Goal: Task Accomplishment & Management: Complete application form

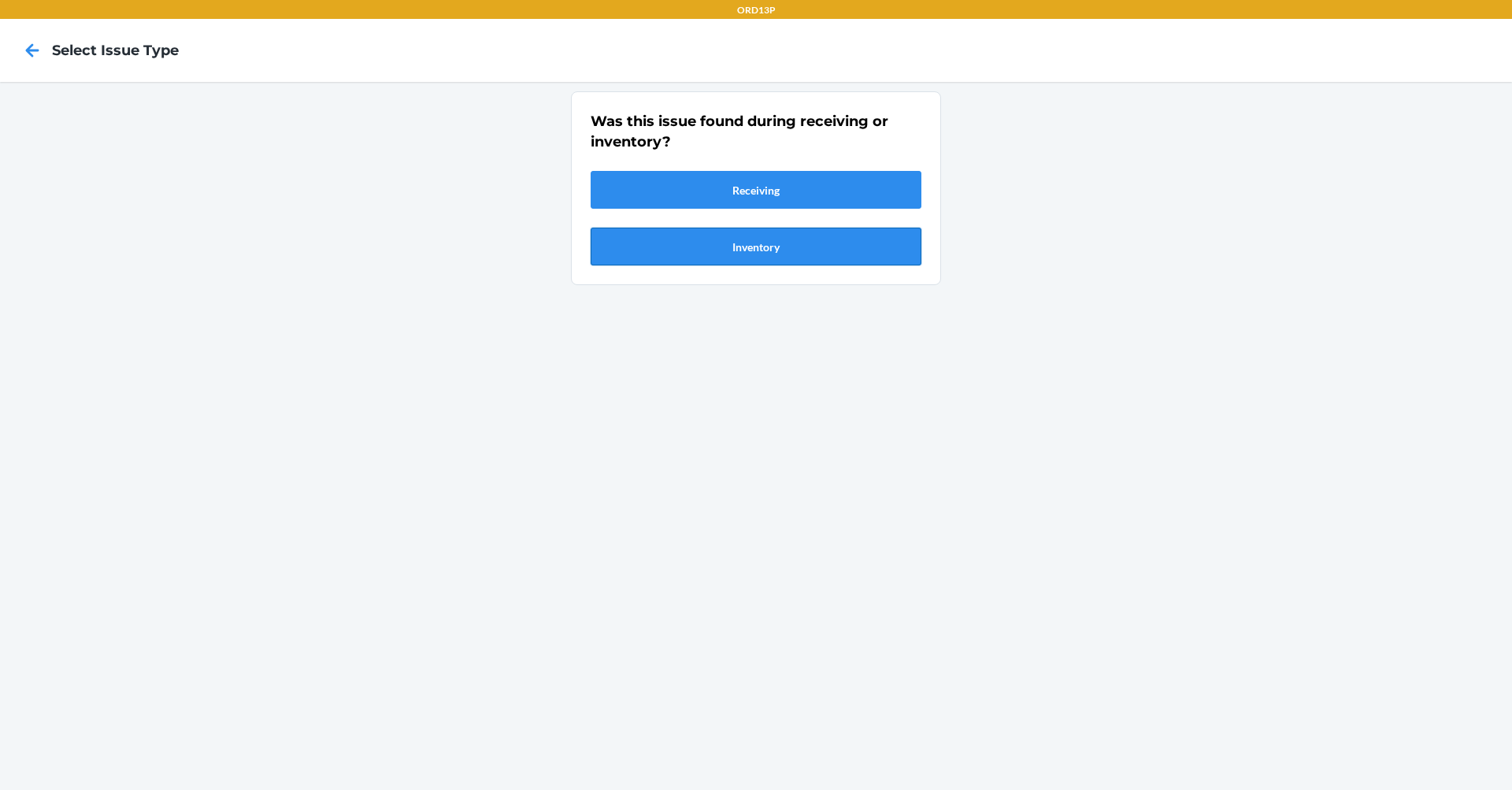
click at [785, 237] on button "Inventory" at bounding box center [756, 246] width 331 height 38
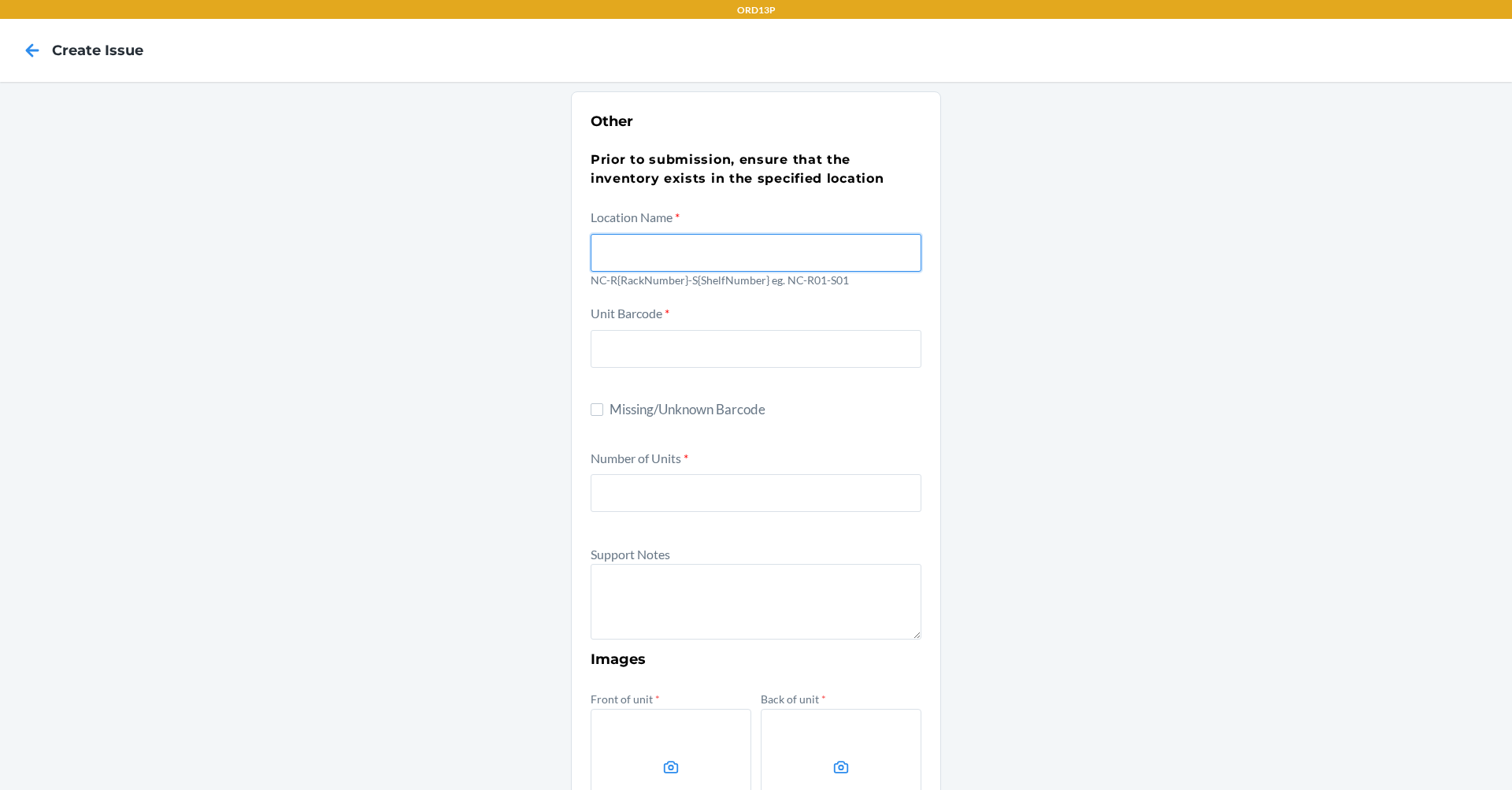
click at [779, 254] on input "text" at bounding box center [756, 253] width 331 height 38
type input "NC-R03-S03"
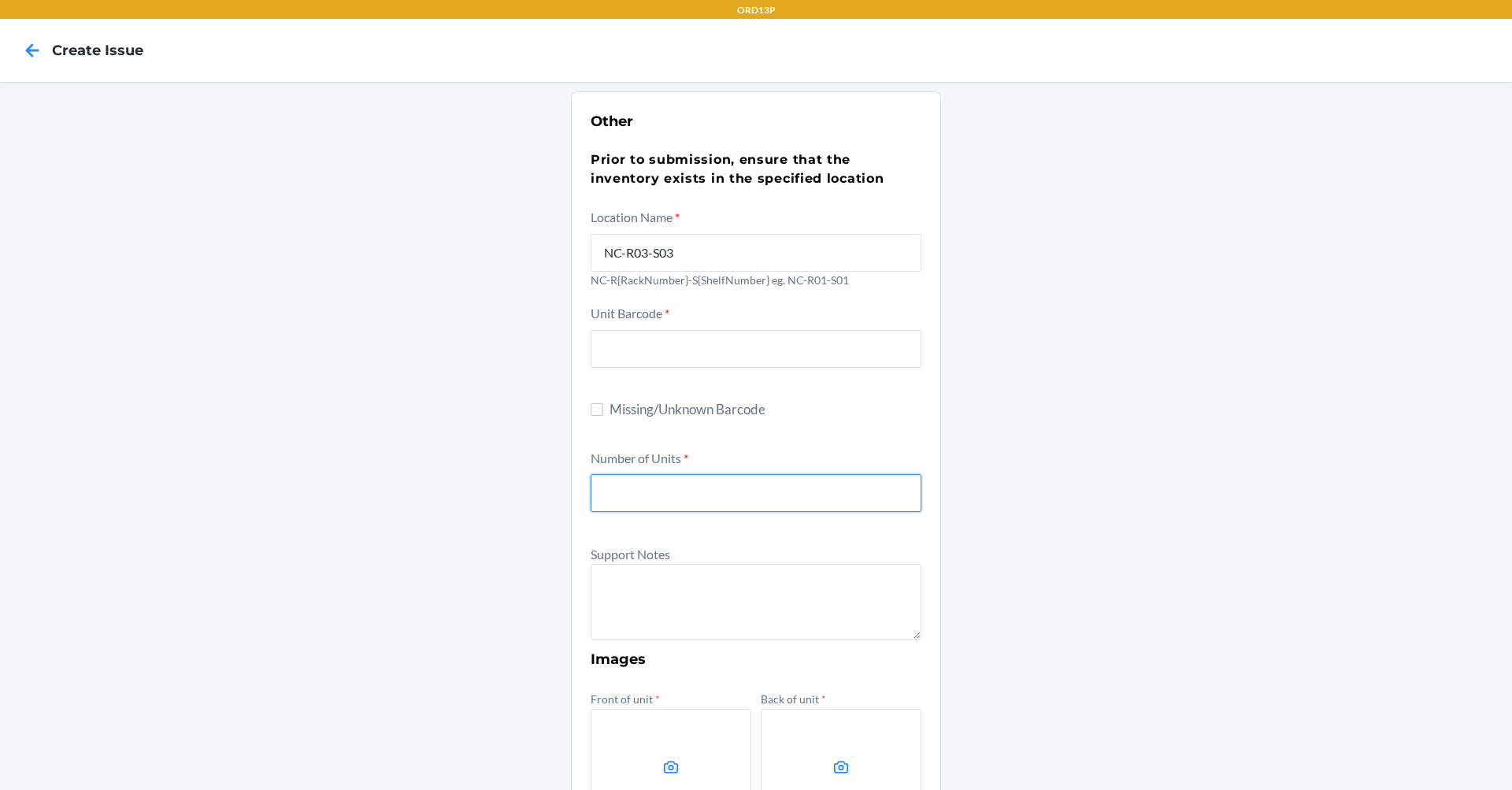
type input "50"
click at [385, 496] on div "Other Prior to submission, ensure that the inventory exists in the specified lo…" at bounding box center [756, 570] width 1512 height 977
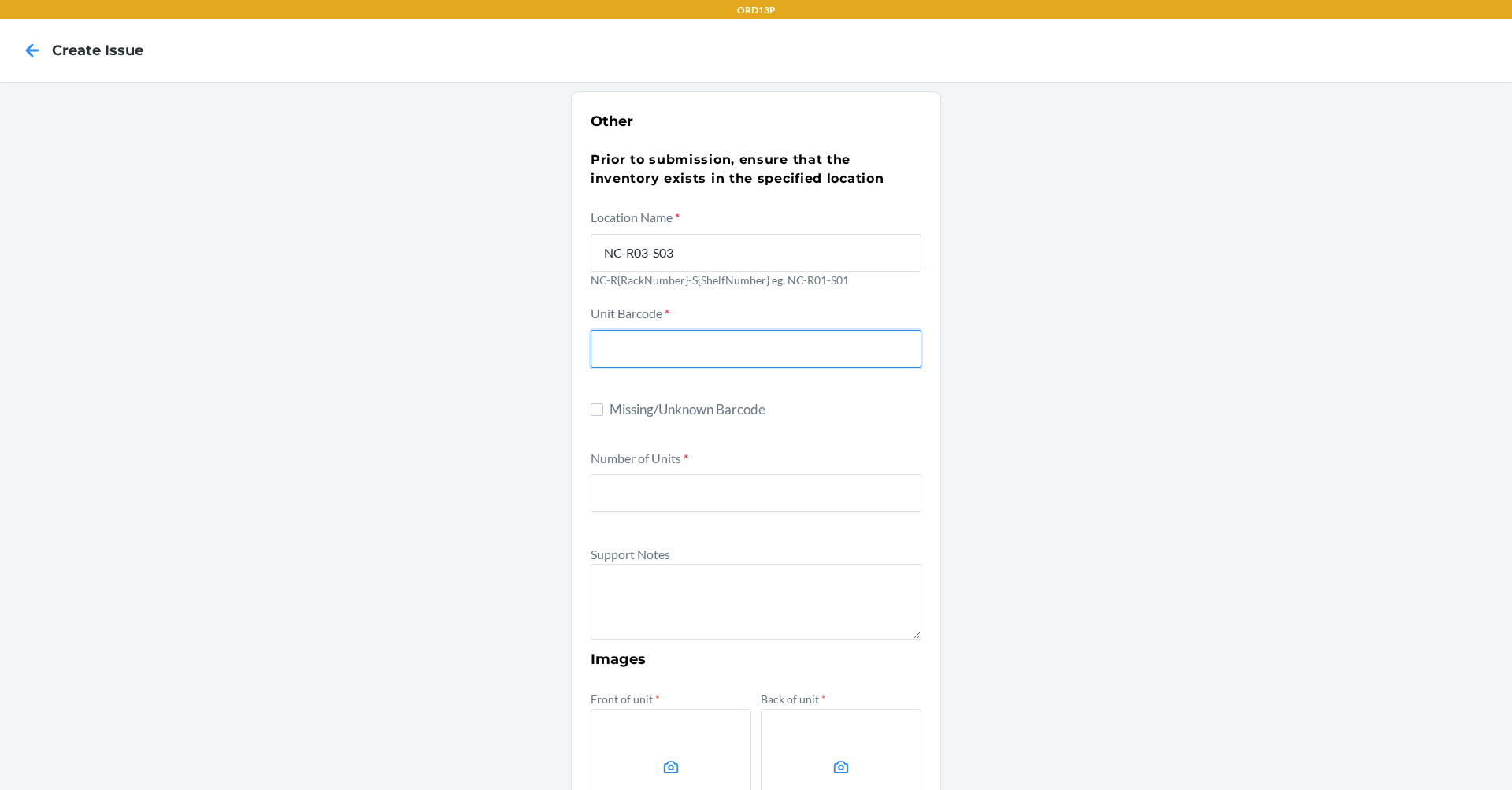
click at [663, 360] on input "text" at bounding box center [756, 348] width 331 height 38
click at [599, 411] on label "Missing/Unknown Barcode" at bounding box center [756, 409] width 331 height 20
click at [599, 411] on input "Missing/Unknown Barcode" at bounding box center [597, 409] width 13 height 13
checkbox input "true"
click at [634, 491] on input "number" at bounding box center [756, 492] width 331 height 38
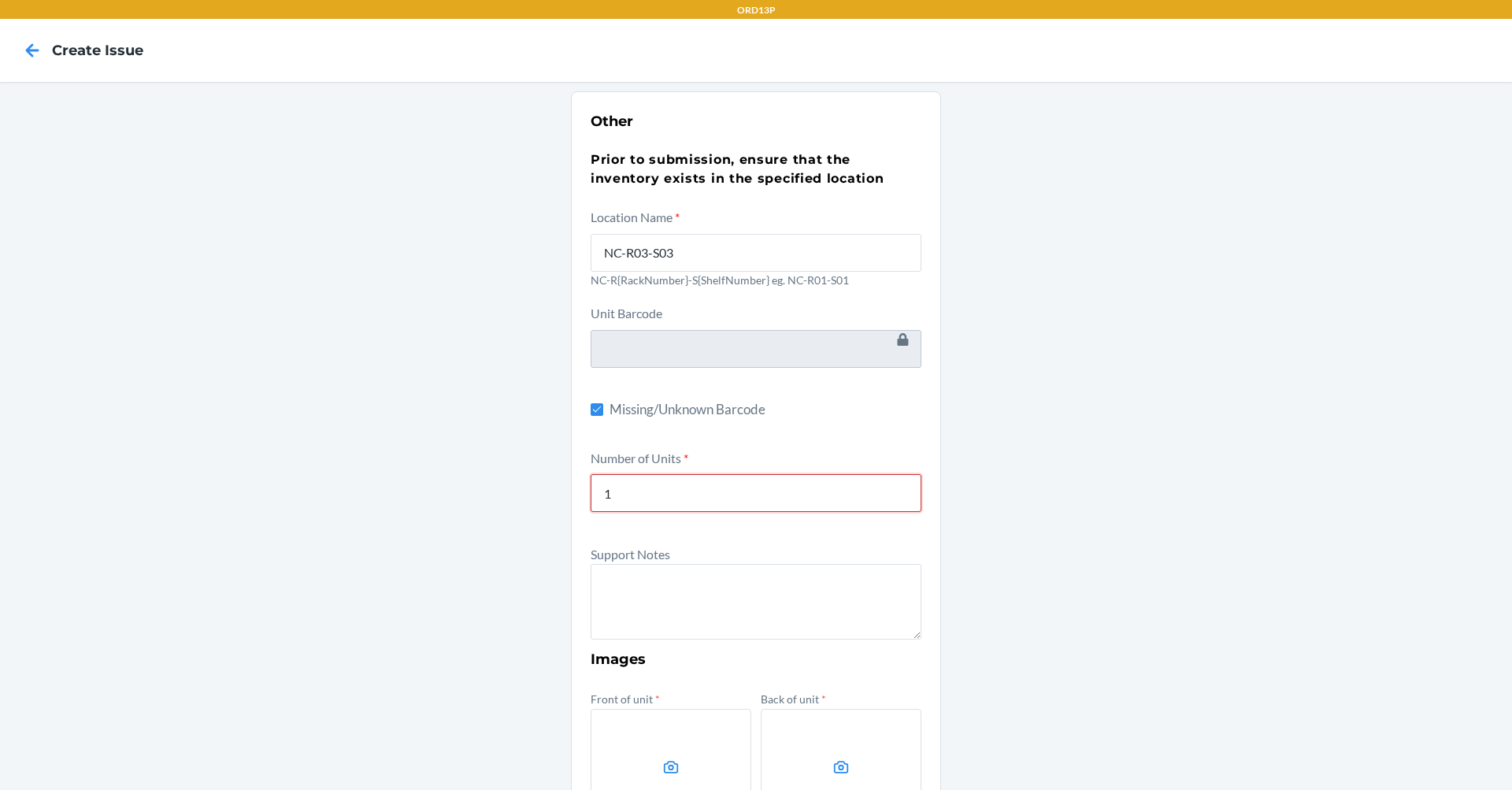
type input "1"
click at [684, 594] on textarea at bounding box center [756, 602] width 331 height 76
click at [595, 417] on label "Missing/Unknown Barcode" at bounding box center [756, 409] width 331 height 20
click at [595, 416] on input "Missing/Unknown Barcode" at bounding box center [597, 409] width 13 height 13
checkbox input "false"
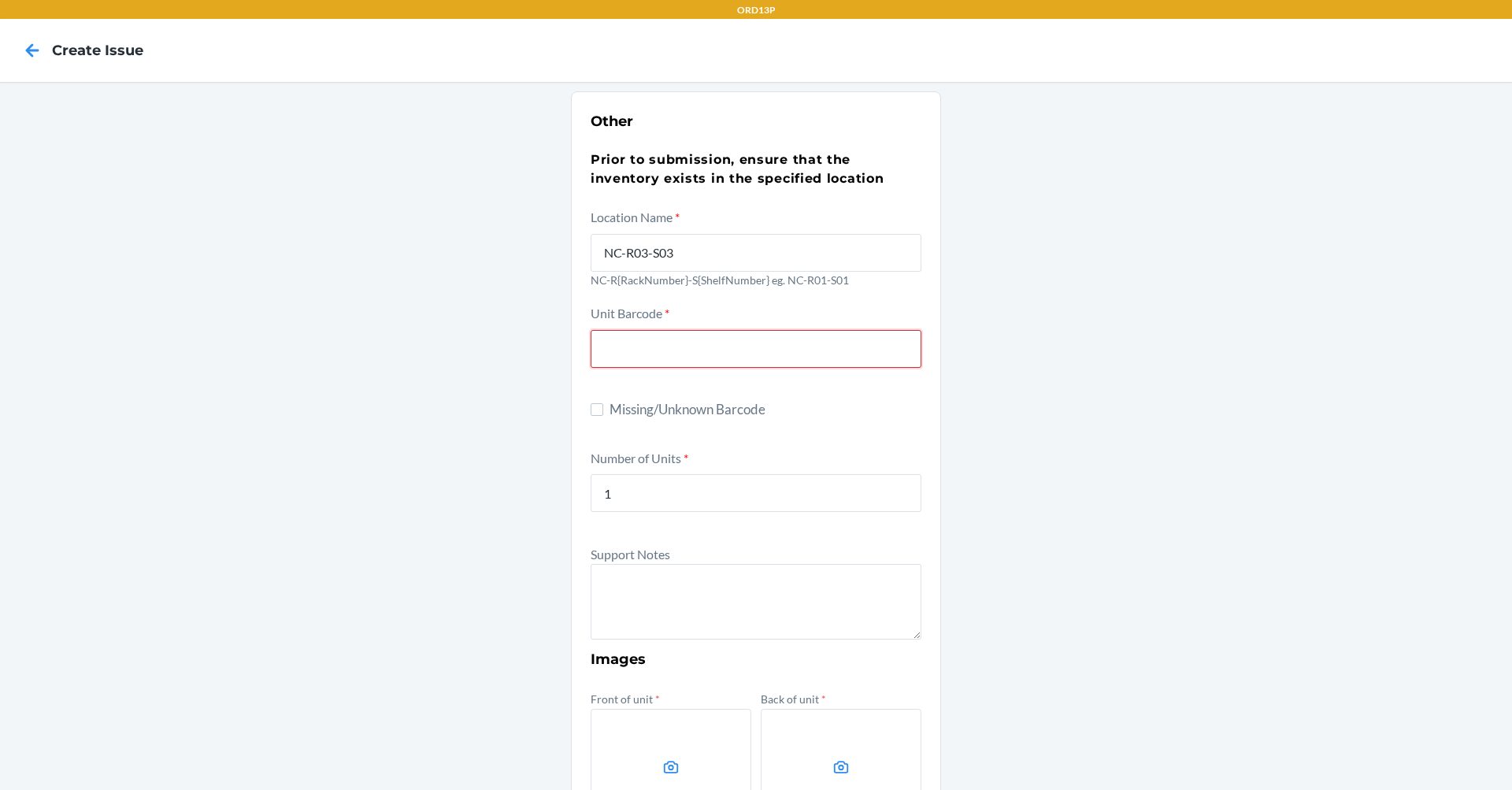
click at [661, 354] on input "text" at bounding box center [756, 348] width 331 height 38
paste input "6955984500272"
type input "6955984500272"
click at [657, 590] on textarea at bounding box center [756, 602] width 331 height 76
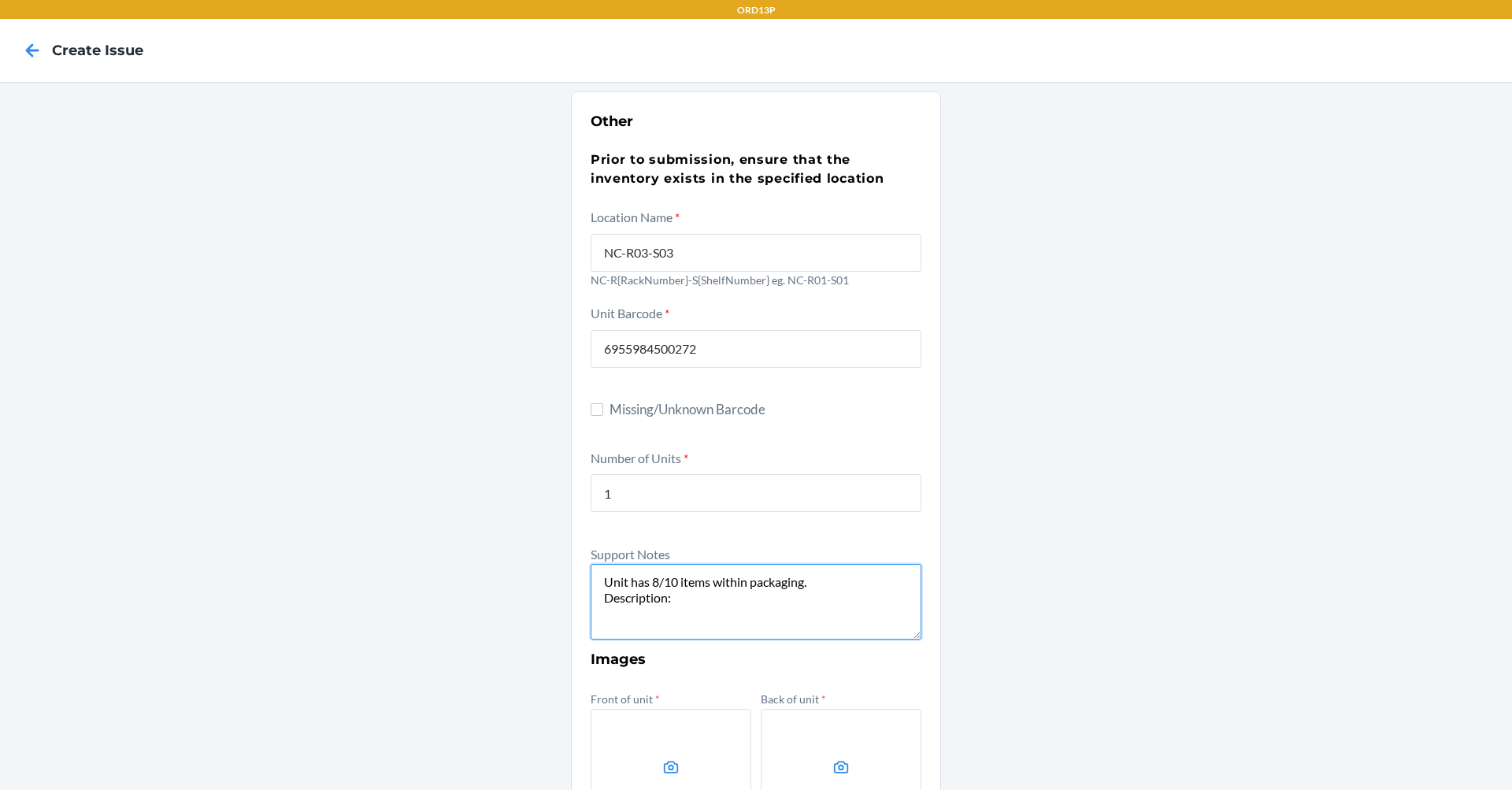
paste textarea "Powecom WHITE KN95-Individually Wrapped (PACK OF 10)"
paste textarea "6955984500272"
paste textarea "D3BYE96W3EN"
type textarea "Unit has 8/10 items within packaging. Description: Powecom WHITE KN95-Individua…"
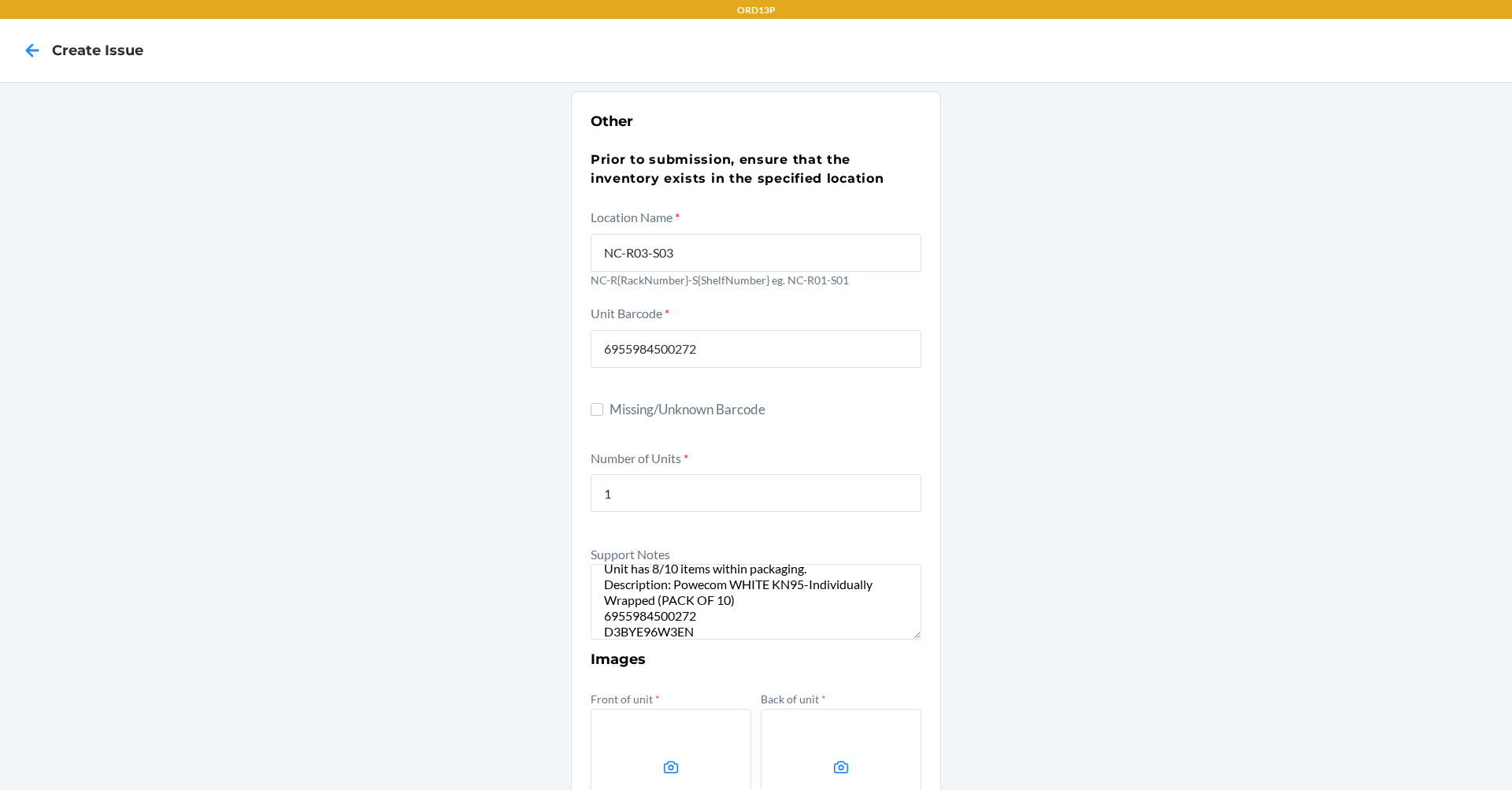
click at [653, 755] on label at bounding box center [671, 767] width 161 height 118
click at [0, 0] on input "file" at bounding box center [0, 0] width 0 height 0
click at [671, 743] on label at bounding box center [671, 767] width 161 height 118
click at [0, 0] on input "file" at bounding box center [0, 0] width 0 height 0
click at [819, 749] on label at bounding box center [841, 767] width 161 height 118
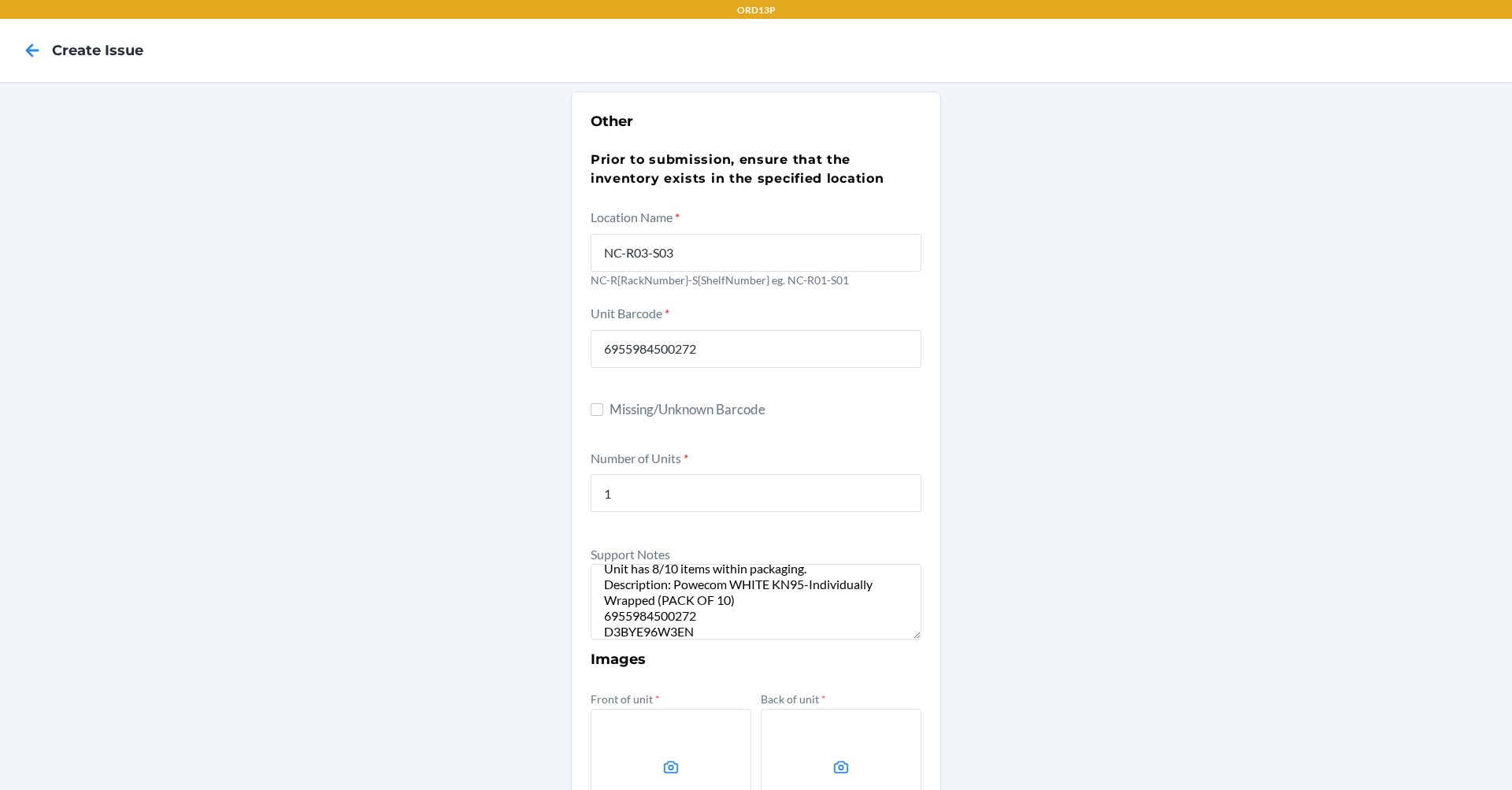
click at [0, 0] on input "file" at bounding box center [0, 0] width 0 height 0
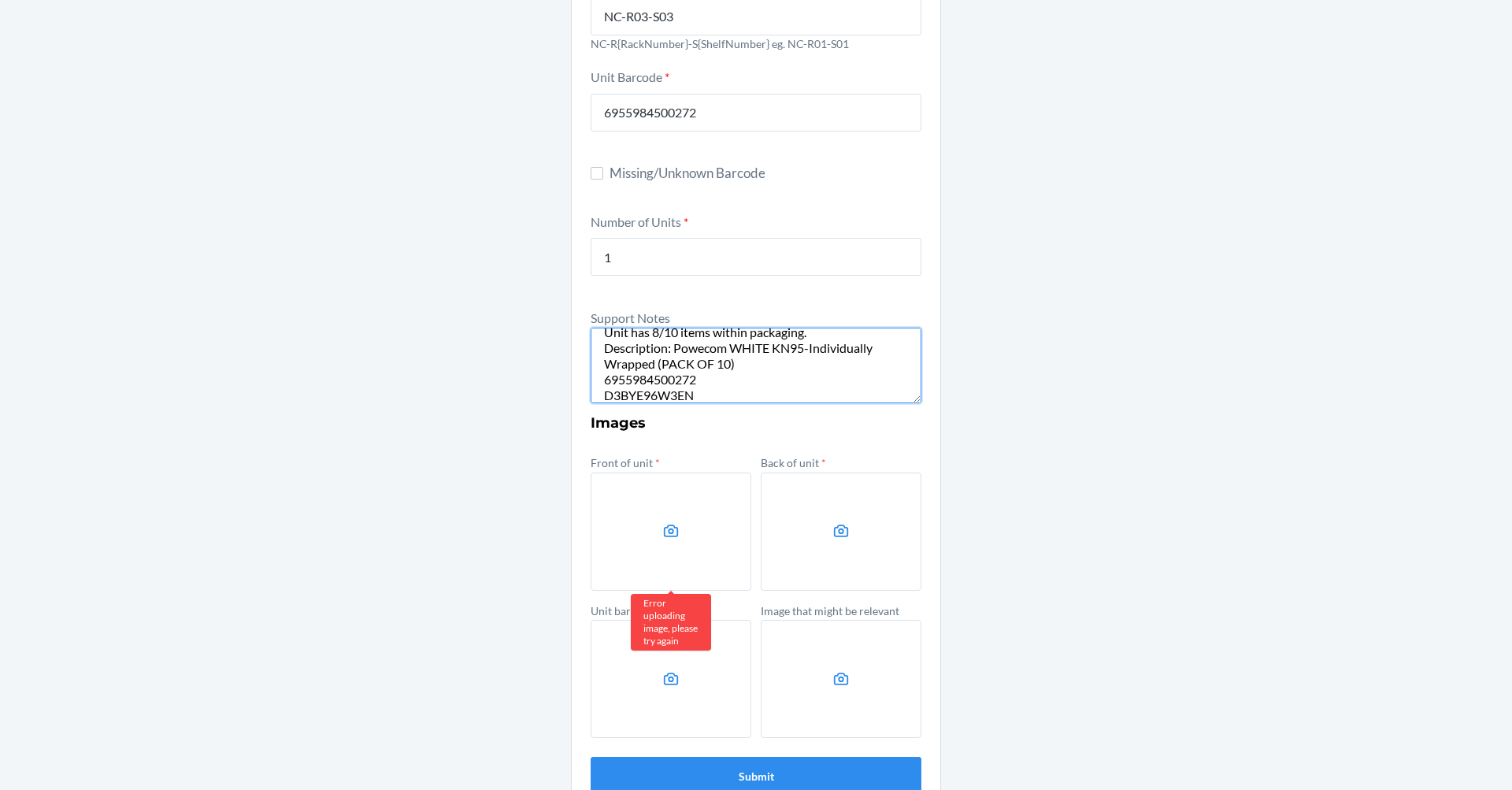
scroll to position [0, 0]
drag, startPoint x: 767, startPoint y: 394, endPoint x: 508, endPoint y: 288, distance: 279.9
click at [508, 288] on div "Other Prior to submission, ensure that the inventory exists in the specified lo…" at bounding box center [756, 334] width 1512 height 977
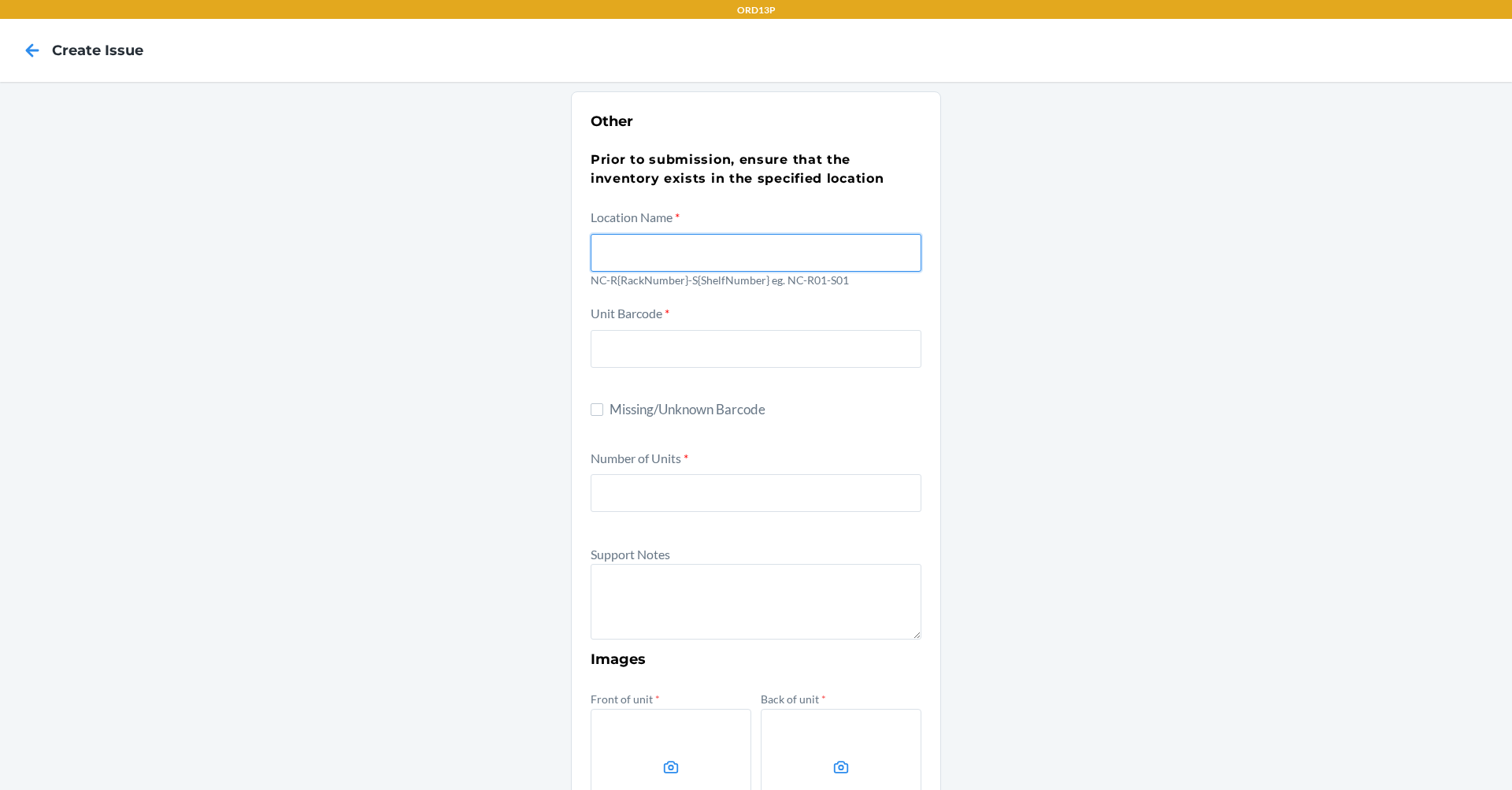
click at [789, 267] on input "text" at bounding box center [756, 253] width 331 height 38
type input "NC-R03-S03"
type input "6955984500272"
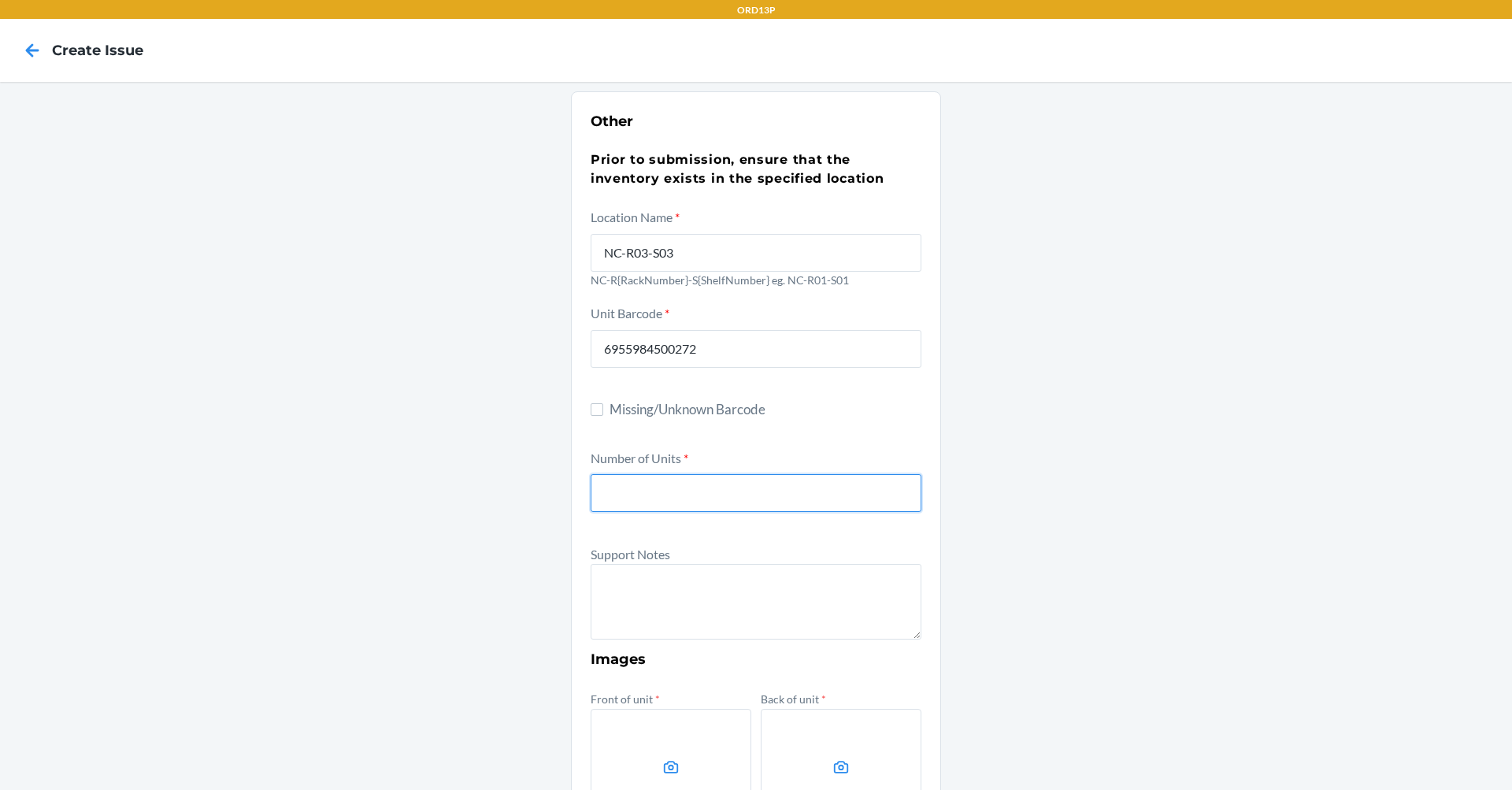
type input "1"
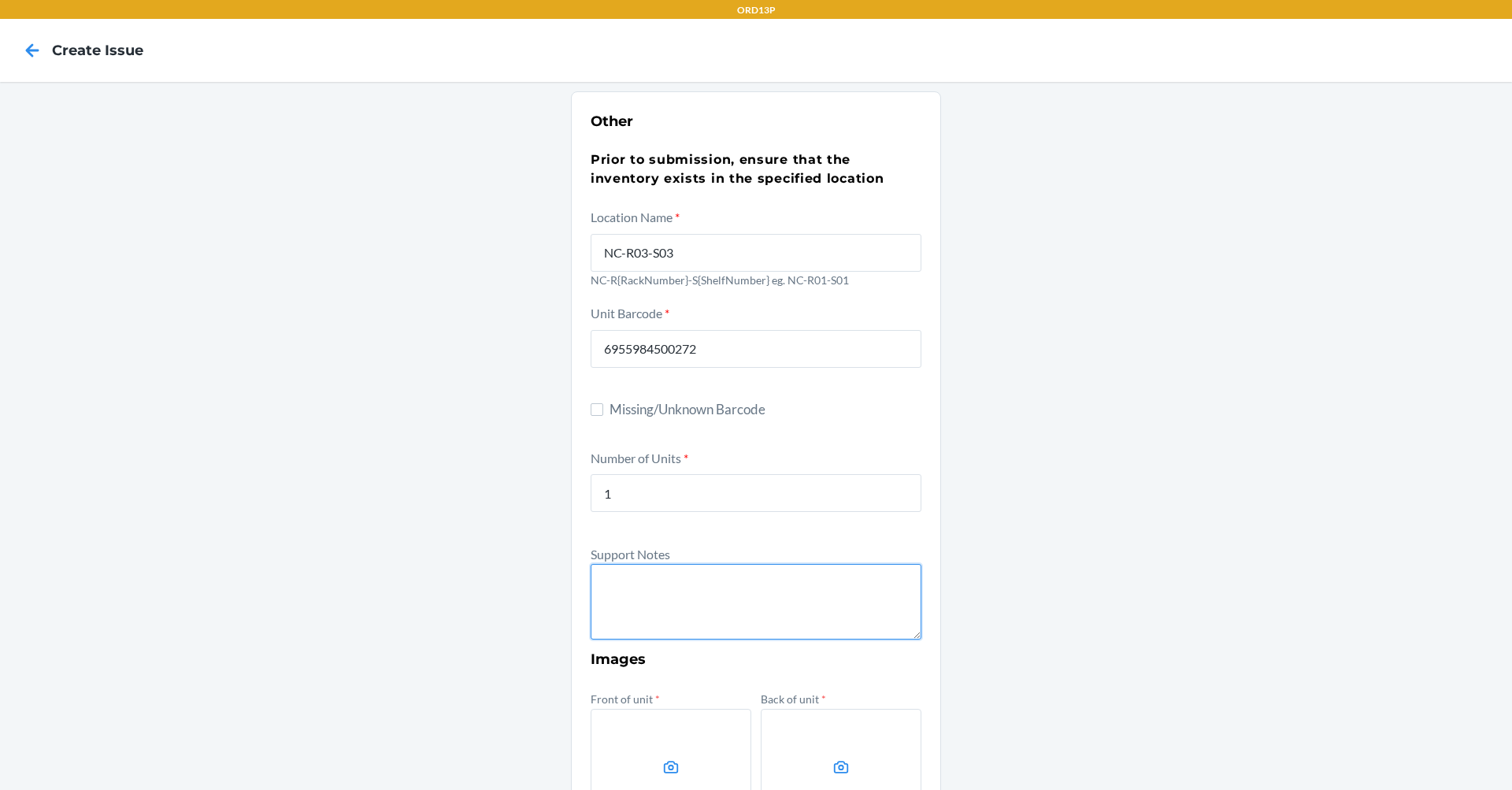
click at [681, 566] on textarea at bounding box center [756, 602] width 331 height 76
drag, startPoint x: 686, startPoint y: 562, endPoint x: 673, endPoint y: 571, distance: 15.8
paste textarea "Unit has 8/10 items within packaging. Description: Powecom WHITE KN95-Individua…"
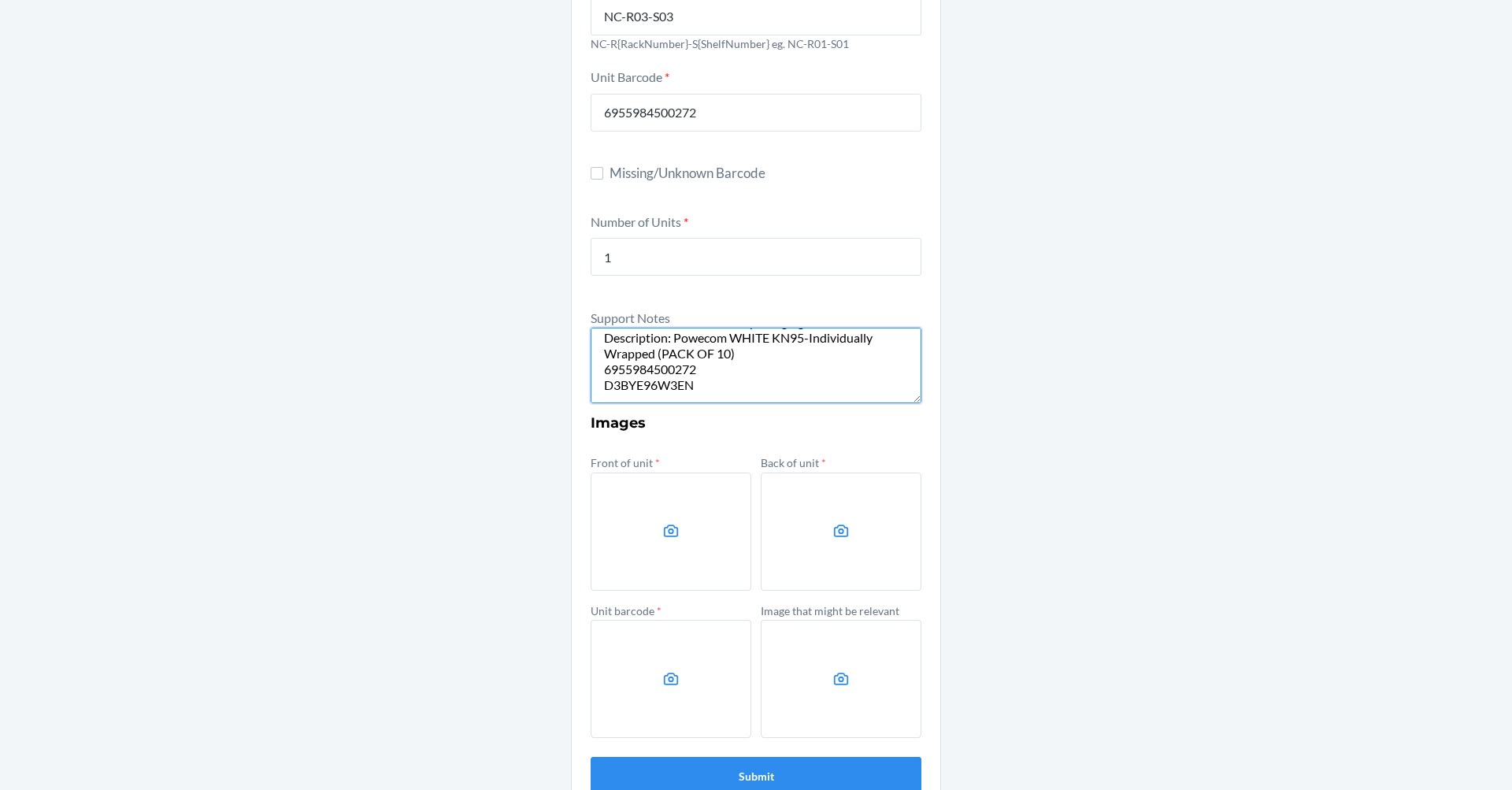
type textarea "Unit has 8/10 items within packaging. Description: Powecom WHITE KN95-Individua…"
click at [662, 524] on icon at bounding box center [671, 531] width 19 height 19
click at [0, 0] on input "file" at bounding box center [0, 0] width 0 height 0
click at [797, 537] on label at bounding box center [841, 531] width 161 height 118
click at [0, 0] on input "file" at bounding box center [0, 0] width 0 height 0
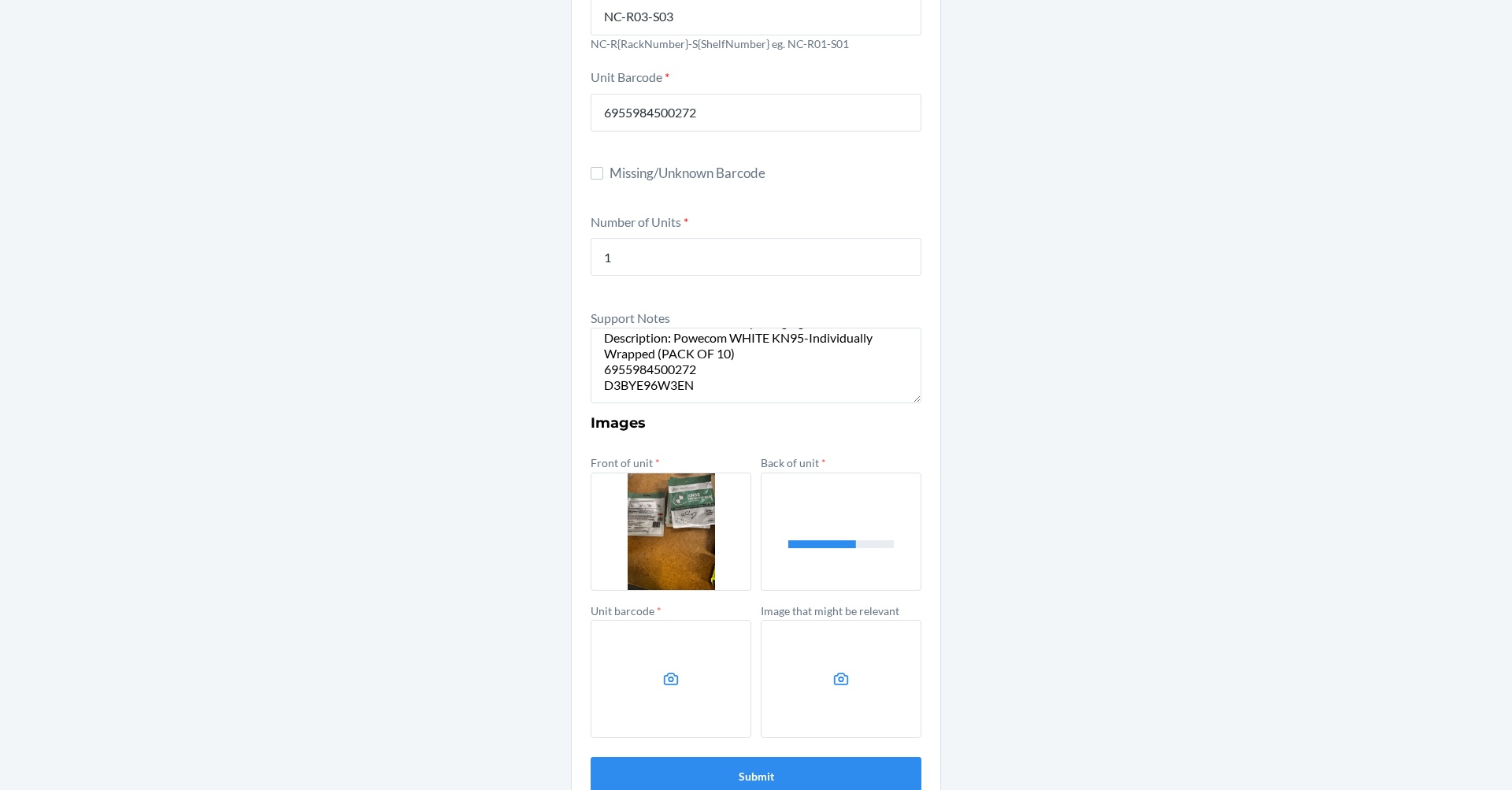
click at [682, 700] on label at bounding box center [671, 678] width 161 height 118
click at [0, 0] on input "file" at bounding box center [0, 0] width 0 height 0
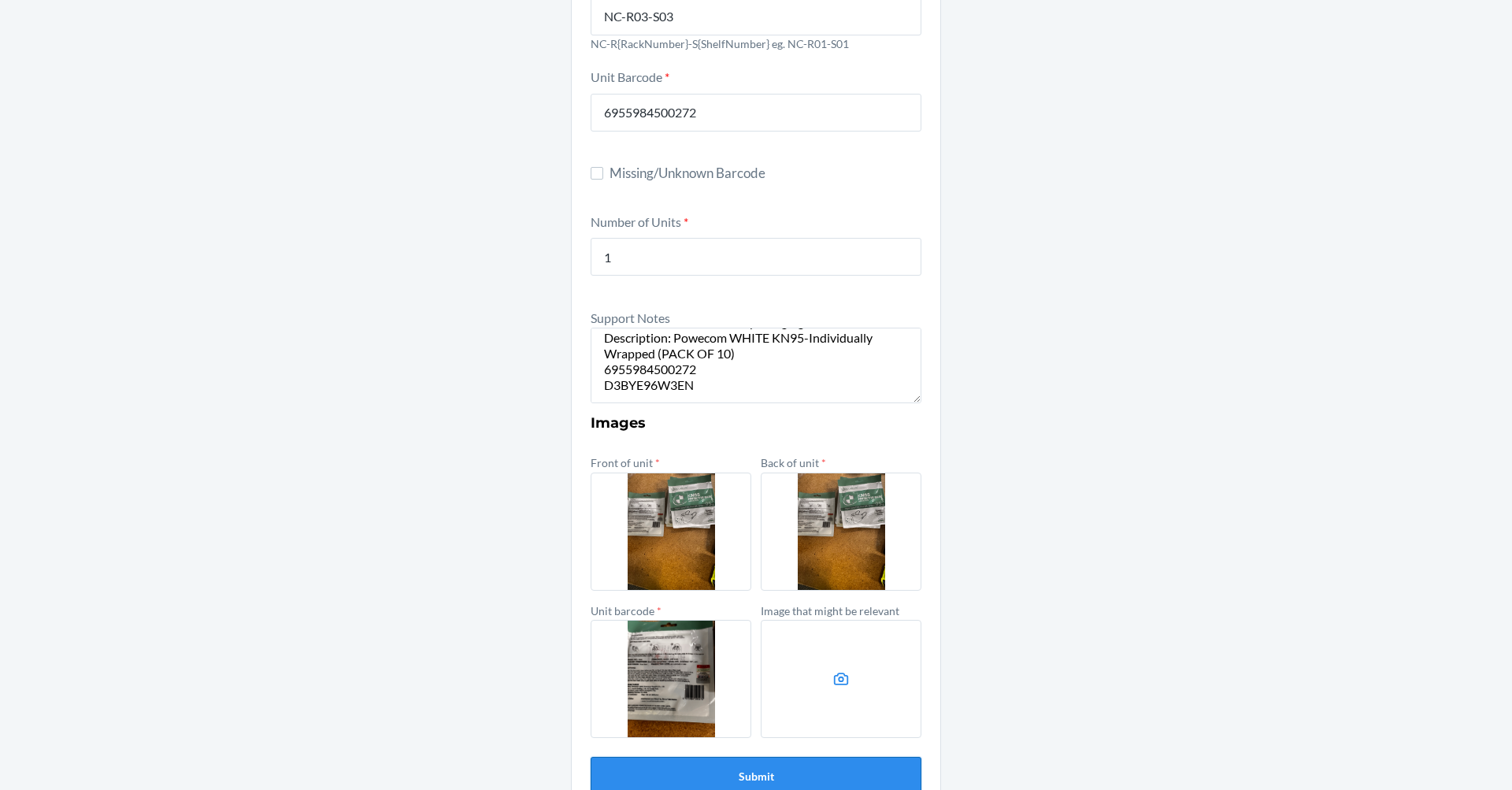
click at [728, 764] on button "Submit" at bounding box center [756, 775] width 331 height 38
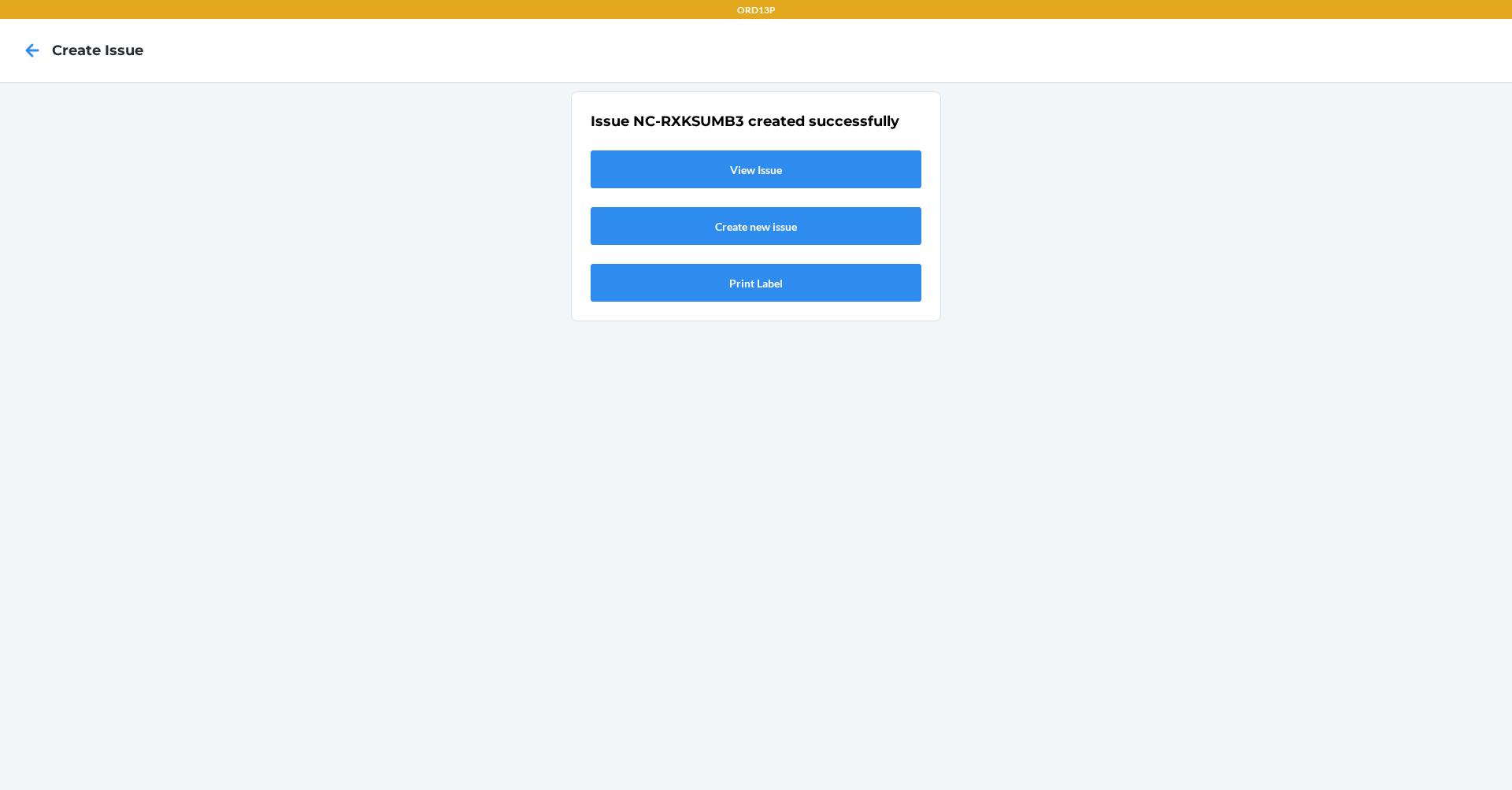
scroll to position [0, 0]
click at [1020, 250] on div "Issue NC-RXKSUMB3 created successfully View Issue Create new issue Print Label" at bounding box center [756, 436] width 1512 height 708
click at [764, 232] on link "Create new issue" at bounding box center [756, 225] width 331 height 38
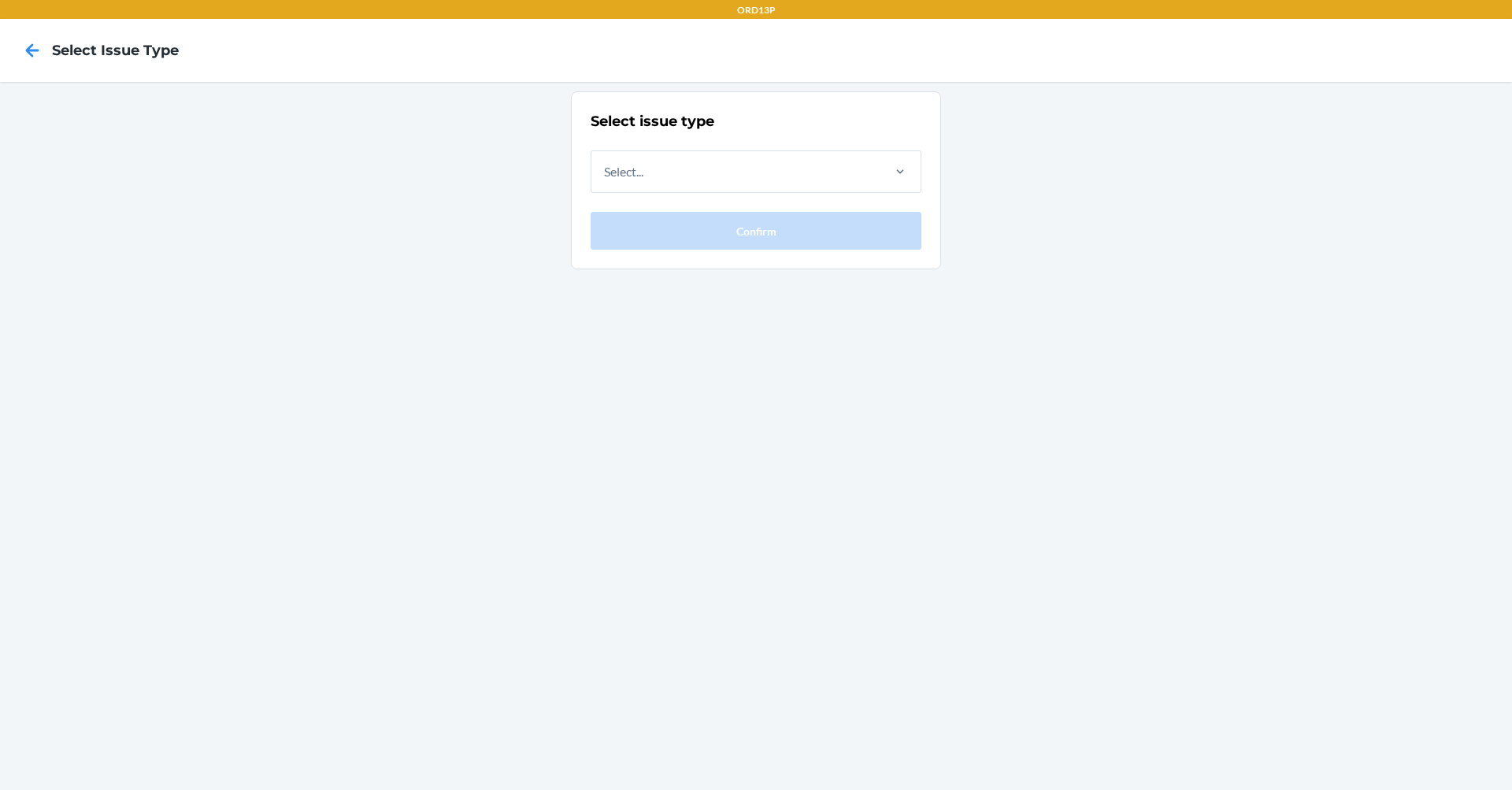
click at [805, 201] on div "Select issue type Select... Confirm" at bounding box center [756, 180] width 331 height 138
click at [830, 179] on div "Select..." at bounding box center [735, 171] width 288 height 41
click at [606, 179] on input "Select..." at bounding box center [605, 171] width 2 height 19
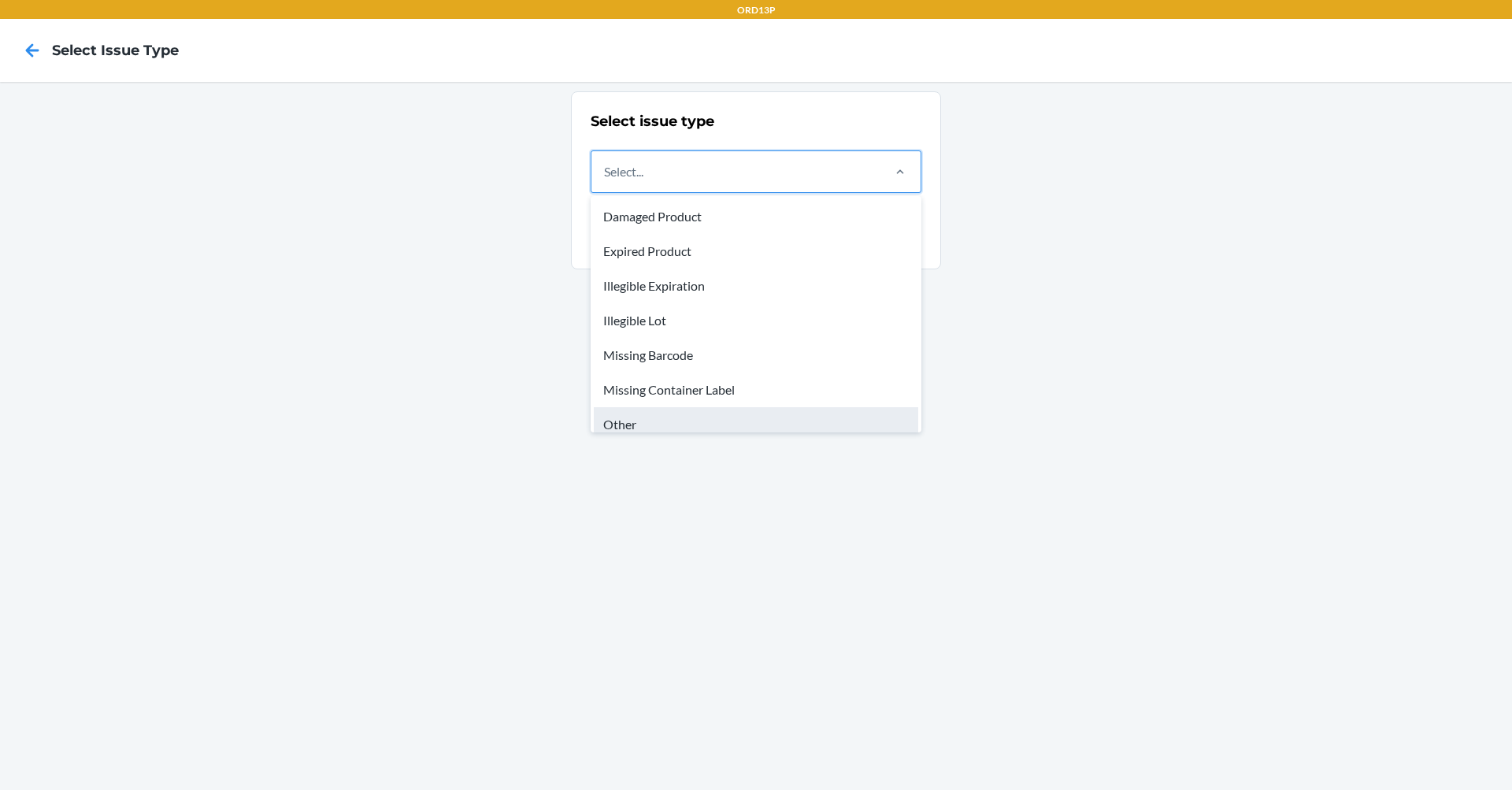
click at [750, 427] on div "Other" at bounding box center [756, 424] width 324 height 35
click at [606, 181] on input "option Other focused, 7 of 8. 8 results available. Use Up and Down to choose op…" at bounding box center [605, 171] width 2 height 19
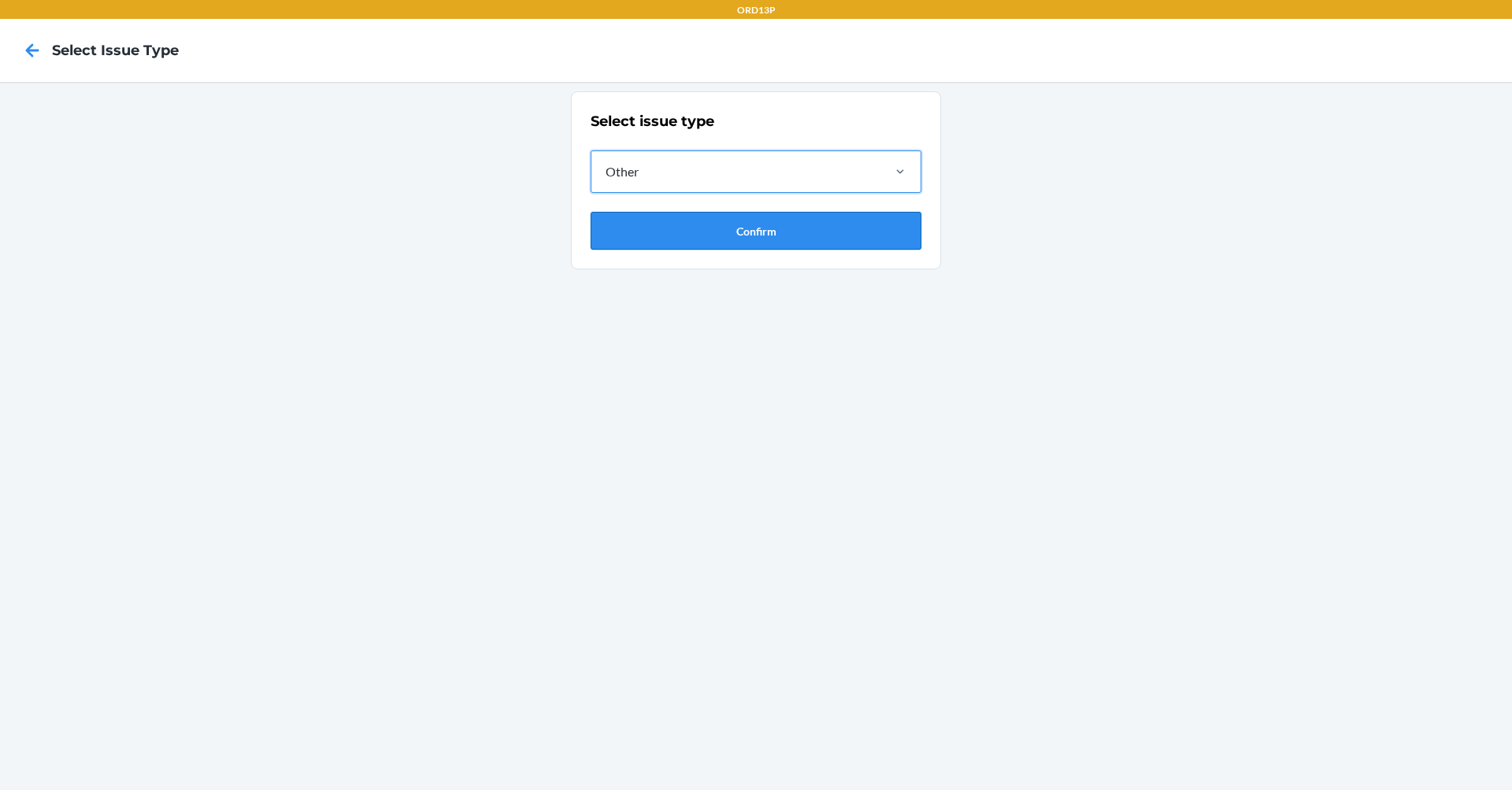
click at [841, 228] on button "Confirm" at bounding box center [756, 230] width 331 height 38
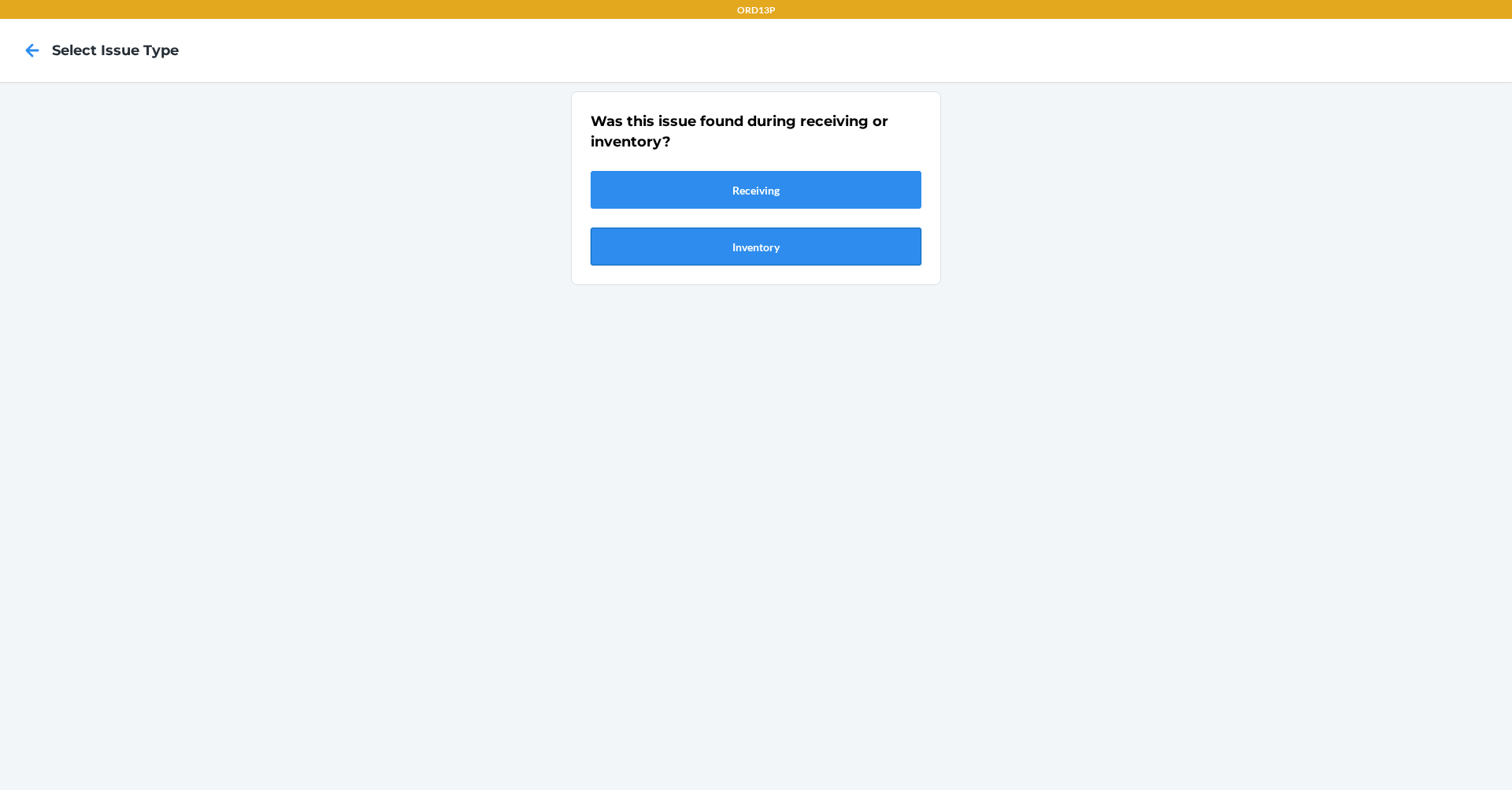
click at [787, 245] on button "Inventory" at bounding box center [756, 246] width 331 height 38
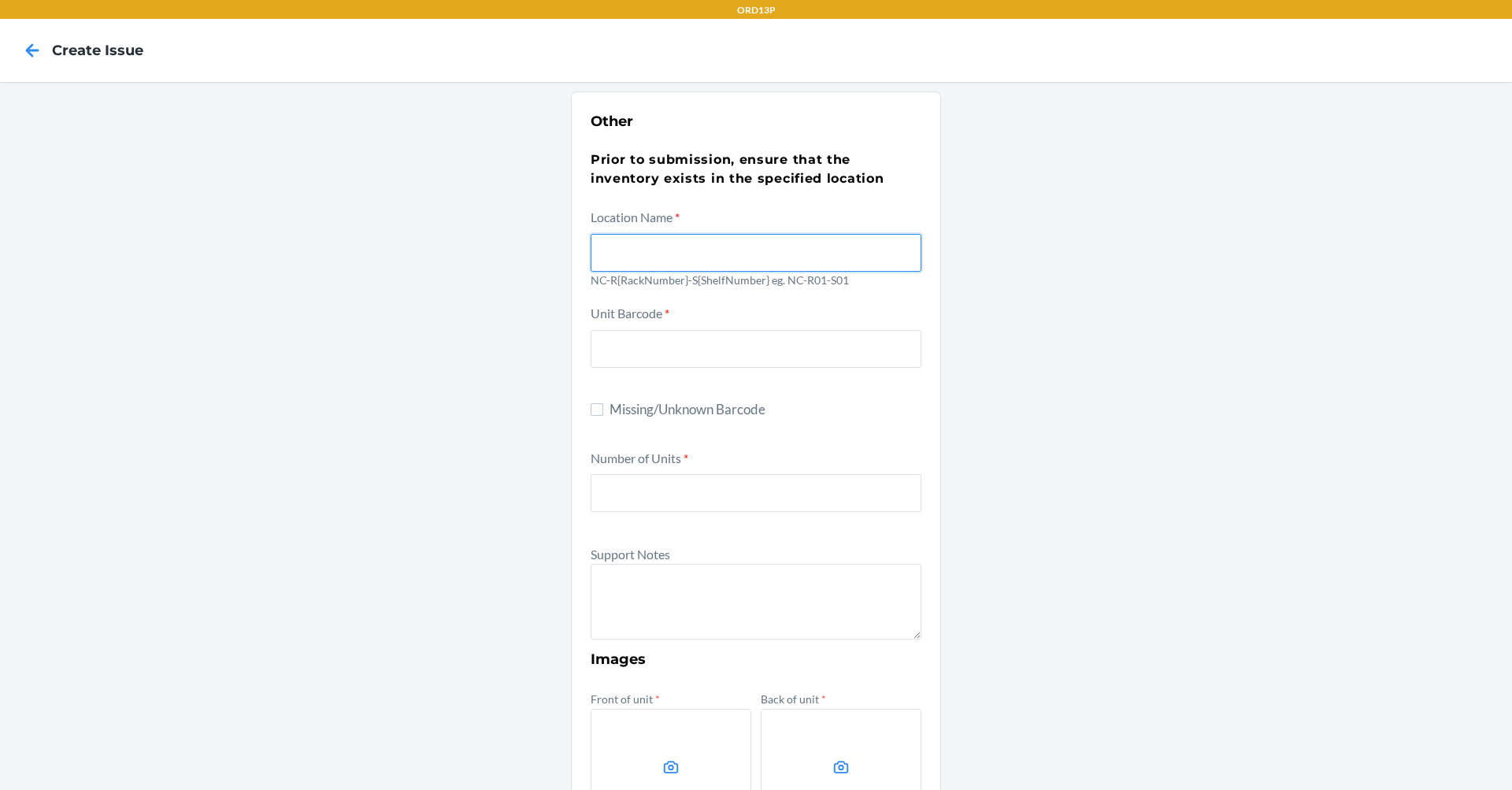
click at [786, 245] on input "text" at bounding box center [756, 253] width 331 height 38
click at [776, 252] on input "text" at bounding box center [756, 253] width 331 height 38
type input "NC-R03-S03"
type input "6955984500272"
type input "1"
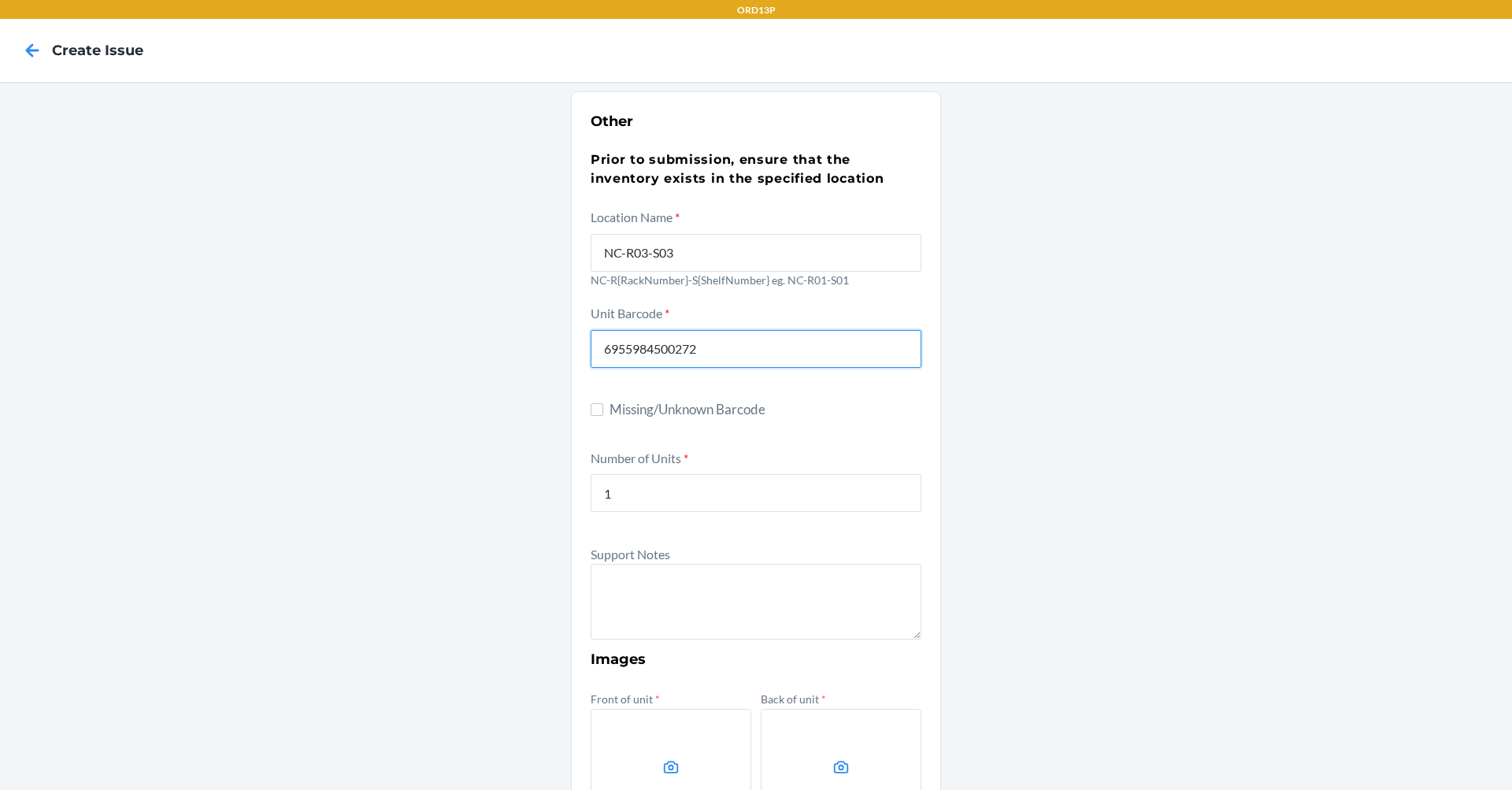
drag, startPoint x: 783, startPoint y: 349, endPoint x: 371, endPoint y: 451, distance: 424.4
click at [0, 448] on div "Other Prior to submission, ensure that the inventory exists in the specified lo…" at bounding box center [756, 570] width 1512 height 977
click at [591, 408] on input "Missing/Unknown Barcode" at bounding box center [597, 409] width 13 height 13
checkbox input "true"
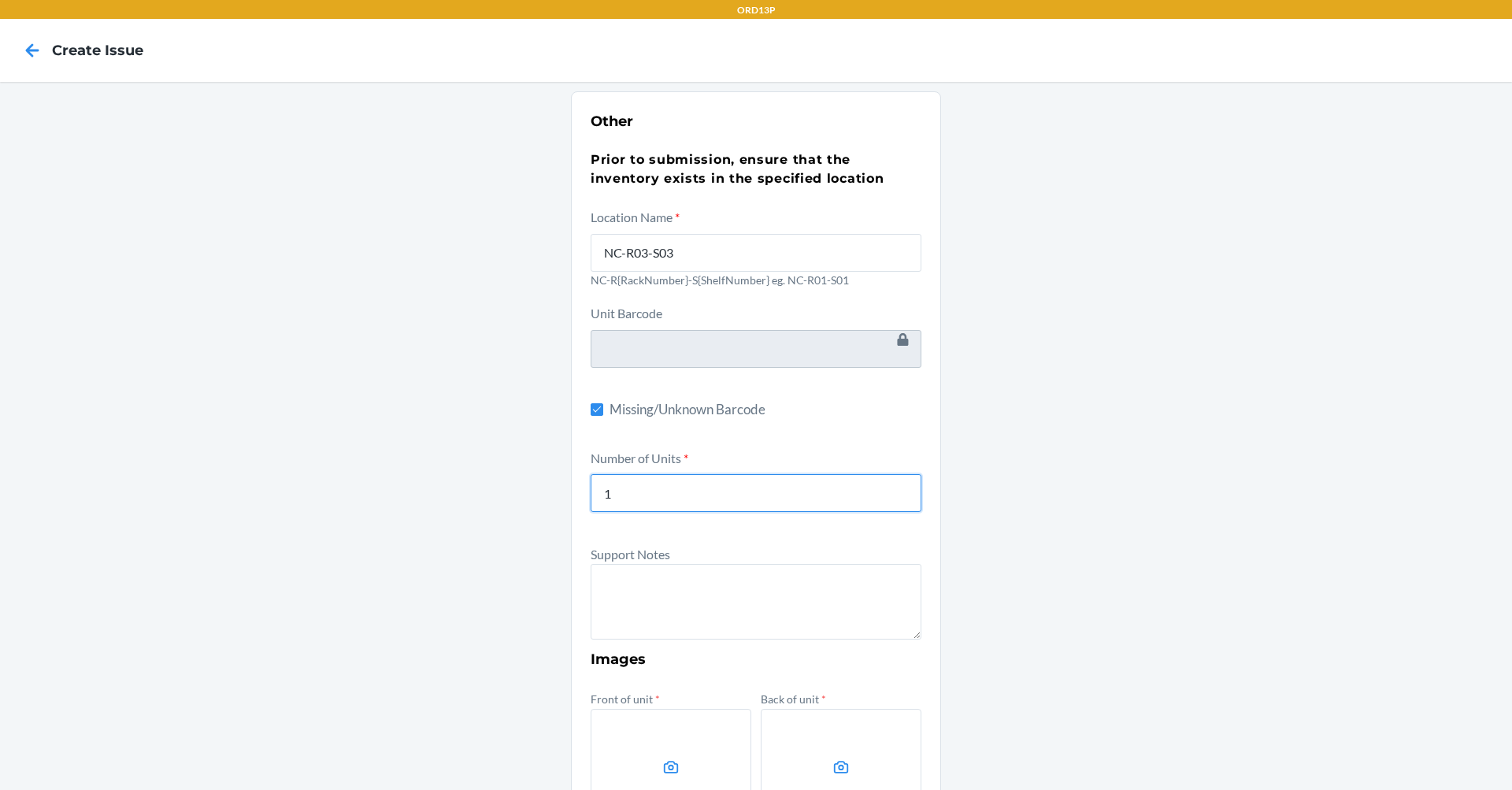
click at [686, 492] on input "1" at bounding box center [756, 492] width 331 height 38
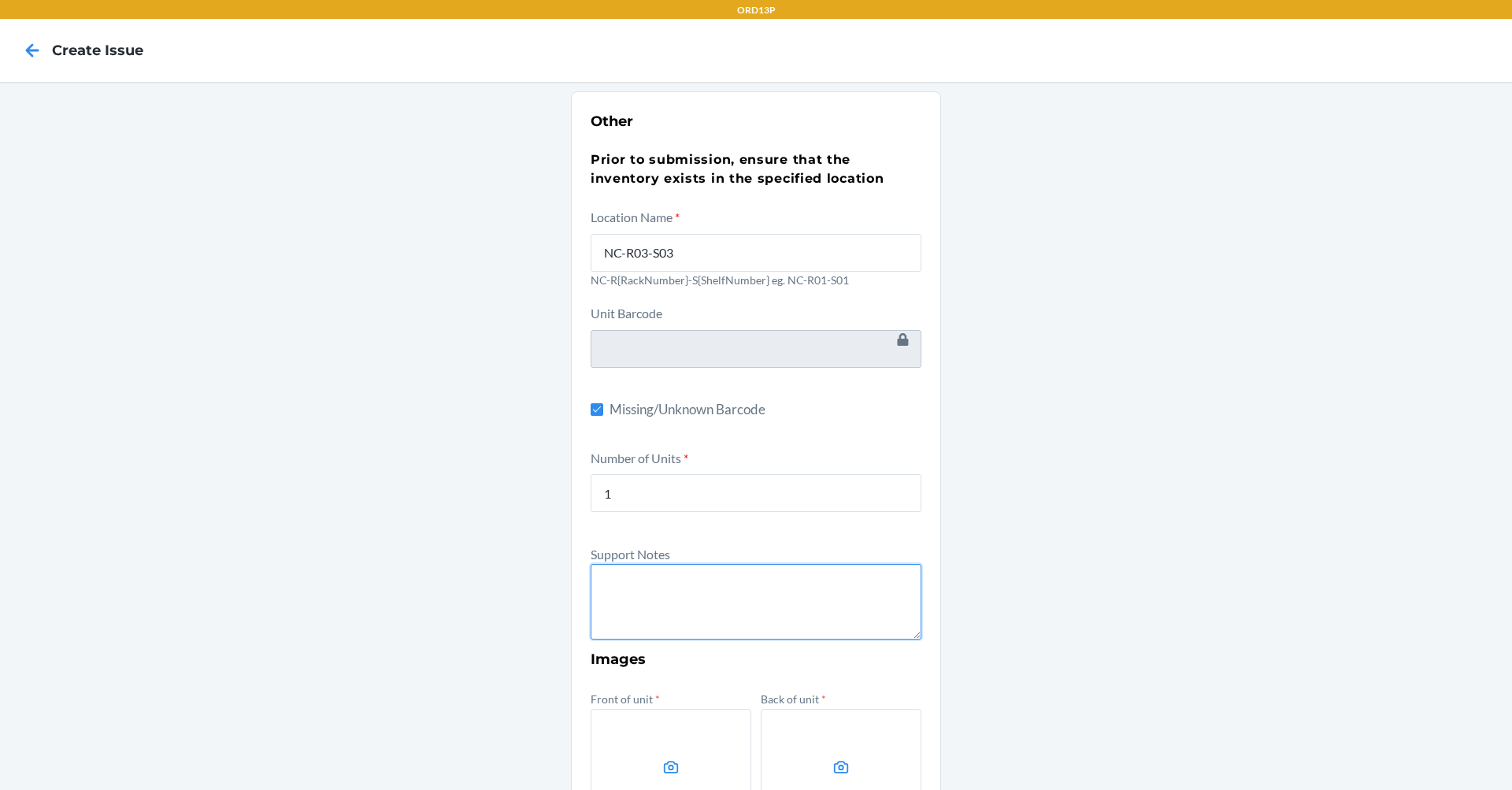
click at [658, 564] on textarea at bounding box center [756, 602] width 331 height 76
click at [749, 579] on textarea "Missing Barcode Description:" at bounding box center [756, 602] width 331 height 76
click at [781, 607] on textarea "Missing Barcode< not expected in wms Description:" at bounding box center [756, 602] width 331 height 76
click at [729, 605] on textarea "Missing Barcode< not expected in wms Description:" at bounding box center [756, 602] width 331 height 76
paste textarea "Weave Wedding Table Runner for Reception (Set of 8)"
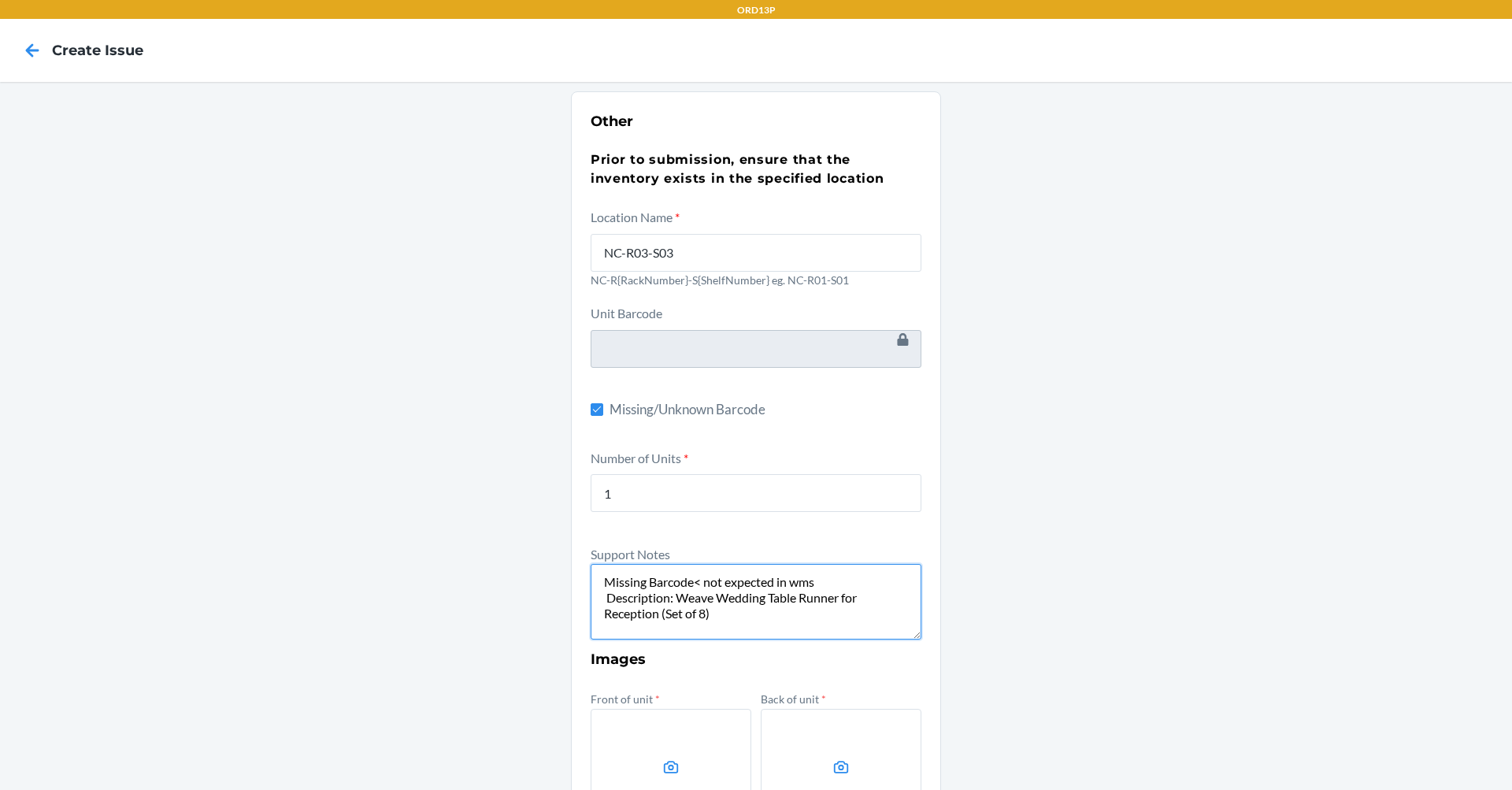
click at [674, 598] on textarea "Missing Barcode< not expected in wms Description: Weave Wedding Table Runner fo…" at bounding box center [756, 602] width 331 height 76
paste textarea "Weave Wedding Table Runner for Reception (Set of 8)"
drag, startPoint x: 765, startPoint y: 615, endPoint x: 758, endPoint y: 599, distance: 17.5
click at [758, 599] on textarea "Missing Barcode< not expected in wms Description: Lings Moment"Weave Wedding Ta…" at bounding box center [756, 602] width 331 height 76
type textarea "Missing Barcode< not expected in wms Description: Lings Moment: Weave Wedding T…"
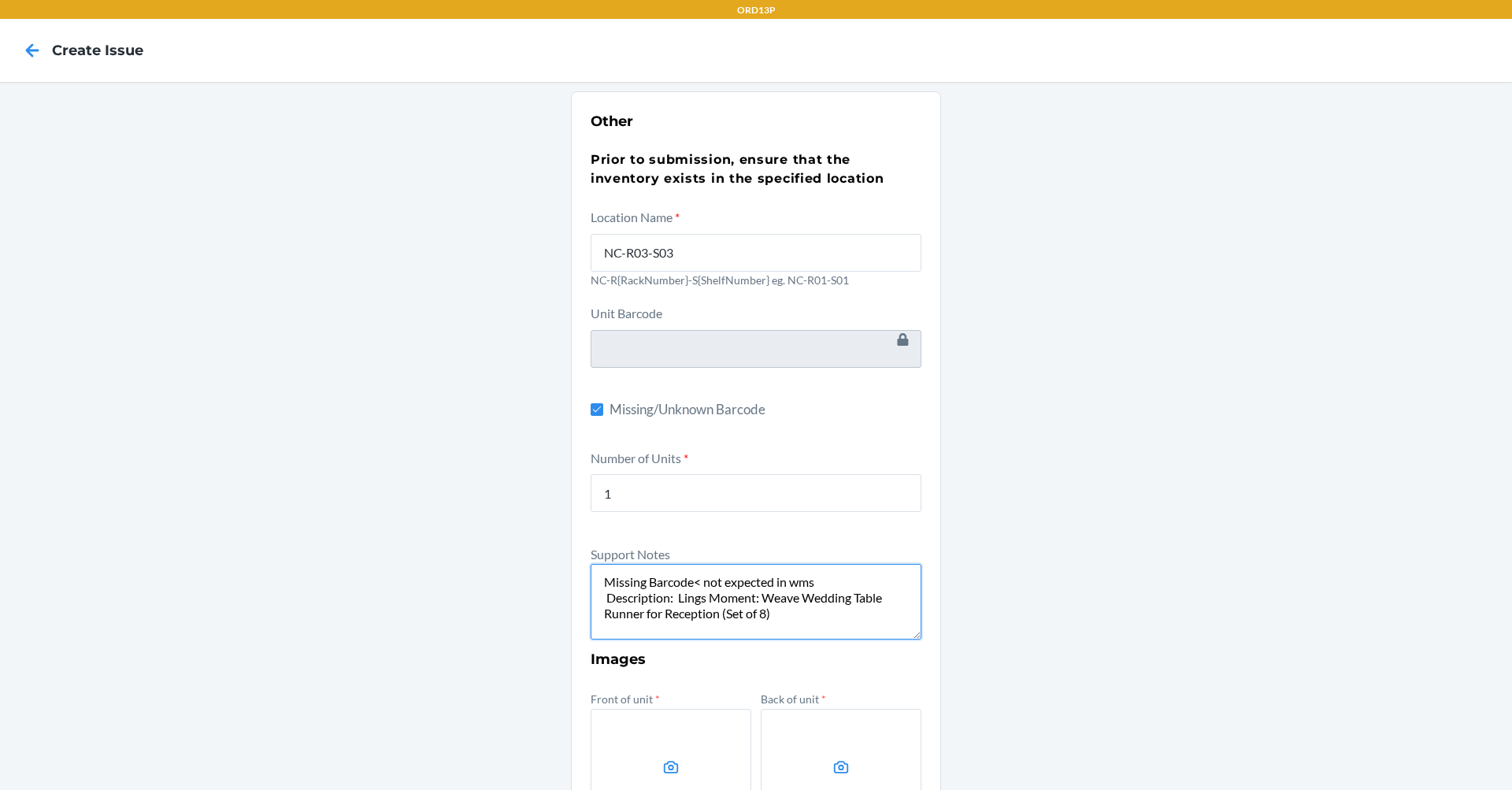
scroll to position [237, 0]
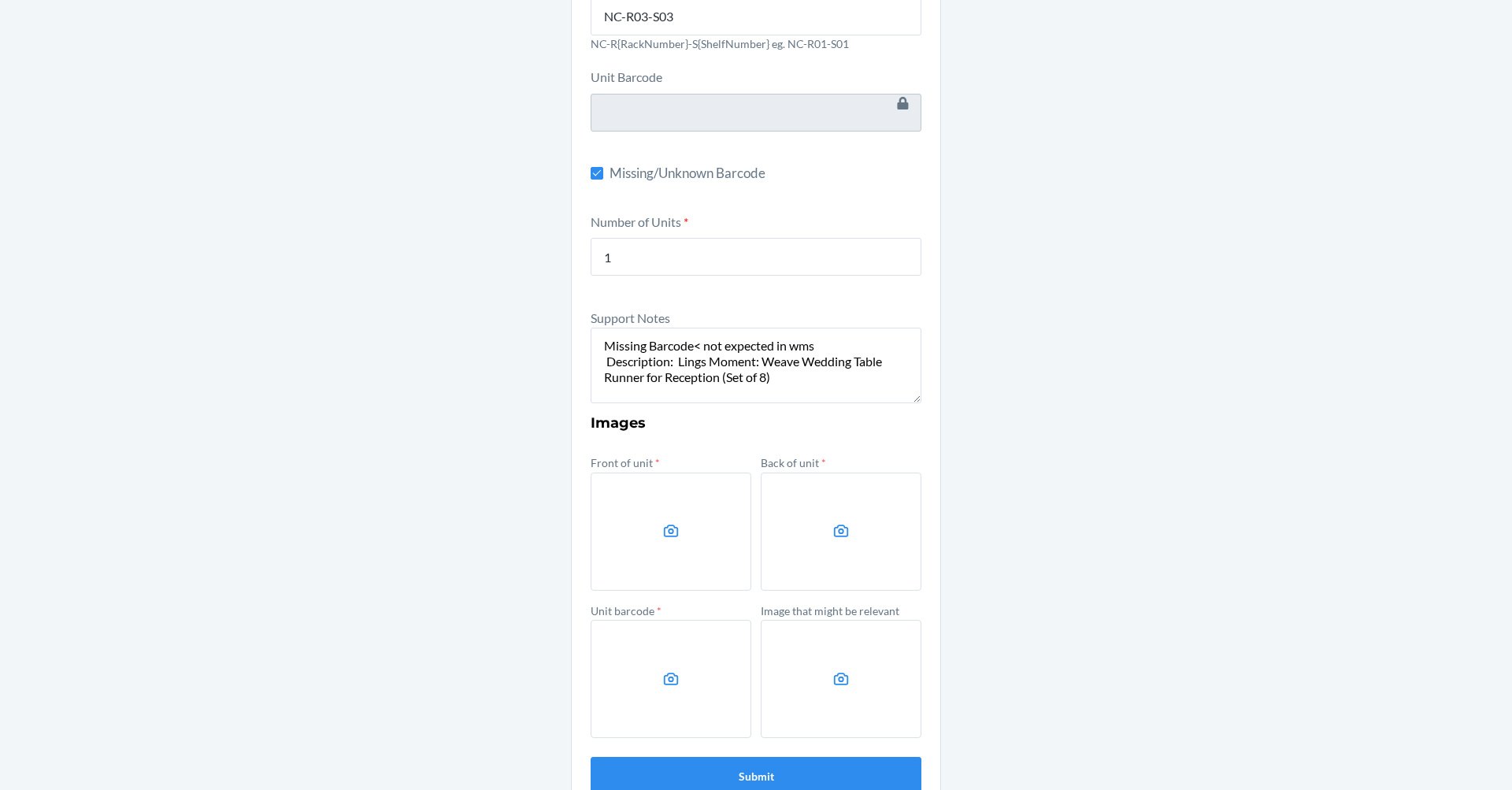
click at [671, 485] on label at bounding box center [671, 531] width 161 height 118
click at [0, 0] on input "file" at bounding box center [0, 0] width 0 height 0
click at [660, 553] on label at bounding box center [671, 531] width 161 height 118
click at [0, 0] on input "file" at bounding box center [0, 0] width 0 height 0
click at [660, 560] on label at bounding box center [671, 531] width 161 height 118
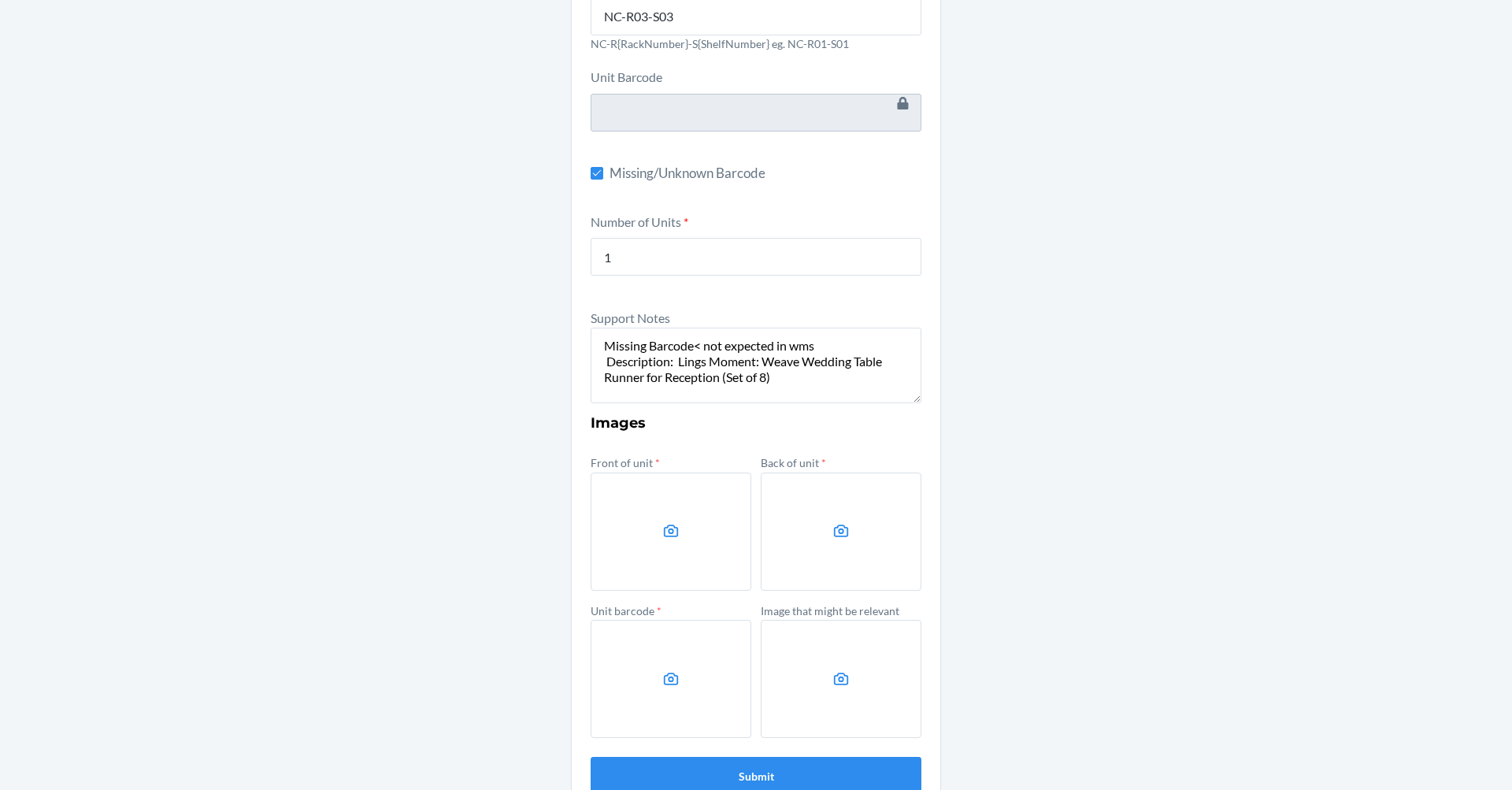
click at [0, 0] on input "file" at bounding box center [0, 0] width 0 height 0
click at [802, 526] on label at bounding box center [841, 531] width 161 height 118
click at [0, 0] on input "file" at bounding box center [0, 0] width 0 height 0
click at [722, 645] on label at bounding box center [671, 678] width 161 height 118
click at [0, 0] on input "file" at bounding box center [0, 0] width 0 height 0
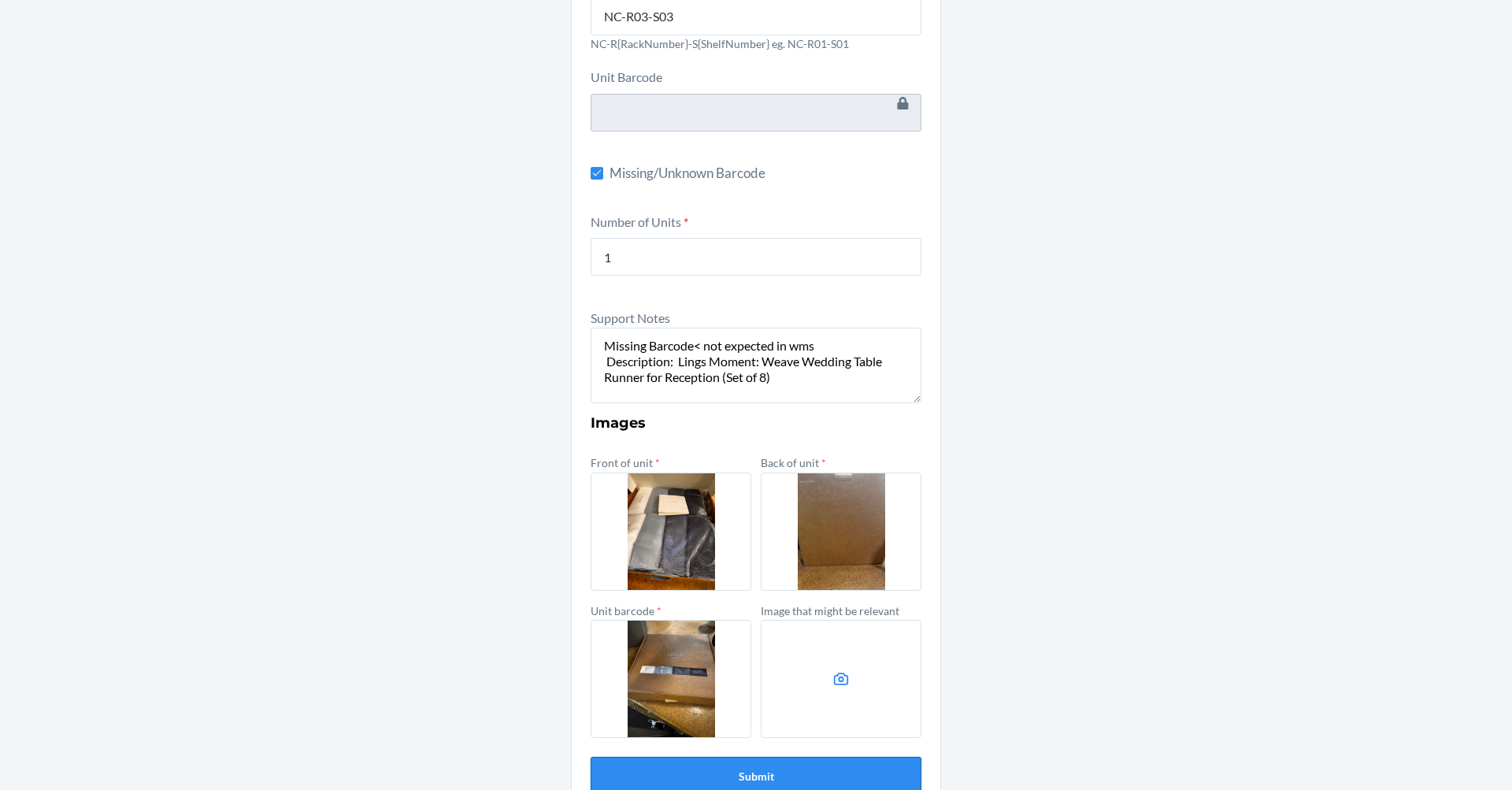
click at [859, 761] on button "Submit" at bounding box center [756, 775] width 331 height 38
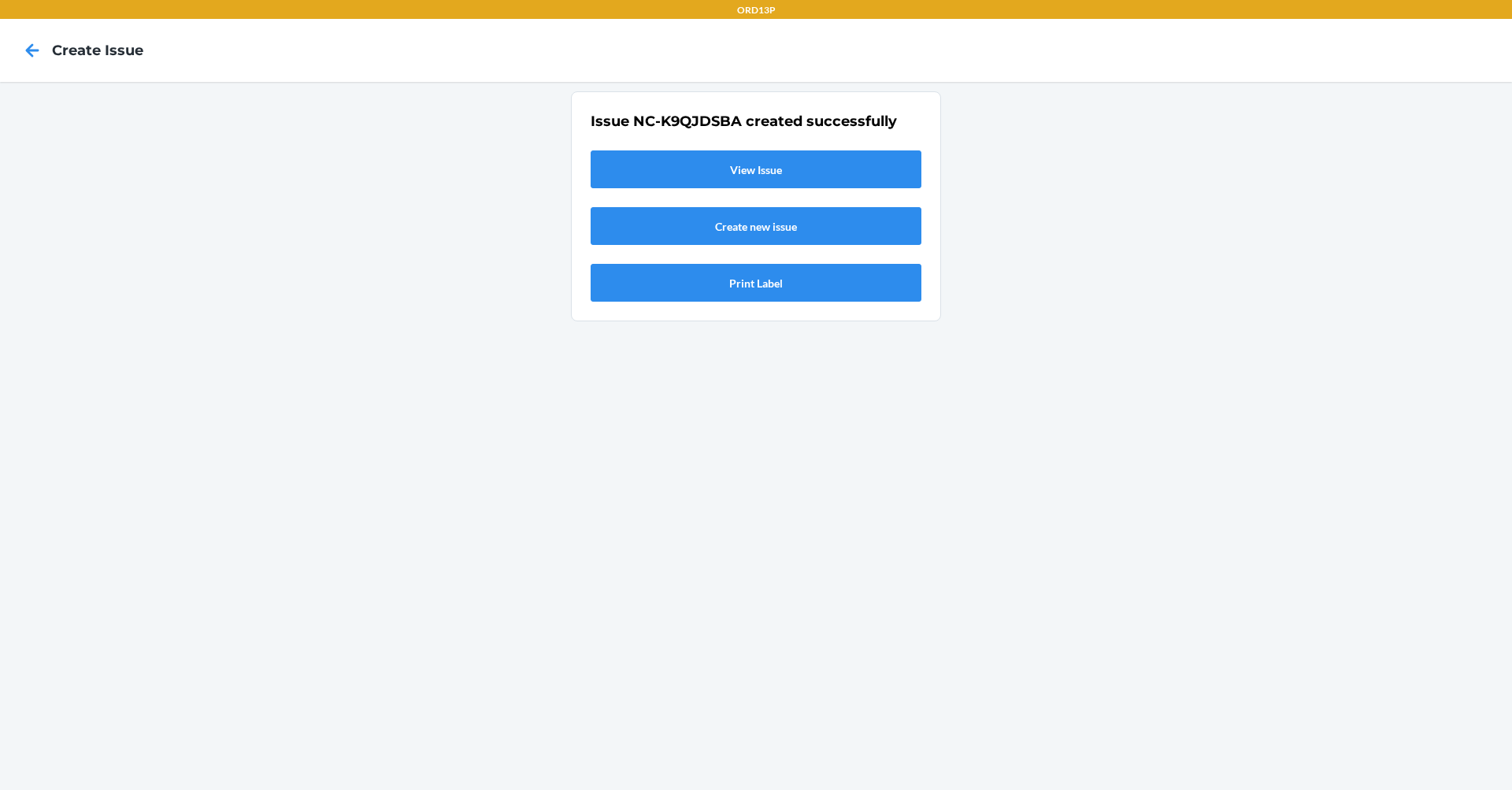
scroll to position [0, 0]
click at [789, 222] on link "Create new issue" at bounding box center [756, 225] width 331 height 38
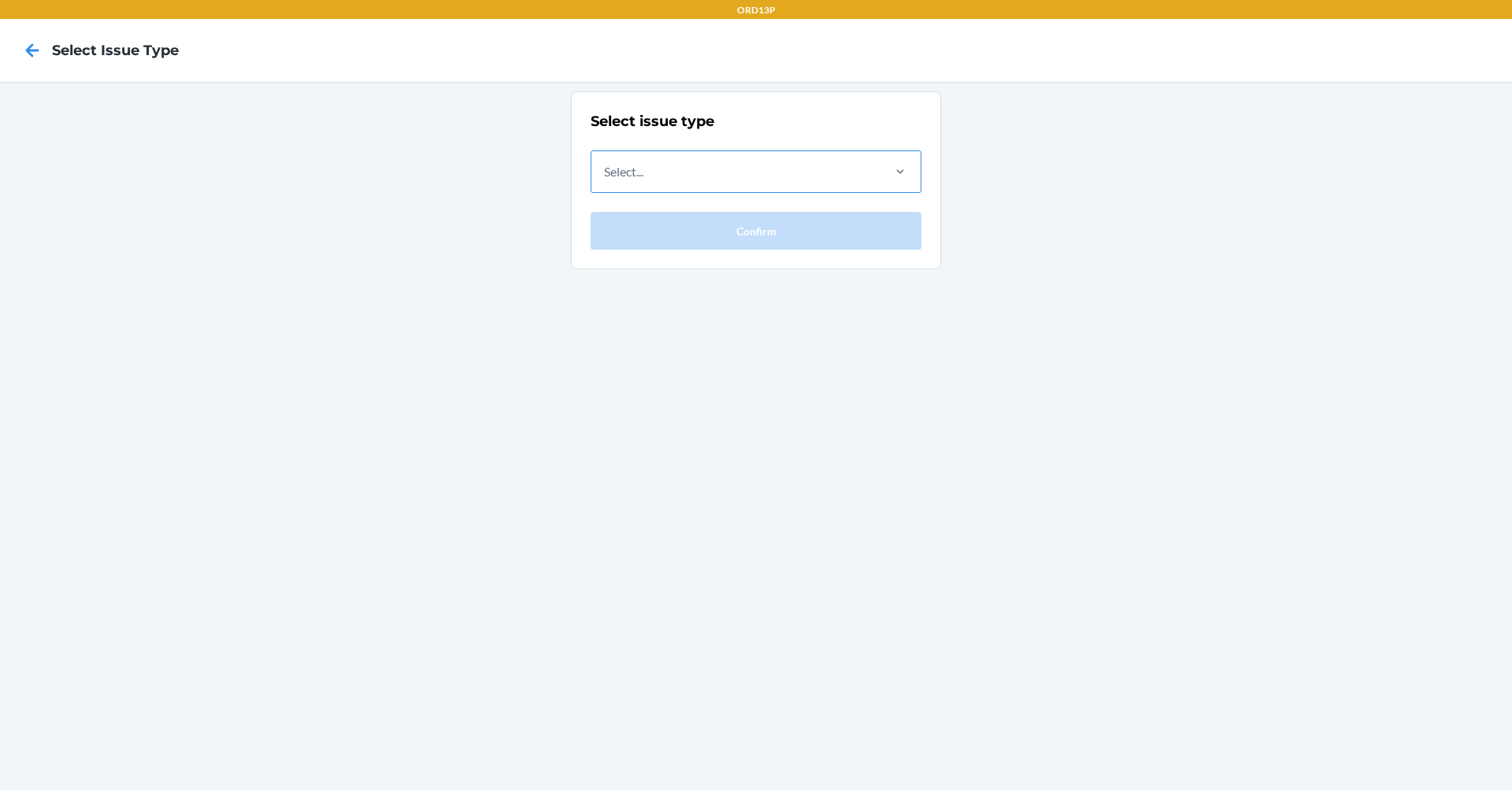
click at [784, 170] on div "Select..." at bounding box center [735, 171] width 288 height 41
click at [606, 170] on input "Select..." at bounding box center [605, 171] width 2 height 19
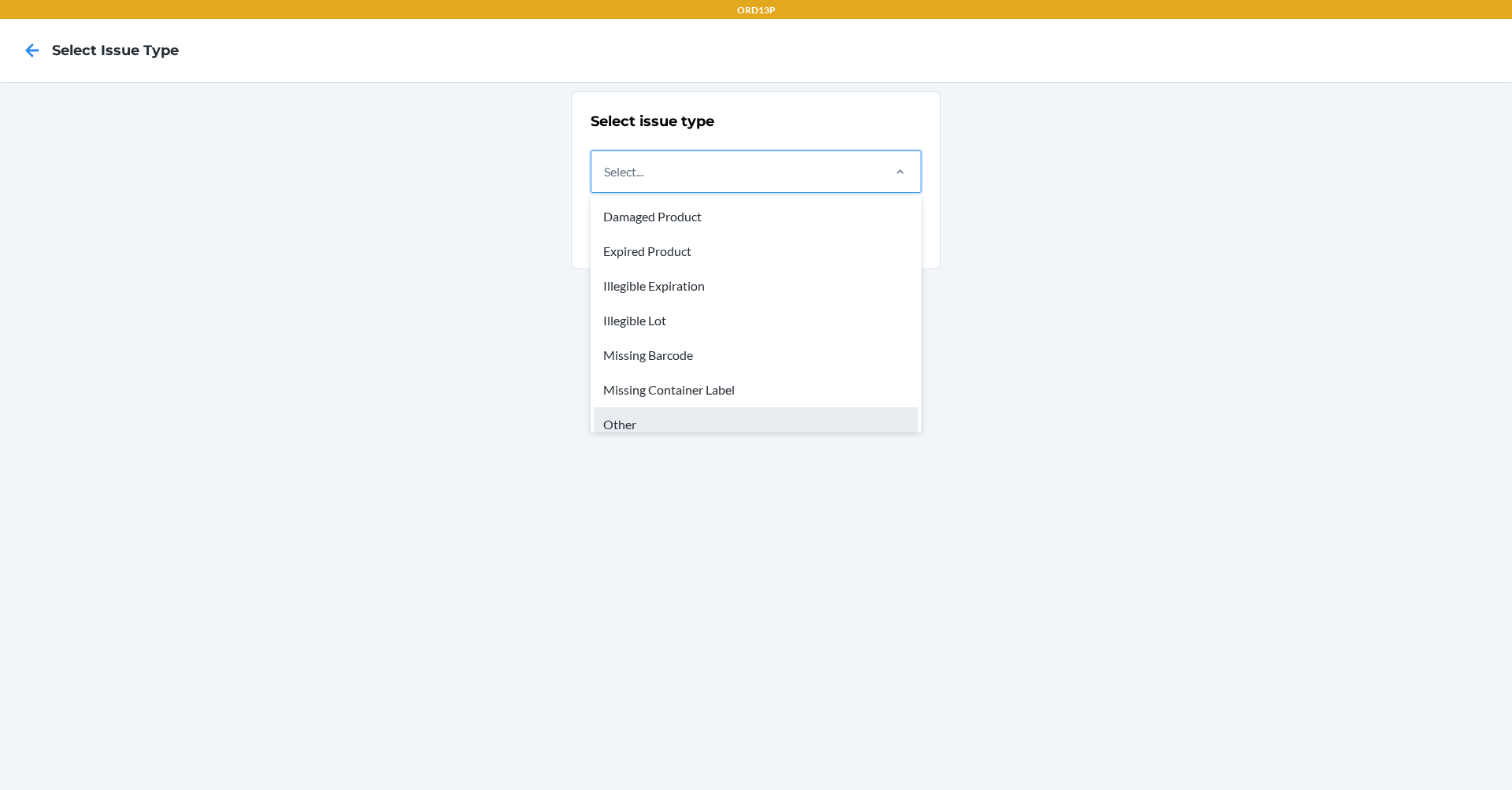
click at [703, 426] on div "Other" at bounding box center [756, 424] width 324 height 35
click at [606, 181] on input "option Other focused, 7 of 8. 8 results available. Use Up and Down to choose op…" at bounding box center [605, 171] width 2 height 19
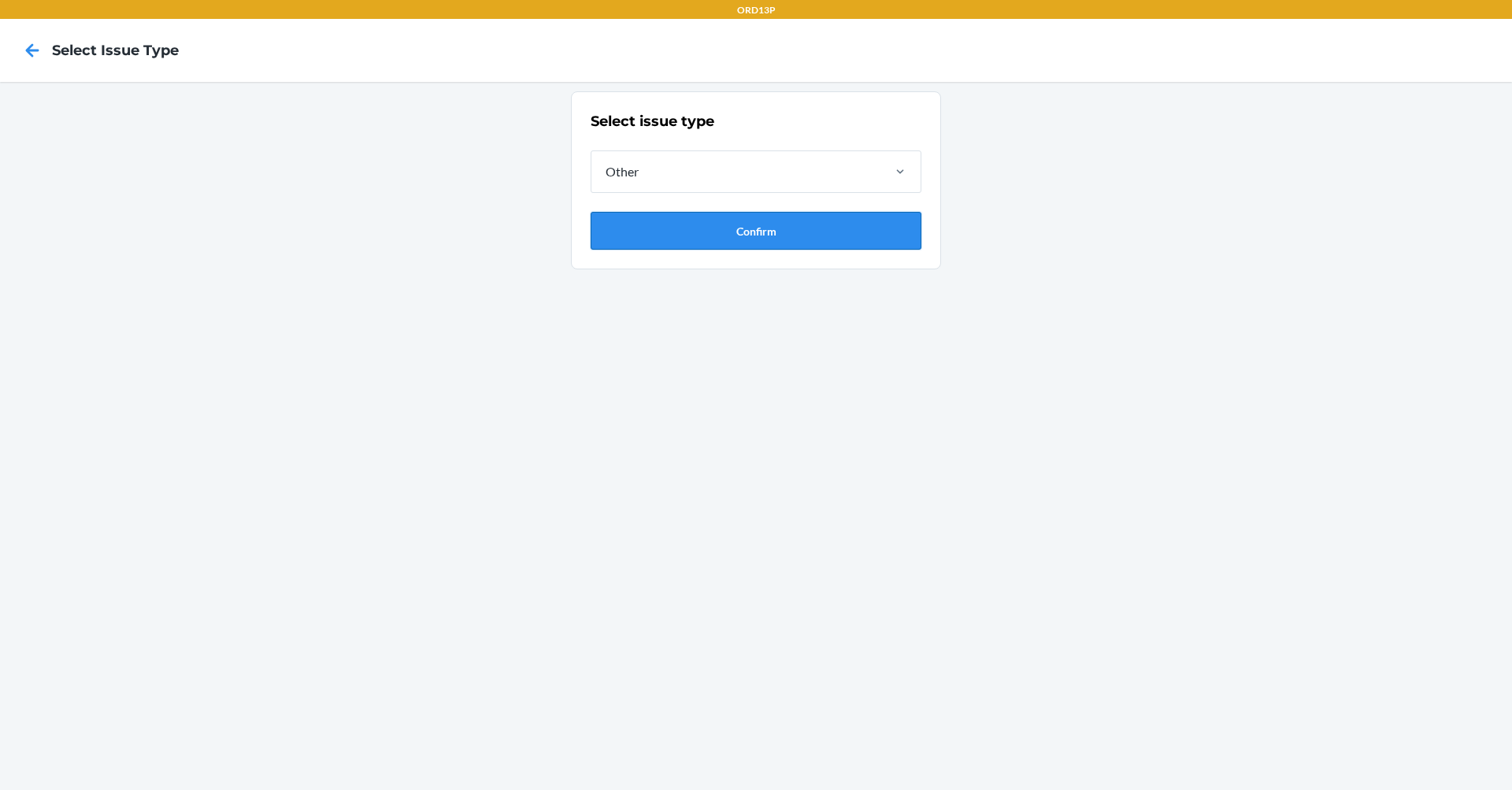
click at [720, 216] on button "Confirm" at bounding box center [756, 230] width 331 height 38
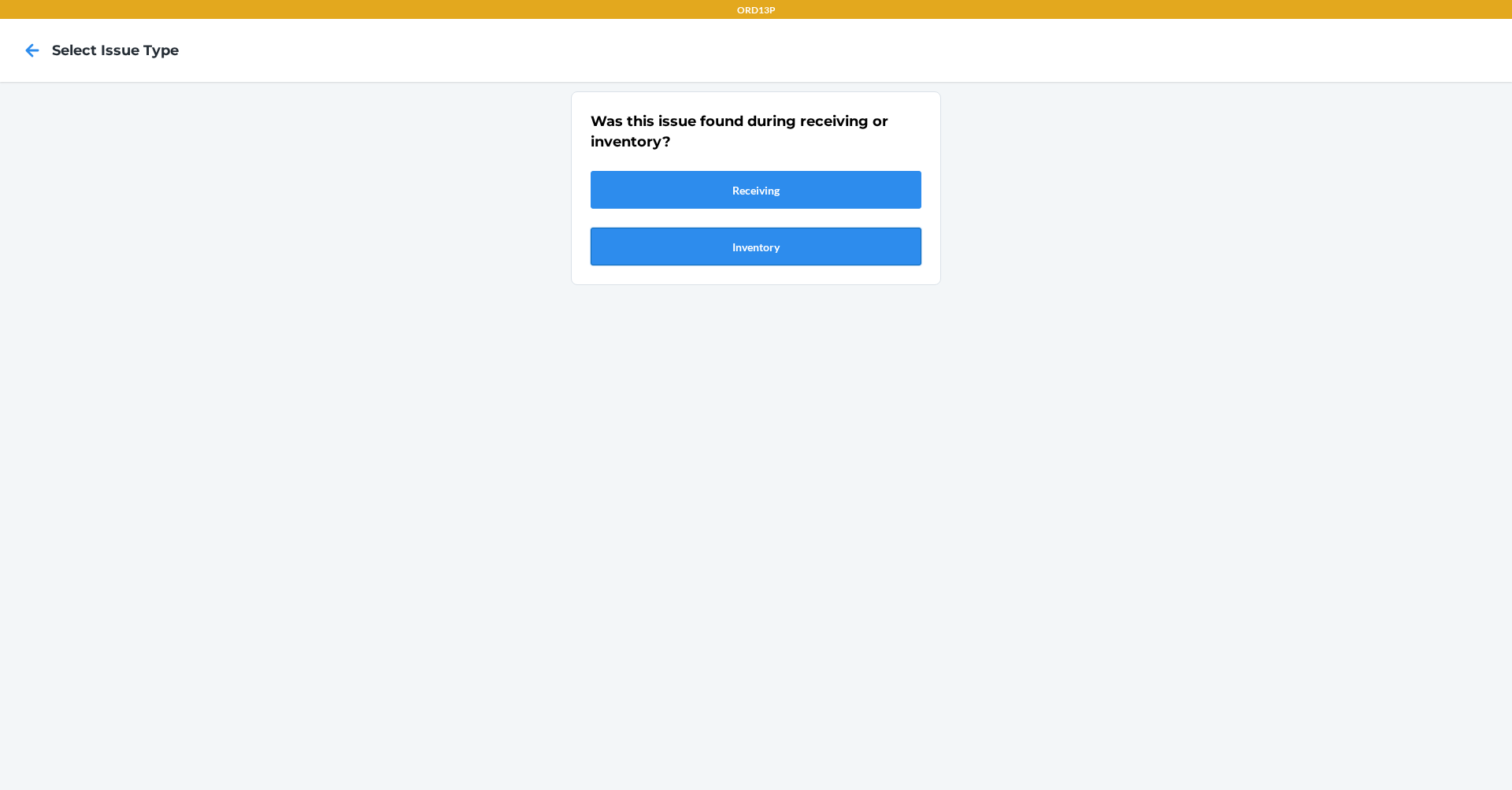
click at [735, 239] on button "Inventory" at bounding box center [756, 246] width 331 height 38
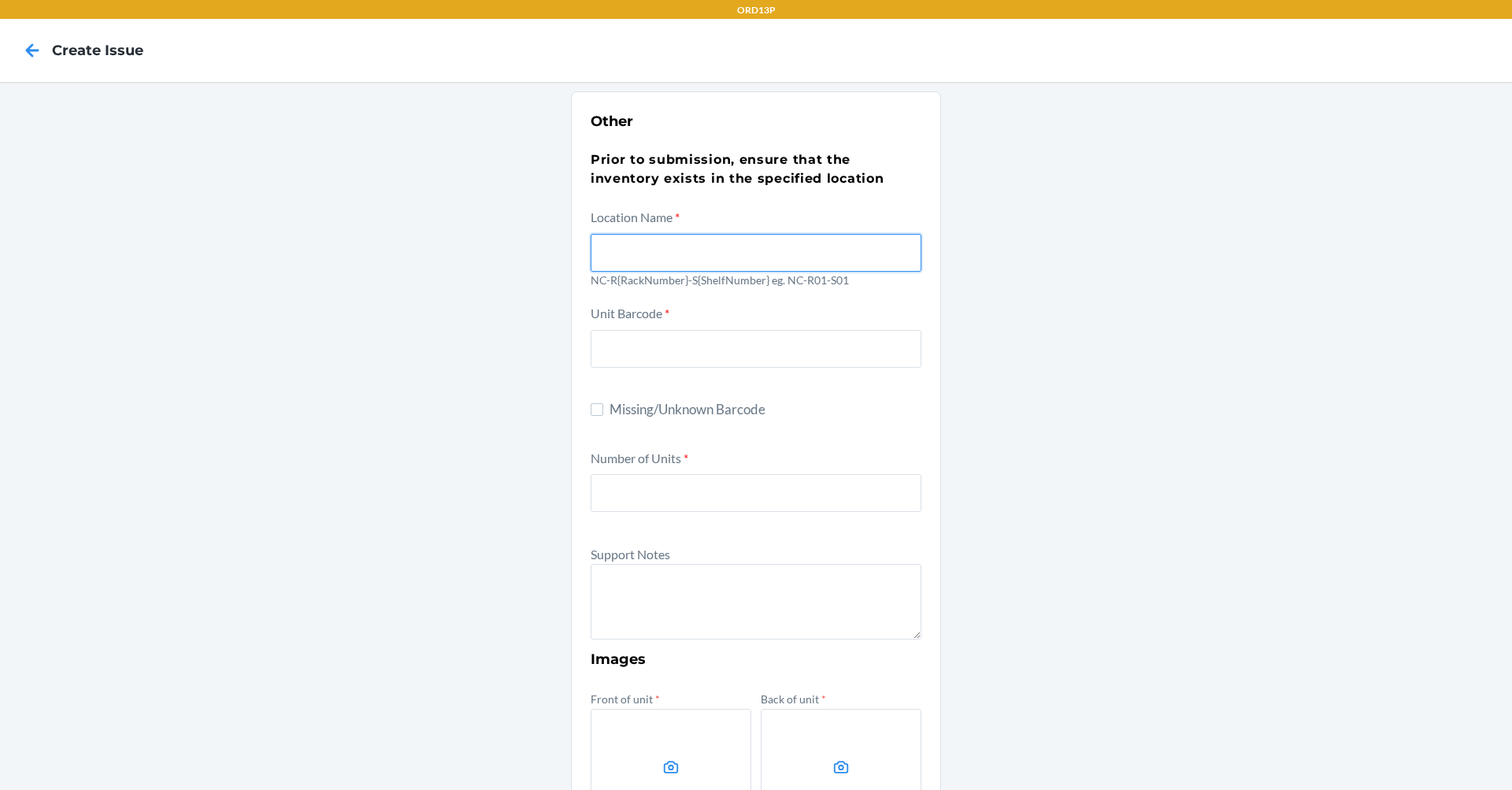
click at [714, 247] on input "text" at bounding box center [756, 253] width 331 height 38
type input "NC-R03-S03"
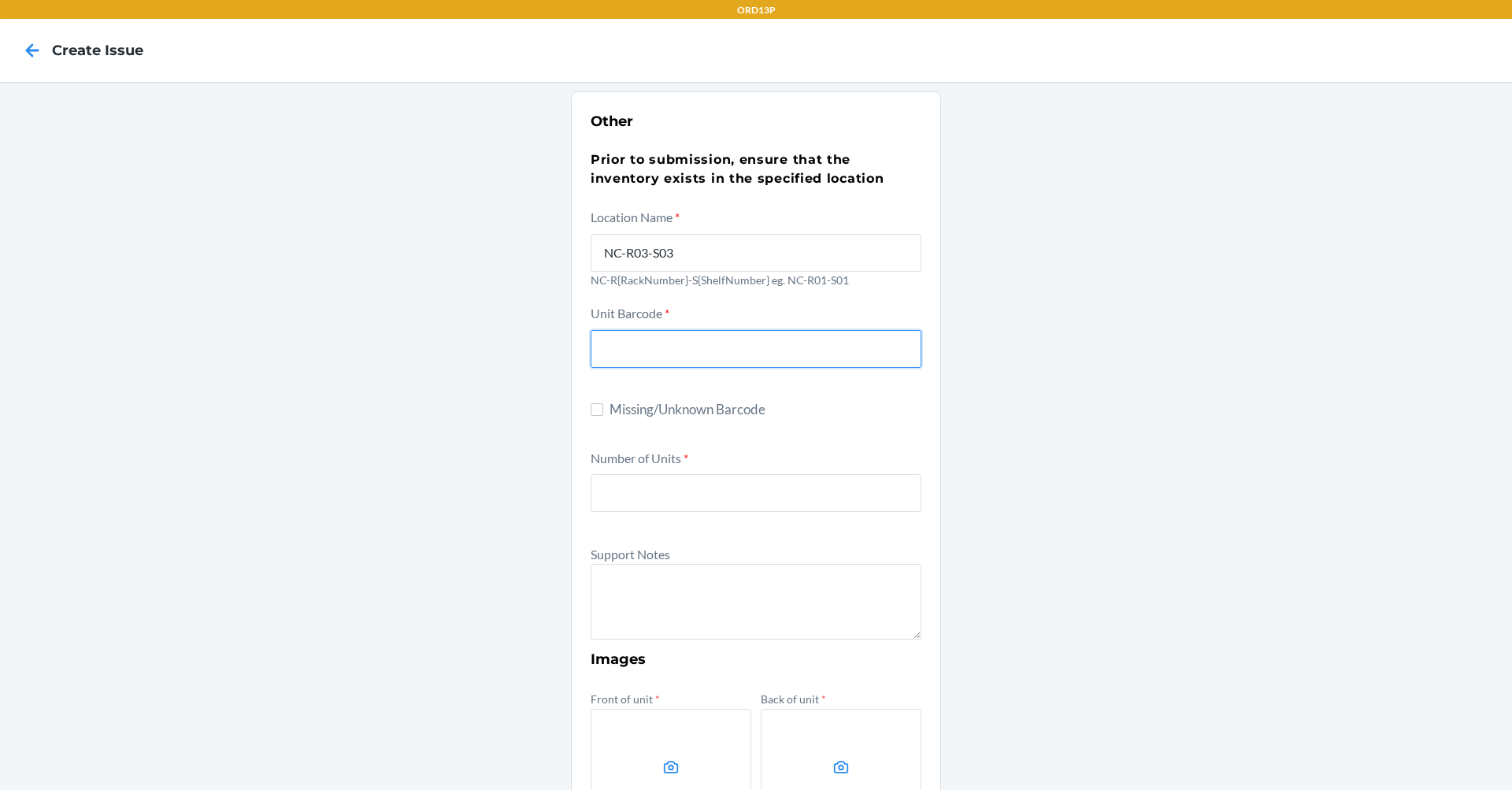
type input "1"
click at [654, 347] on input "text" at bounding box center [756, 348] width 331 height 38
drag, startPoint x: 746, startPoint y: 346, endPoint x: 332, endPoint y: 389, distance: 416.2
click at [287, 413] on div "Other Prior to submission, ensure that the inventory exists in the specified lo…" at bounding box center [756, 570] width 1512 height 977
type input "DV4JNJ5XGJG"
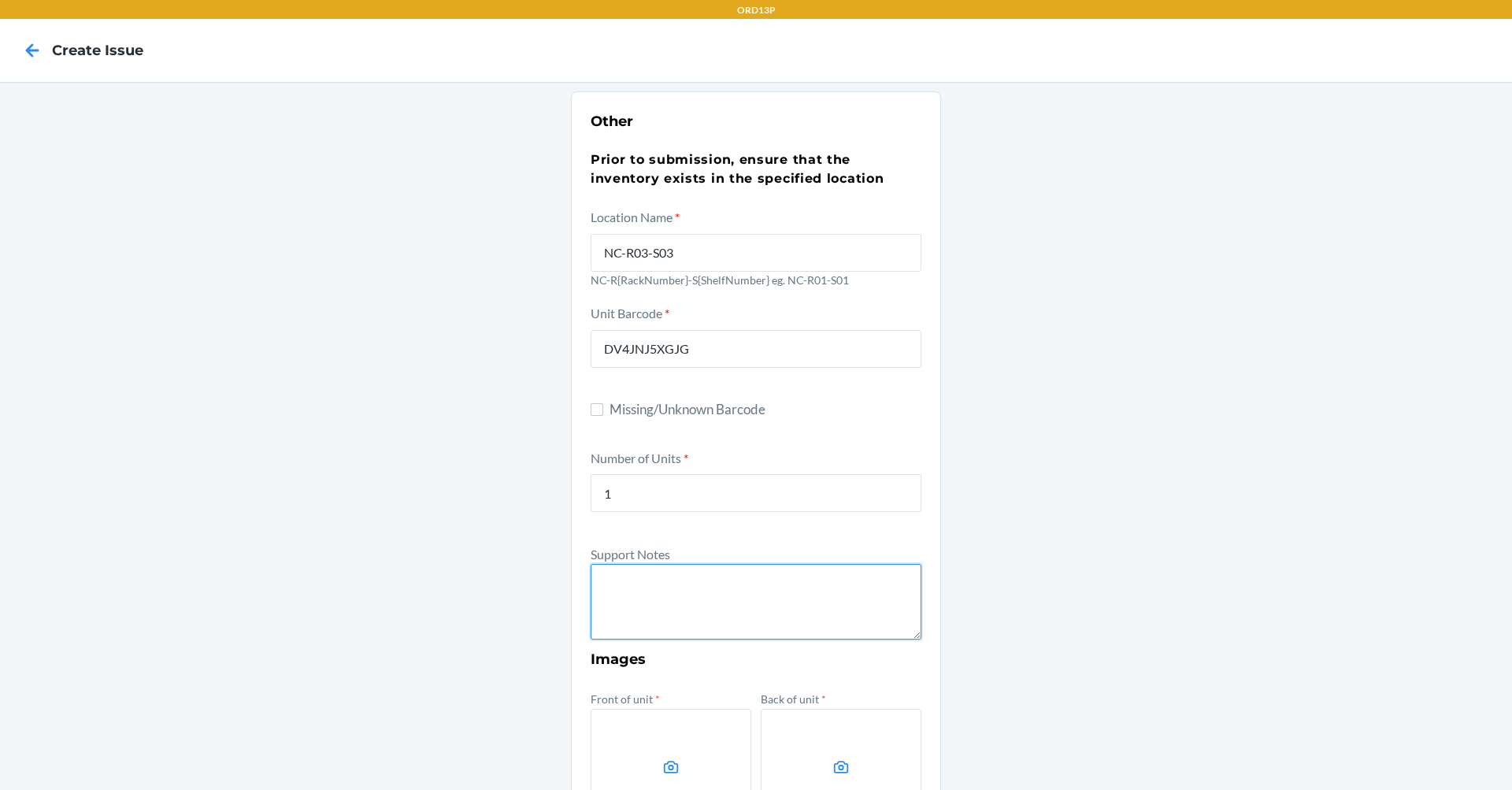
click at [625, 578] on textarea at bounding box center [756, 602] width 331 height 76
paste textarea "COASTAL CHARM (L, ELEGANCE)"
paste textarea "DV4JNJ5XGJG"
type textarea "Barcodes contain MSKU instead of DSKU Description: COASTAL CHARM (L, ELEGANCE) …"
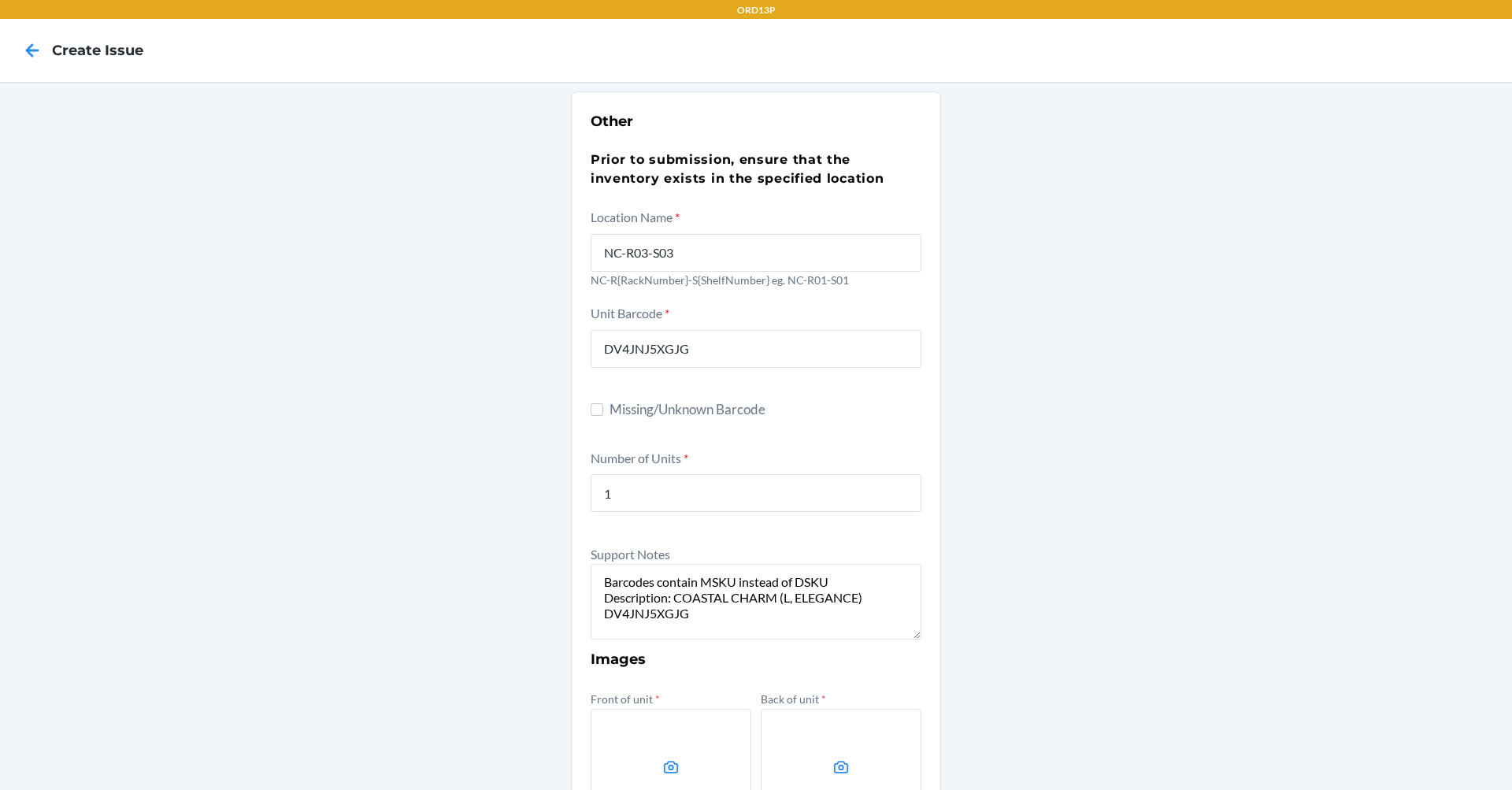
click at [669, 753] on label at bounding box center [671, 767] width 161 height 118
click at [0, 0] on input "file" at bounding box center [0, 0] width 0 height 0
click at [789, 732] on label at bounding box center [841, 767] width 161 height 118
click at [0, 0] on input "file" at bounding box center [0, 0] width 0 height 0
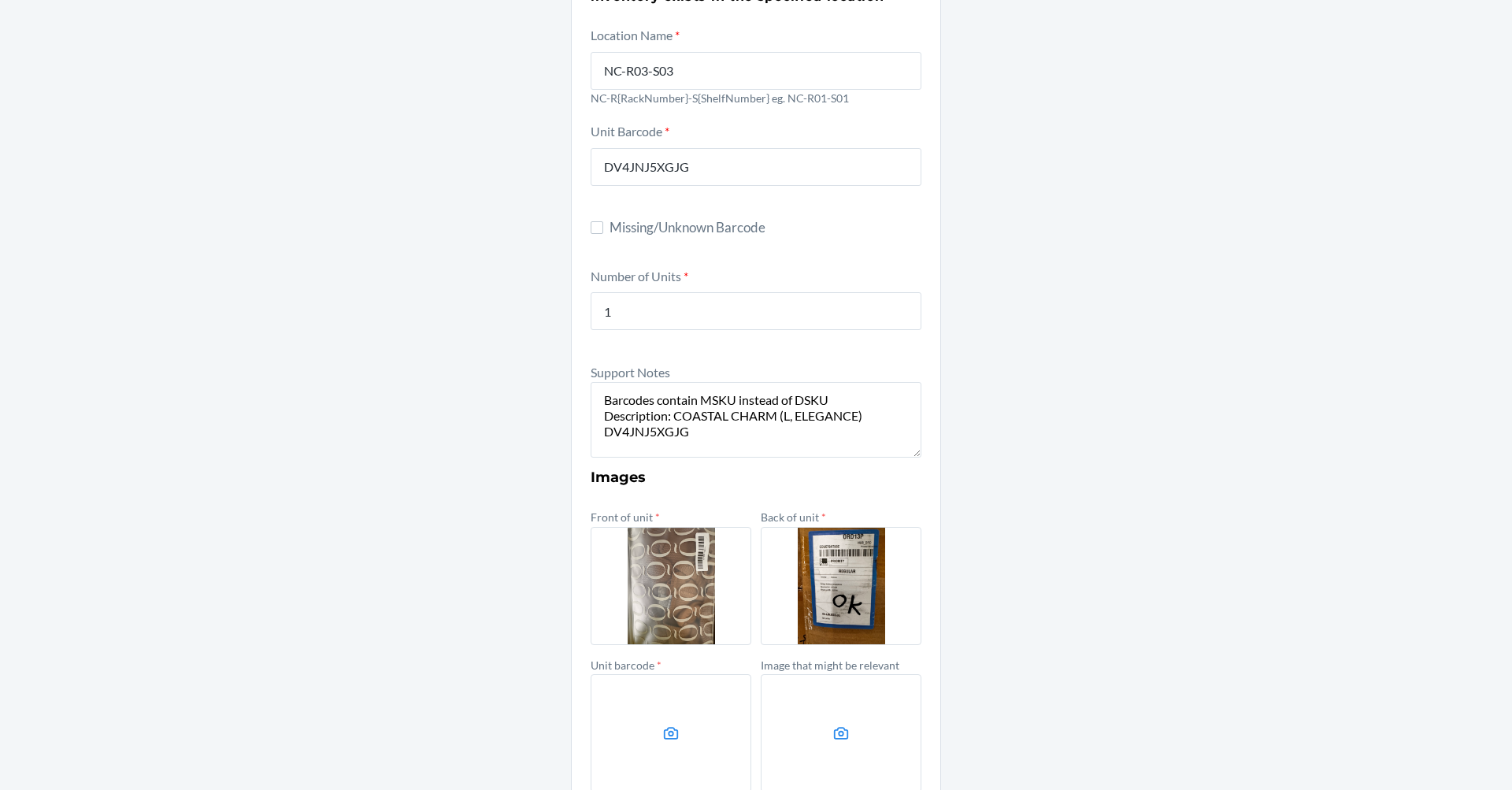
scroll to position [237, 0]
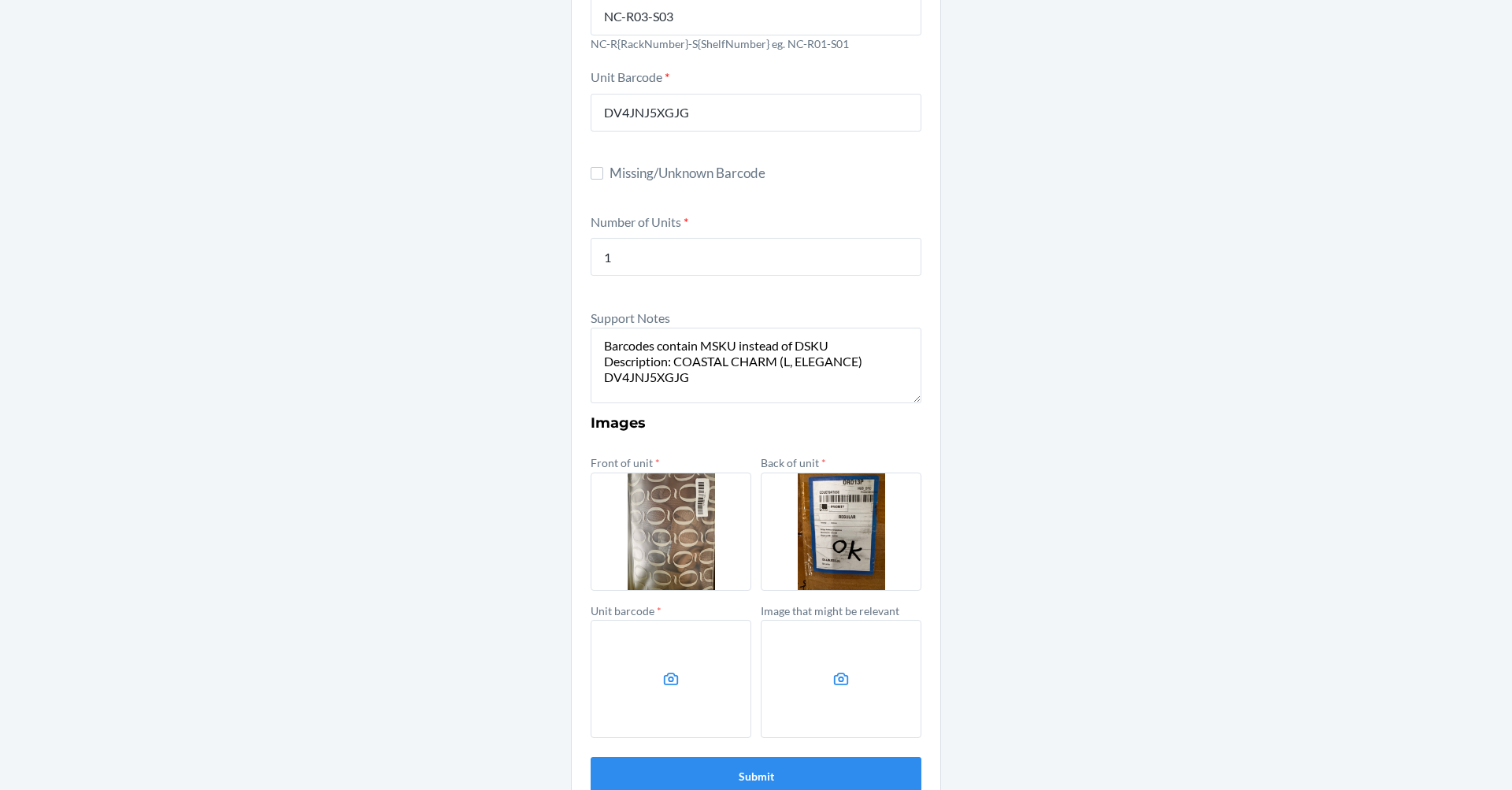
click at [727, 680] on label at bounding box center [671, 678] width 161 height 118
click at [0, 0] on input "file" at bounding box center [0, 0] width 0 height 0
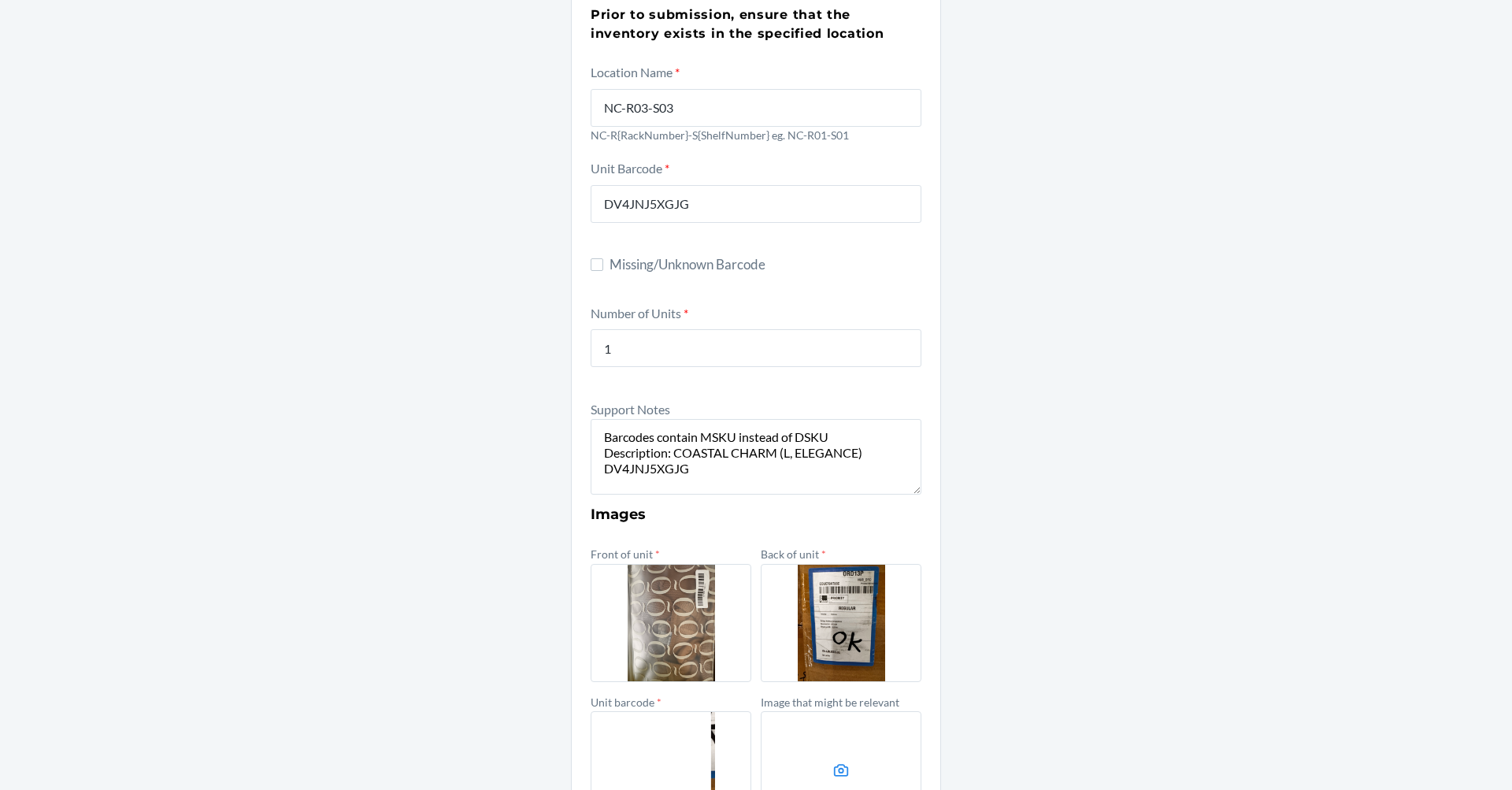
scroll to position [0, 0]
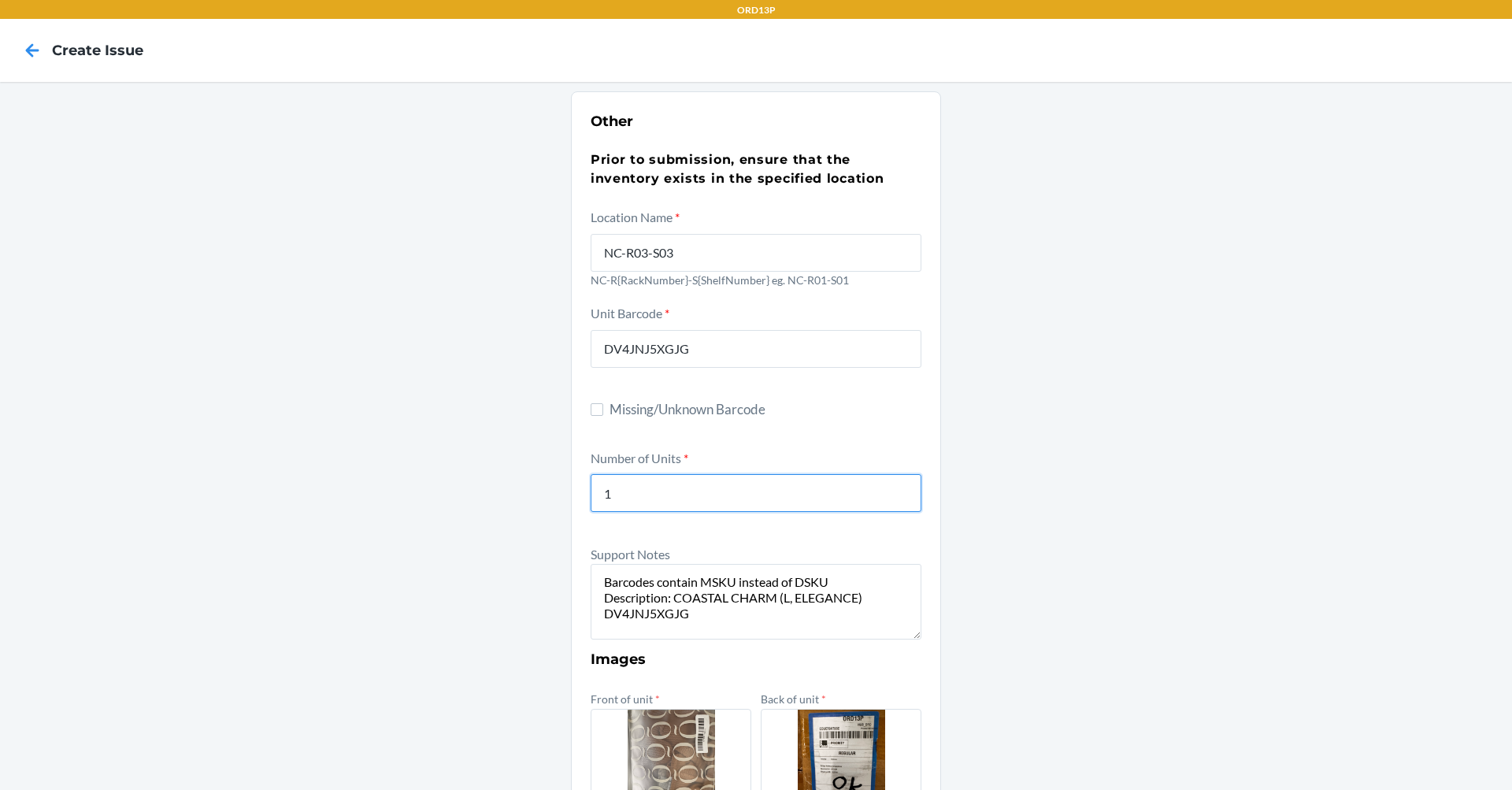
click at [696, 500] on input "1" at bounding box center [756, 492] width 331 height 38
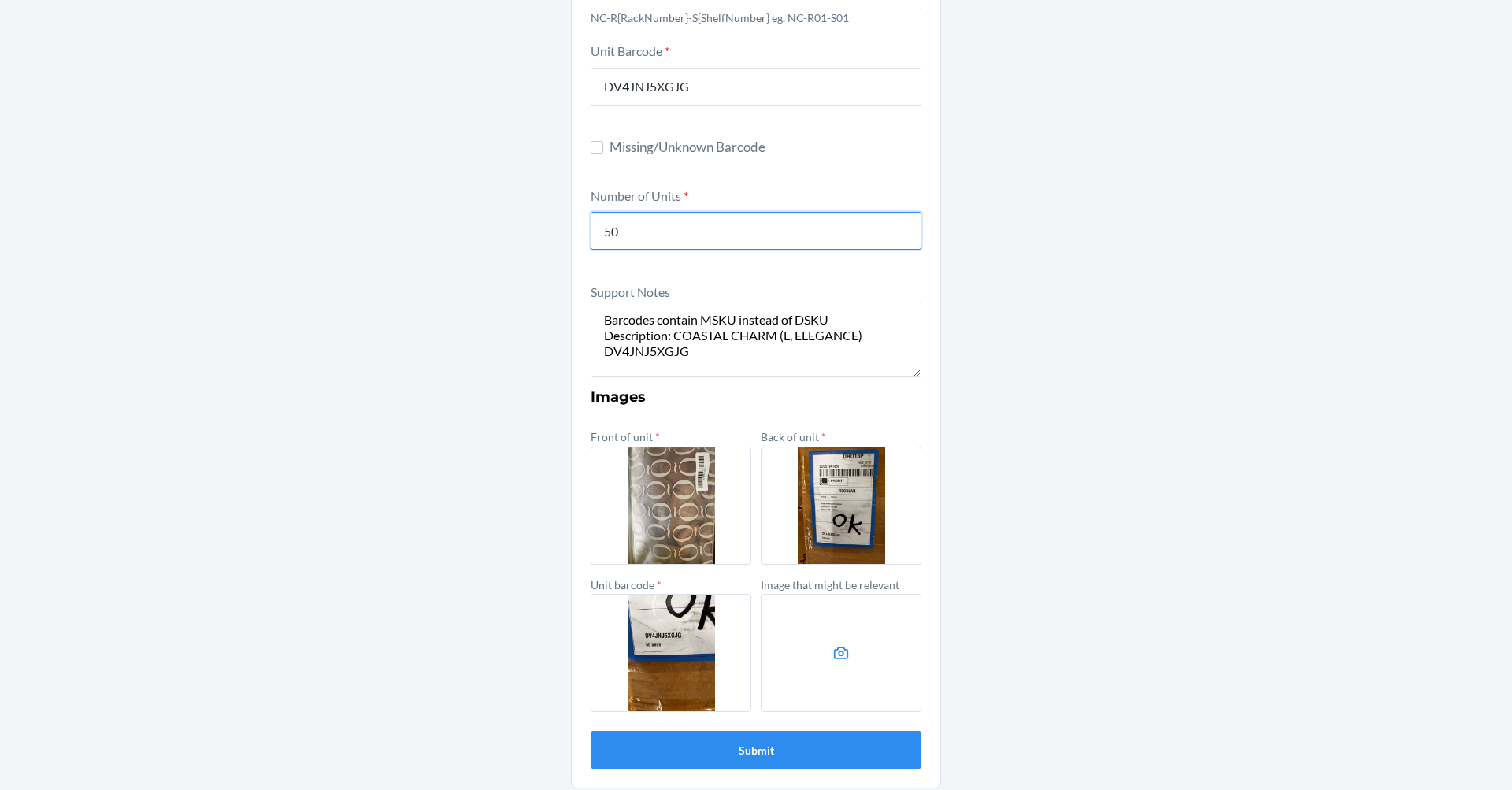
scroll to position [270, 0]
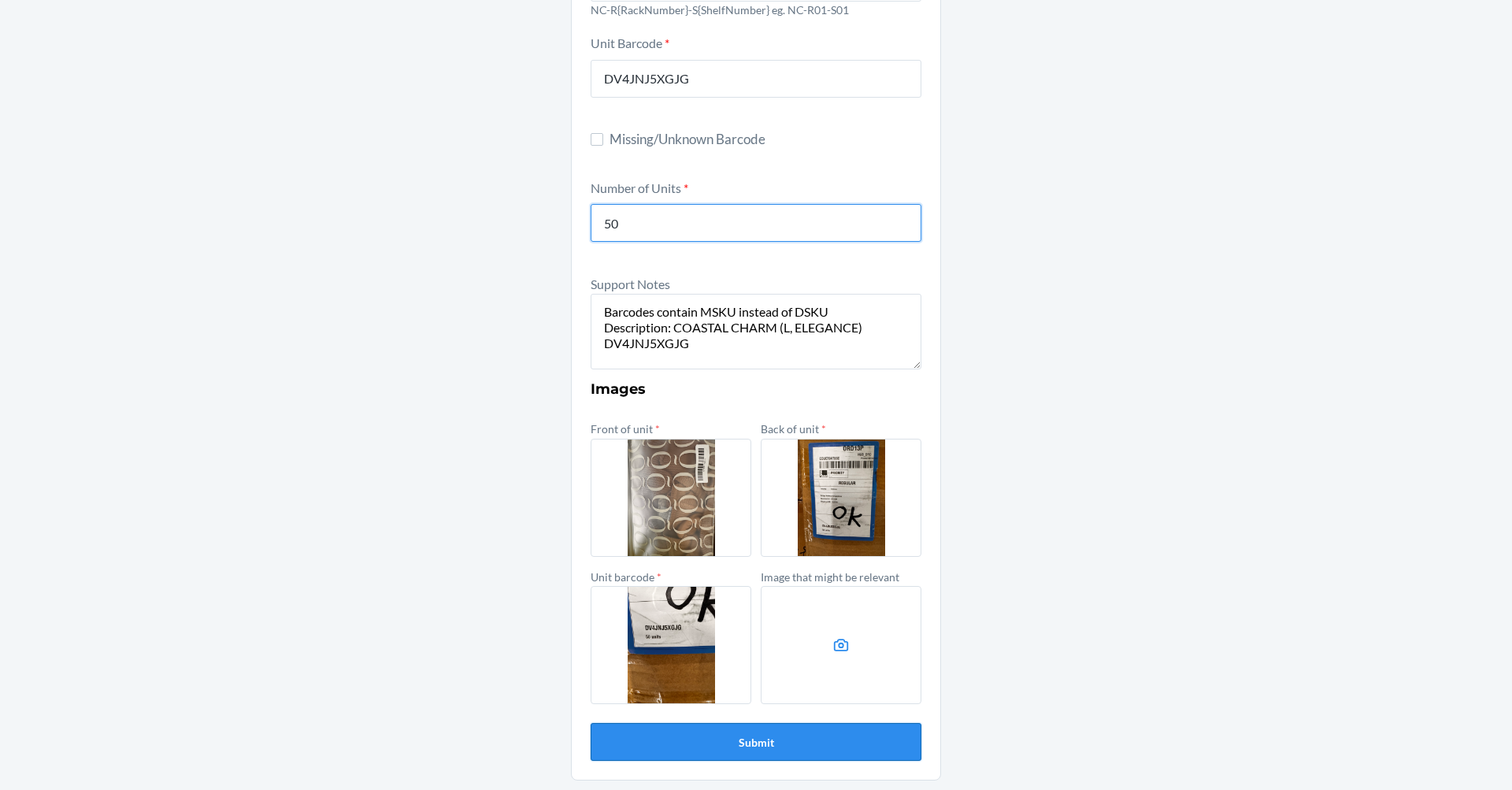
type input "50"
click at [795, 742] on button "Submit" at bounding box center [756, 741] width 331 height 38
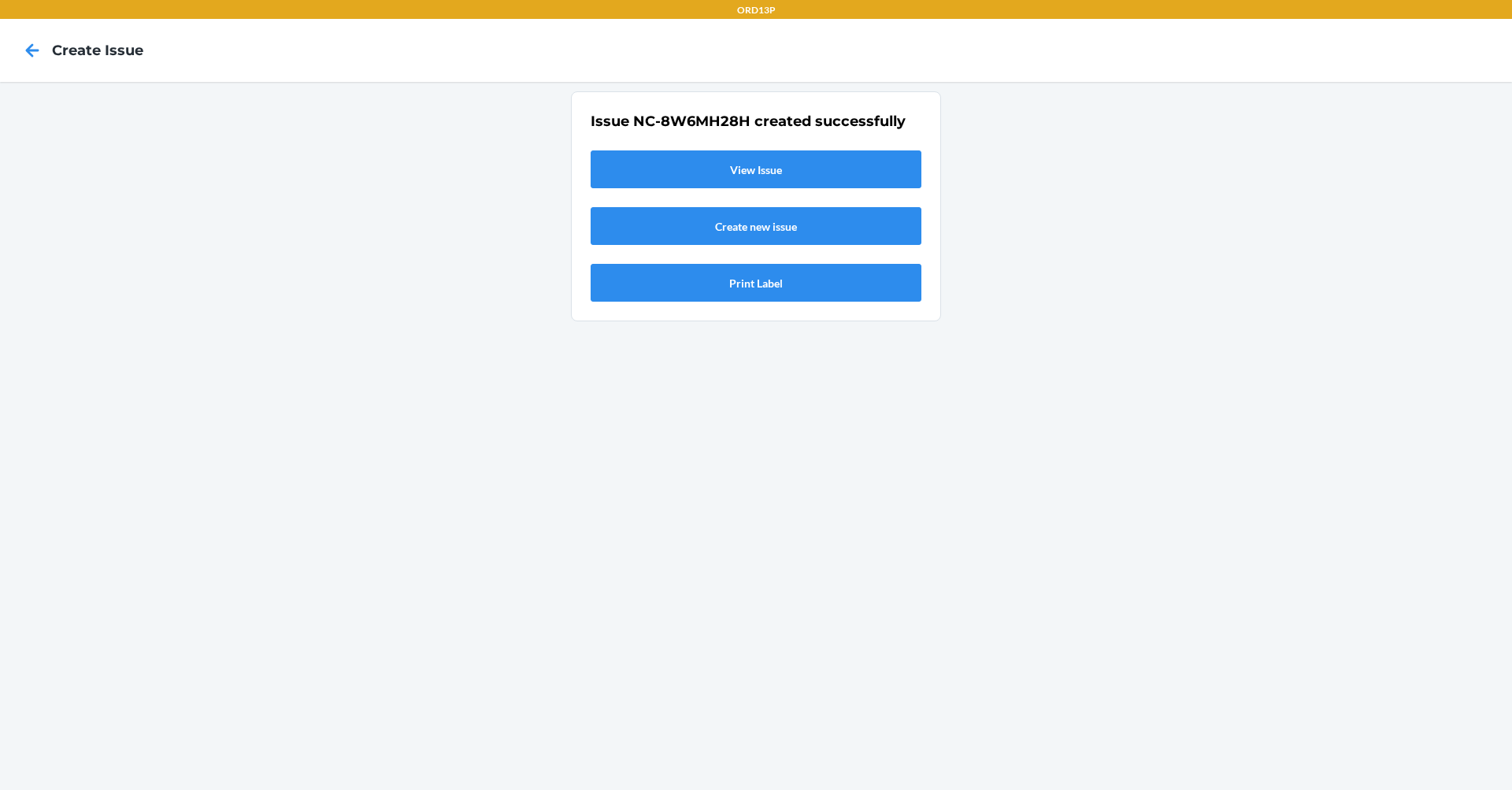
scroll to position [0, 0]
click at [705, 187] on link "View Issue" at bounding box center [756, 169] width 331 height 38
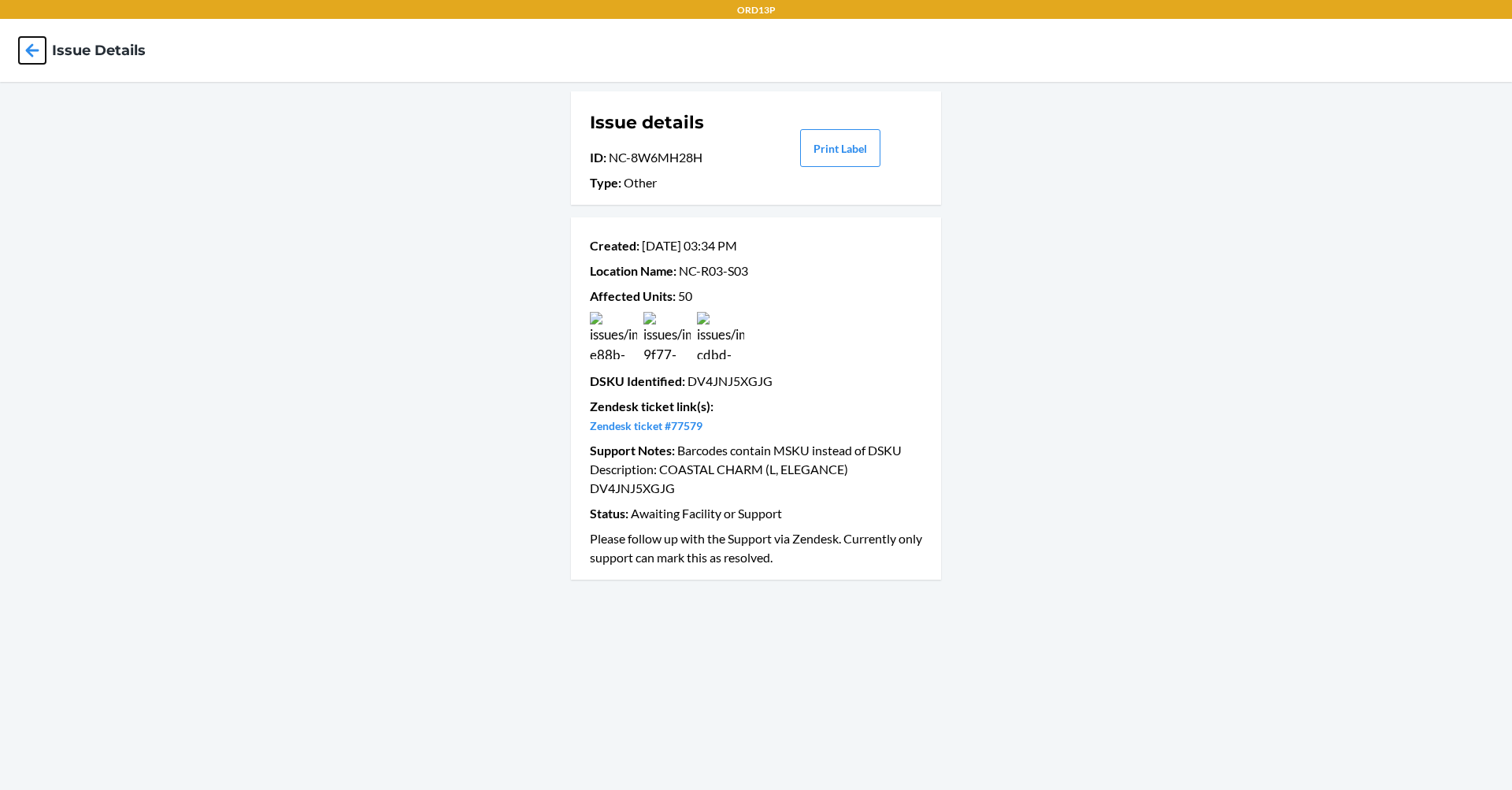
click at [42, 42] on icon at bounding box center [31, 50] width 27 height 27
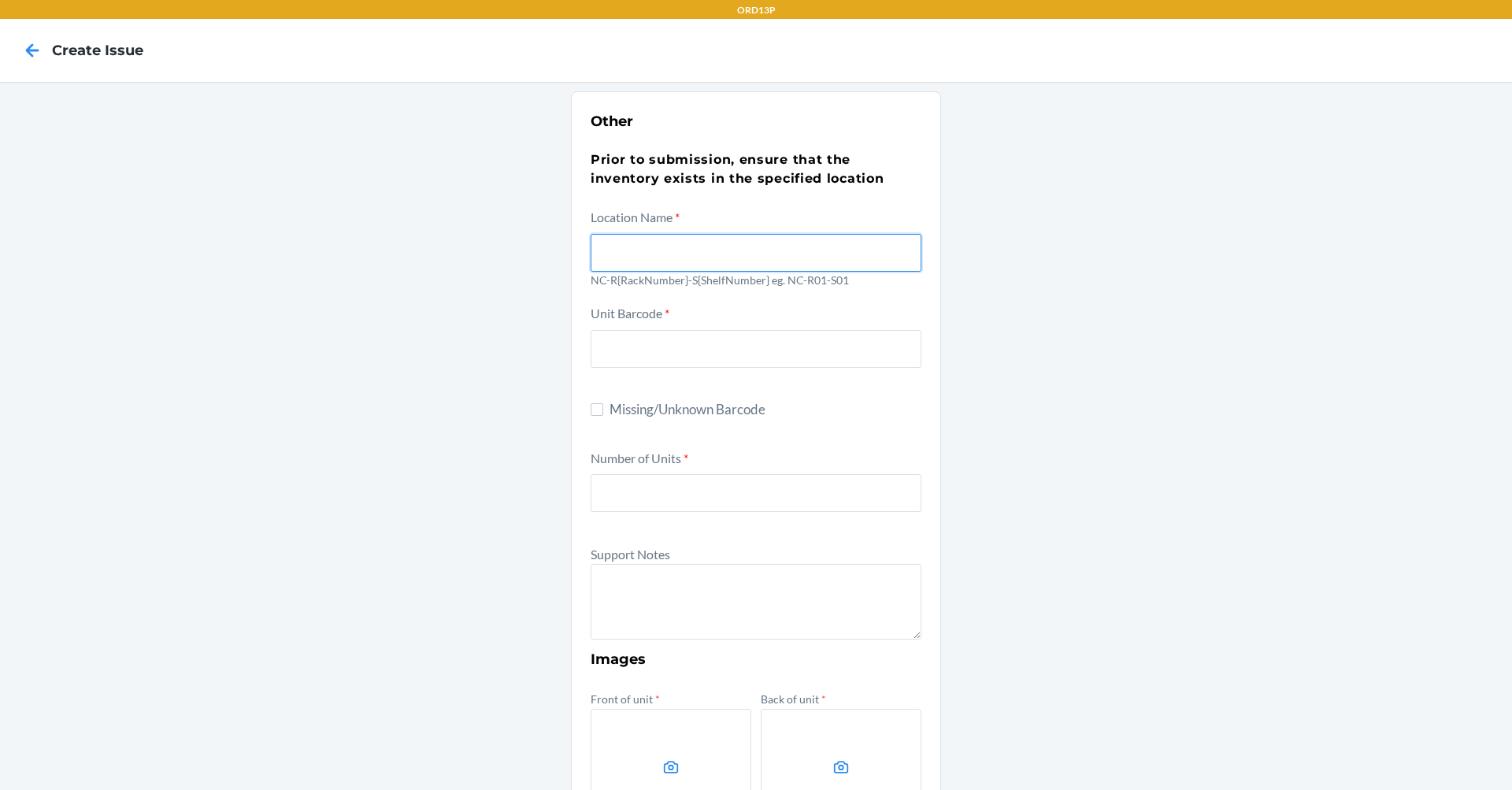
click at [711, 241] on input "text" at bounding box center [756, 253] width 331 height 38
type input "NC-R03-S03"
type input "DV4JNJ5XGJG"
type input "50"
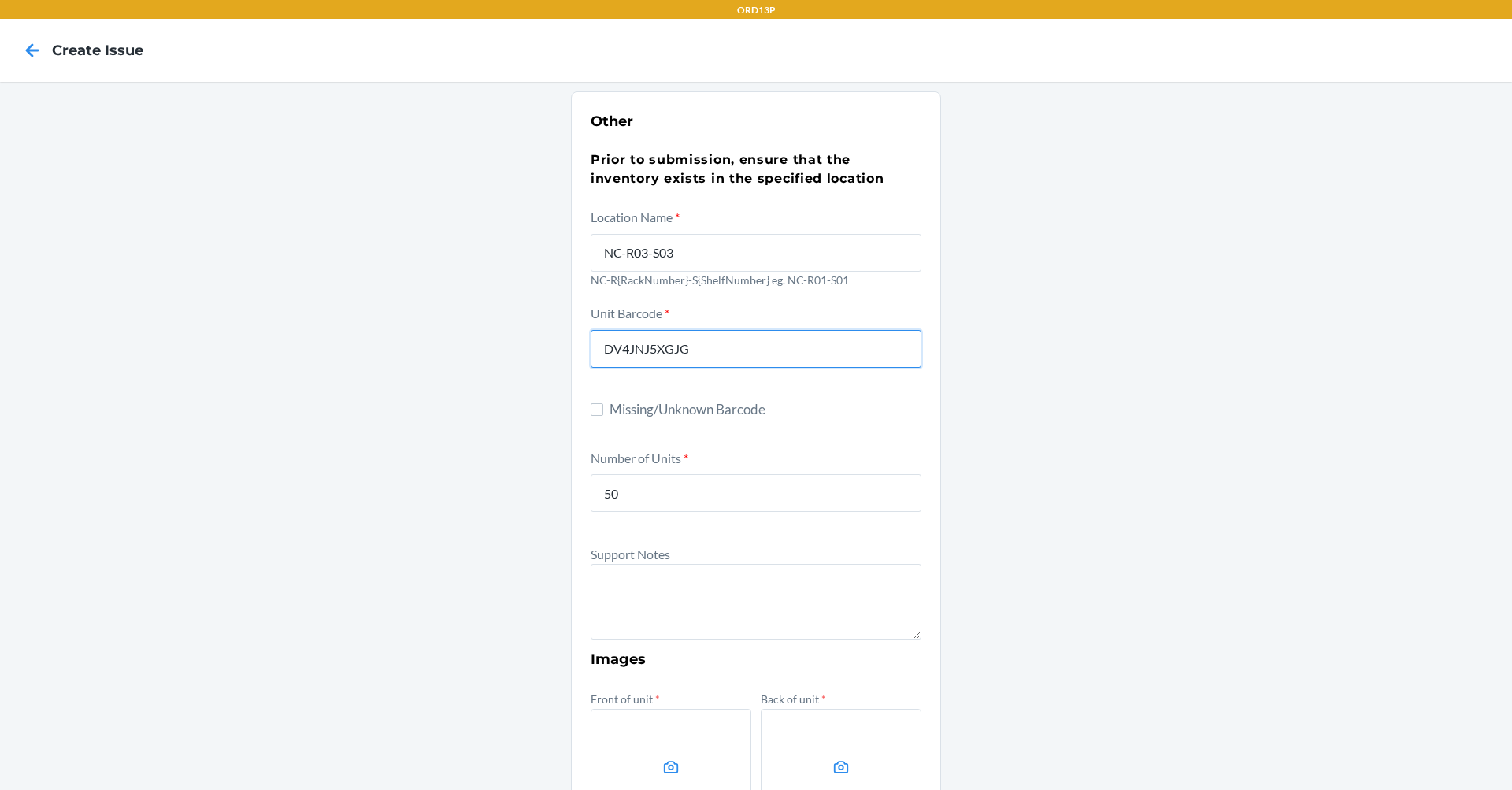
drag, startPoint x: 598, startPoint y: 346, endPoint x: 443, endPoint y: 333, distance: 155.5
click at [385, 344] on div "Other Prior to submission, ensure that the inventory exists in the specified lo…" at bounding box center [756, 570] width 1512 height 977
paste input "B7W7XFWAVN"
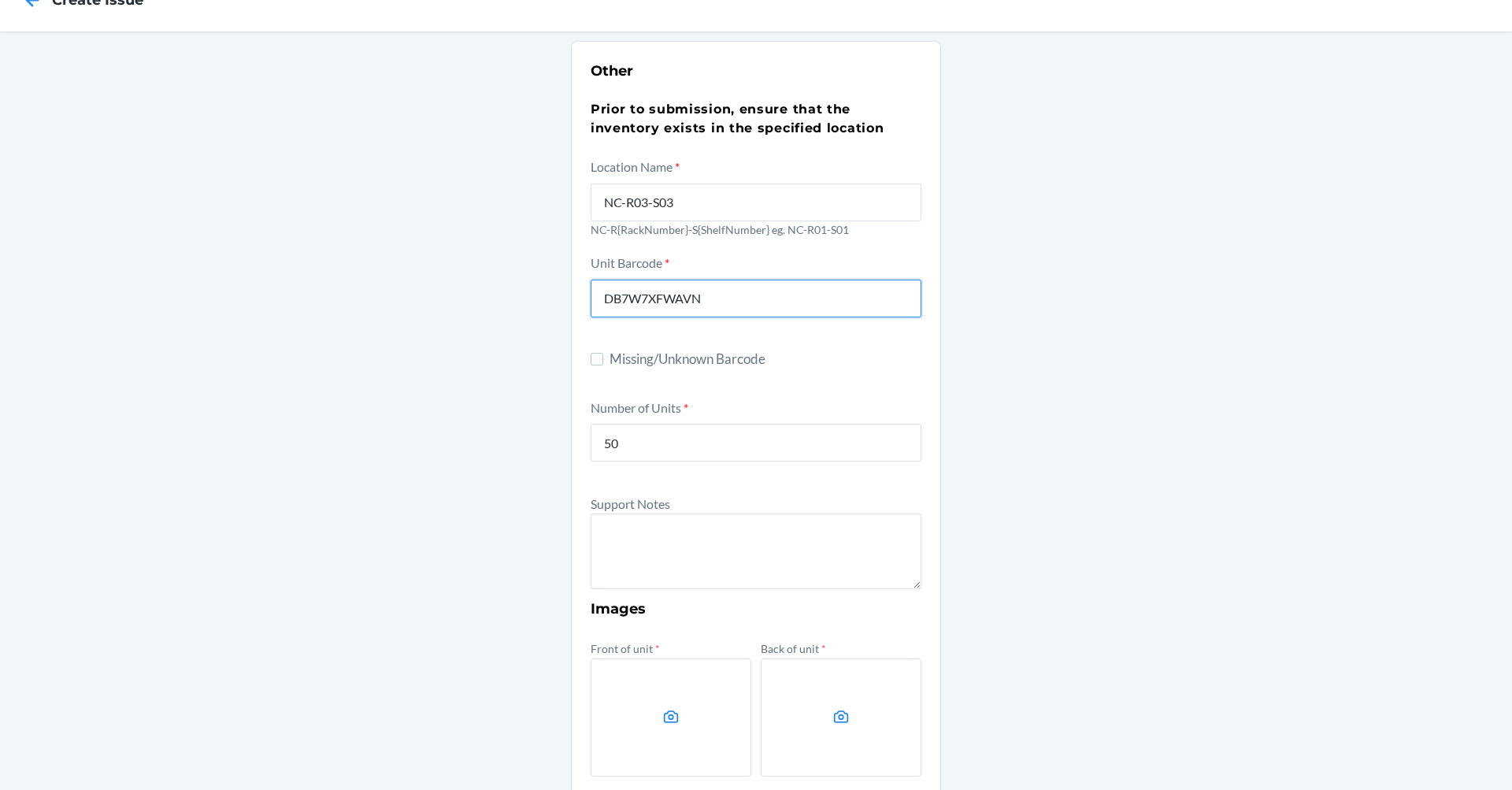
scroll to position [79, 0]
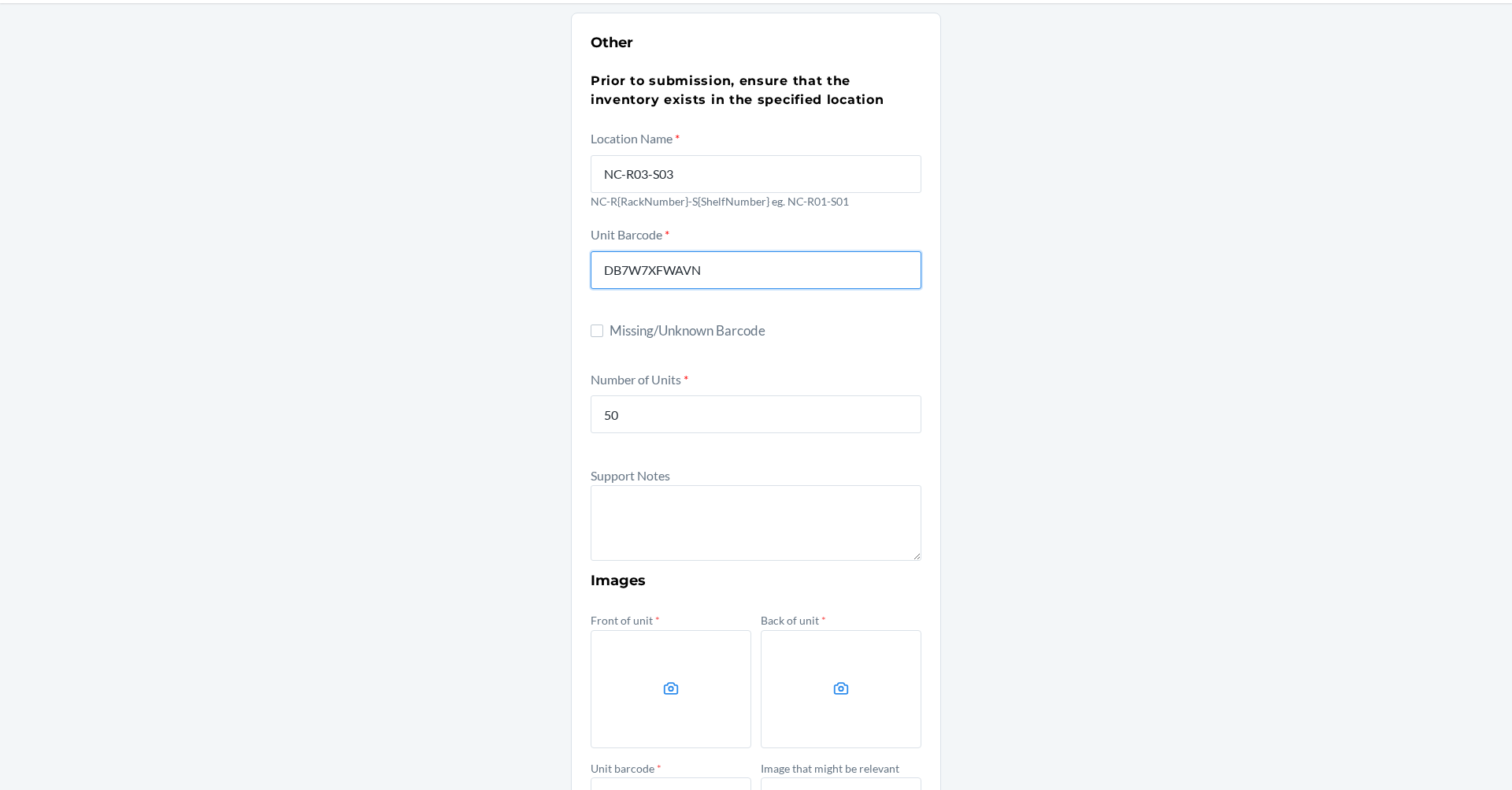
type input "DB7W7XFWAVN"
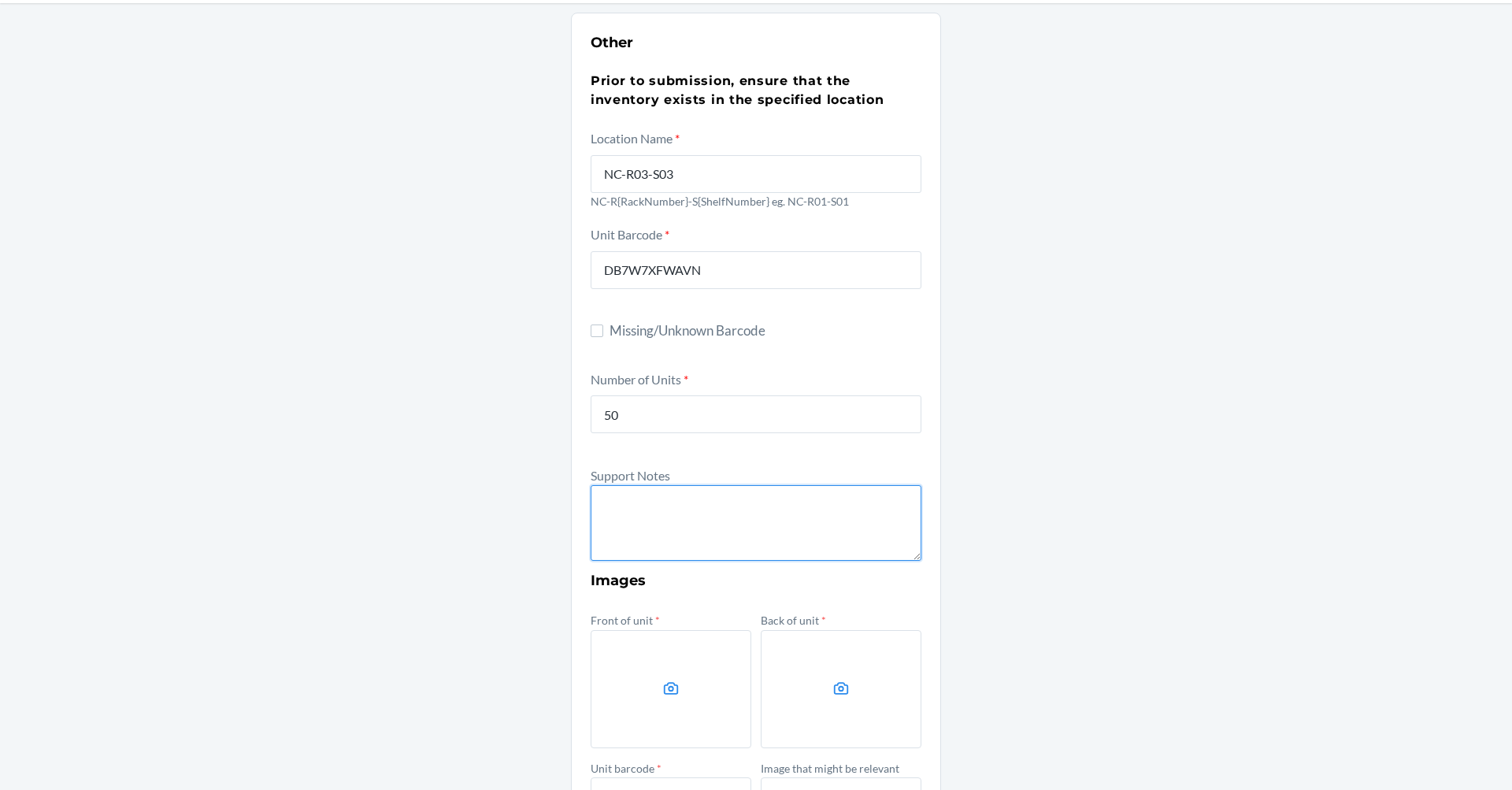
click at [679, 540] on textarea at bounding box center [756, 523] width 331 height 76
type textarea "m"
paste textarea "COASTAL CHARM (S, ELEGANCE)"
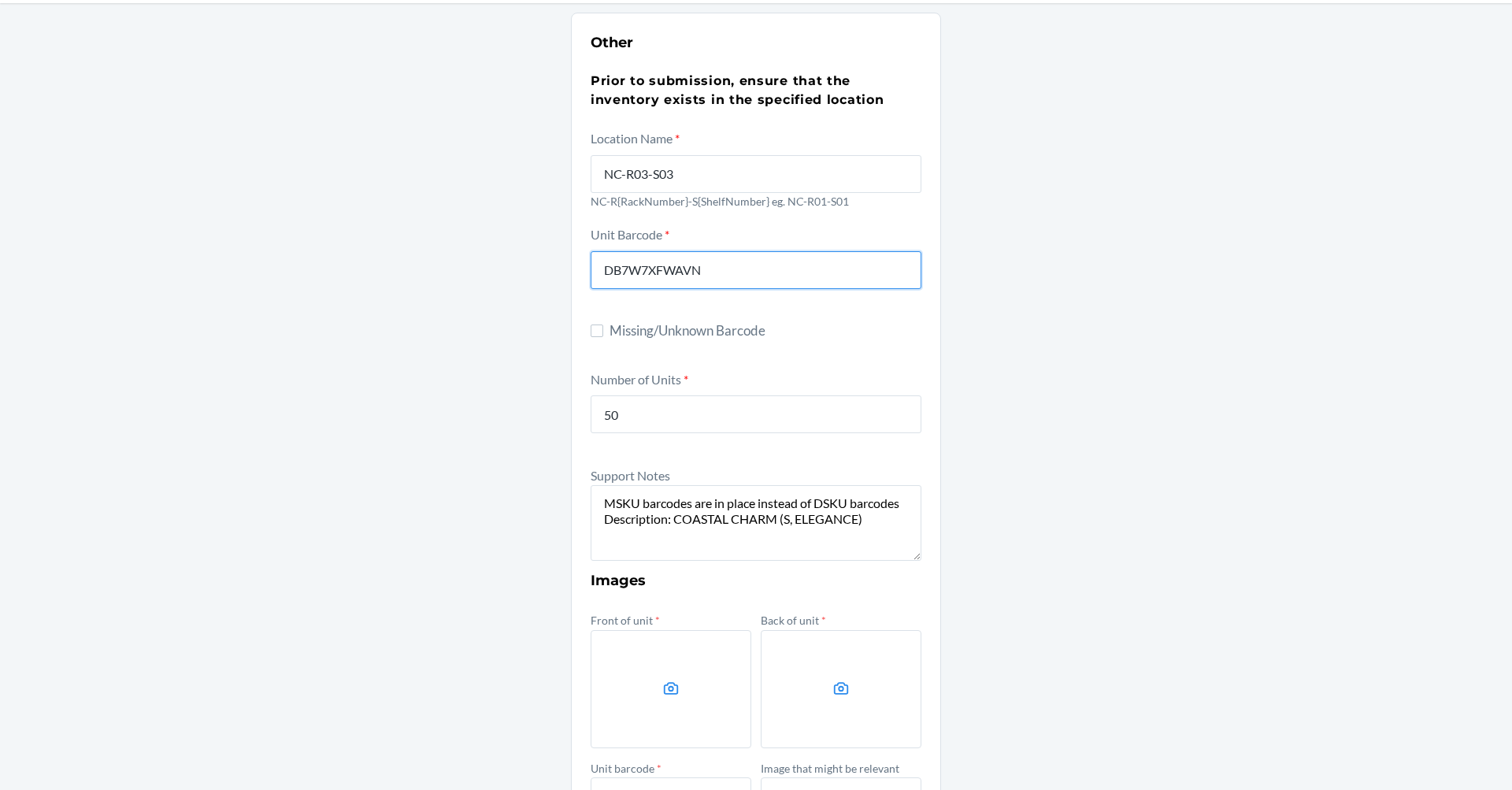
drag, startPoint x: 719, startPoint y: 263, endPoint x: 594, endPoint y: 284, distance: 126.8
click at [594, 284] on input "DB7W7XFWAVN" at bounding box center [756, 270] width 331 height 38
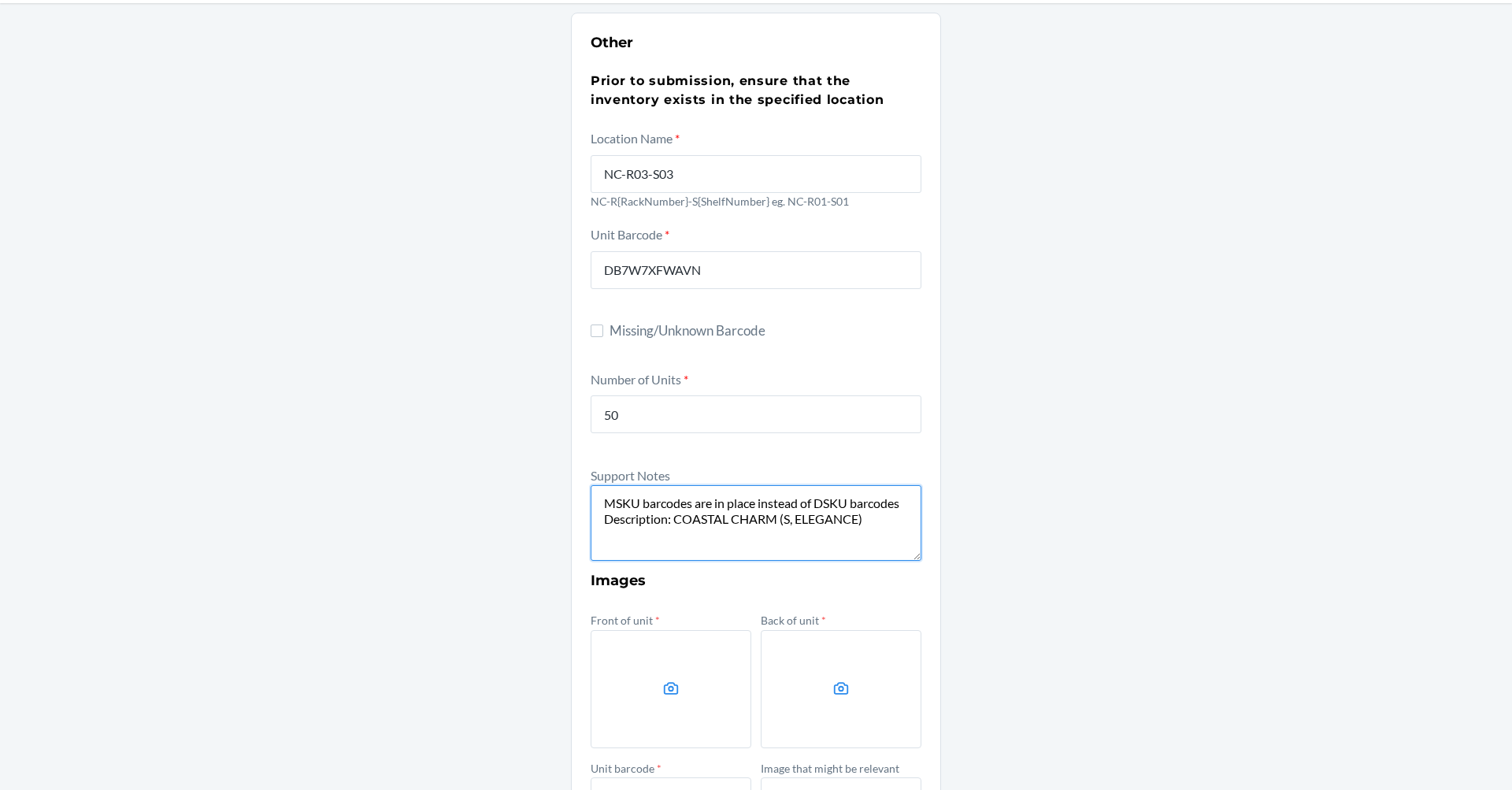
click at [875, 518] on textarea "MSKU barcodes are in place instead of DSKU barcodes Description: COASTAL CHARM …" at bounding box center [756, 523] width 331 height 76
paste textarea "DB7W7XFWAVN"
type textarea "MSKU barcodes are in place instead of DSKU barcodes Description: COASTAL CHARM …"
click at [704, 655] on label at bounding box center [671, 689] width 161 height 118
click at [0, 0] on input "file" at bounding box center [0, 0] width 0 height 0
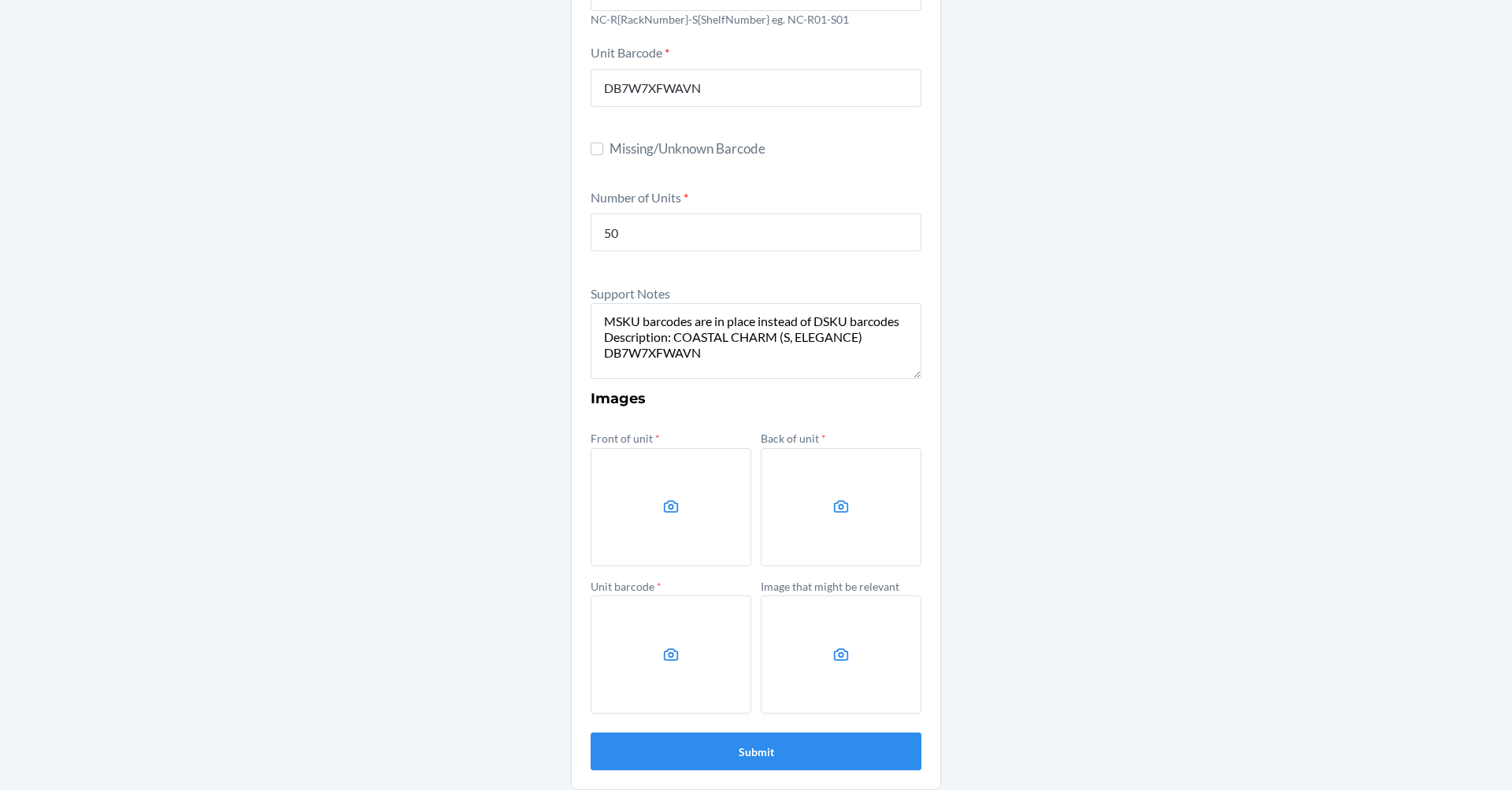
scroll to position [270, 0]
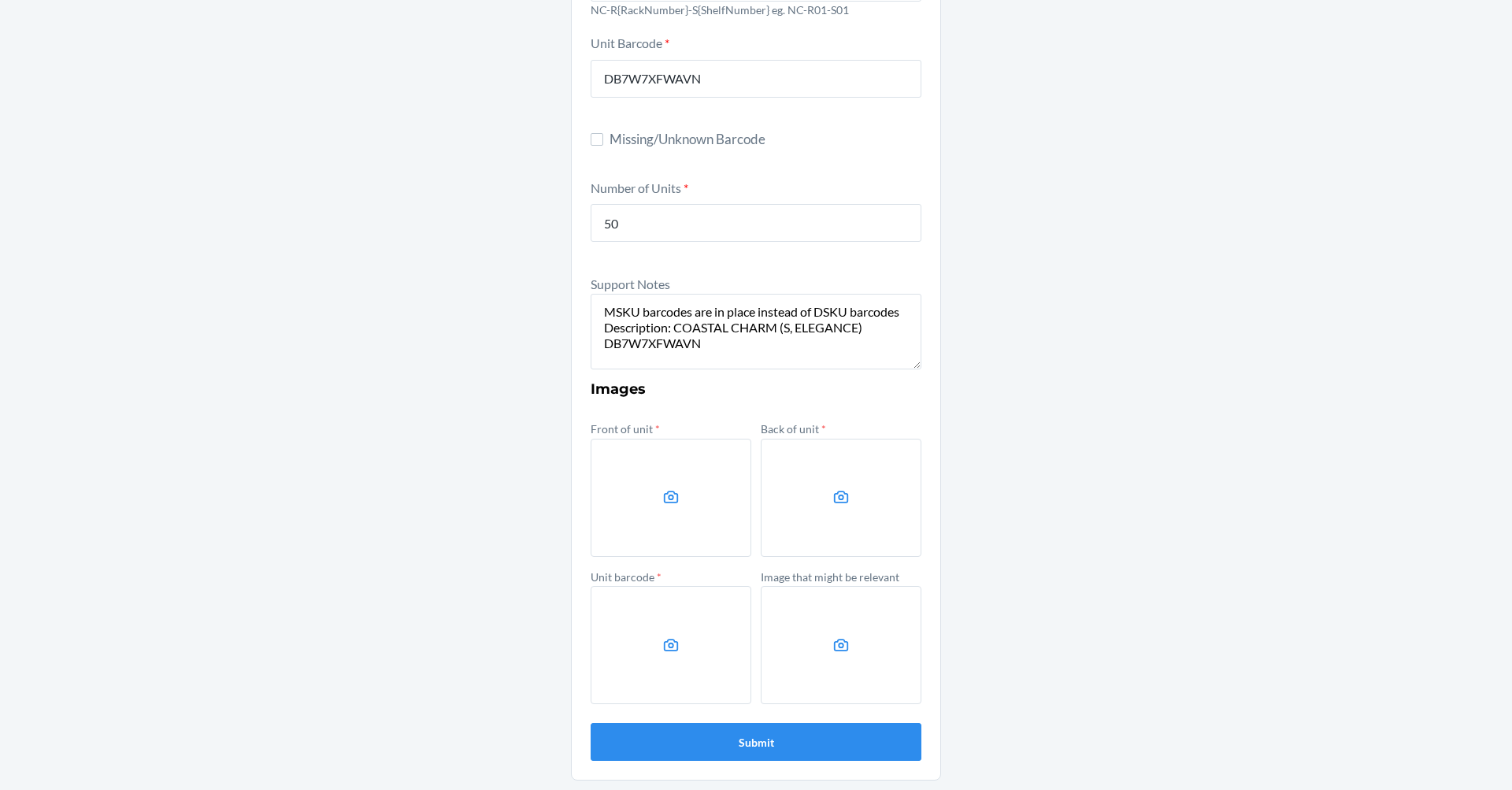
click at [690, 463] on label at bounding box center [671, 497] width 161 height 118
click at [0, 0] on input "file" at bounding box center [0, 0] width 0 height 0
click at [803, 534] on label at bounding box center [841, 497] width 161 height 118
click at [0, 0] on input "file" at bounding box center [0, 0] width 0 height 0
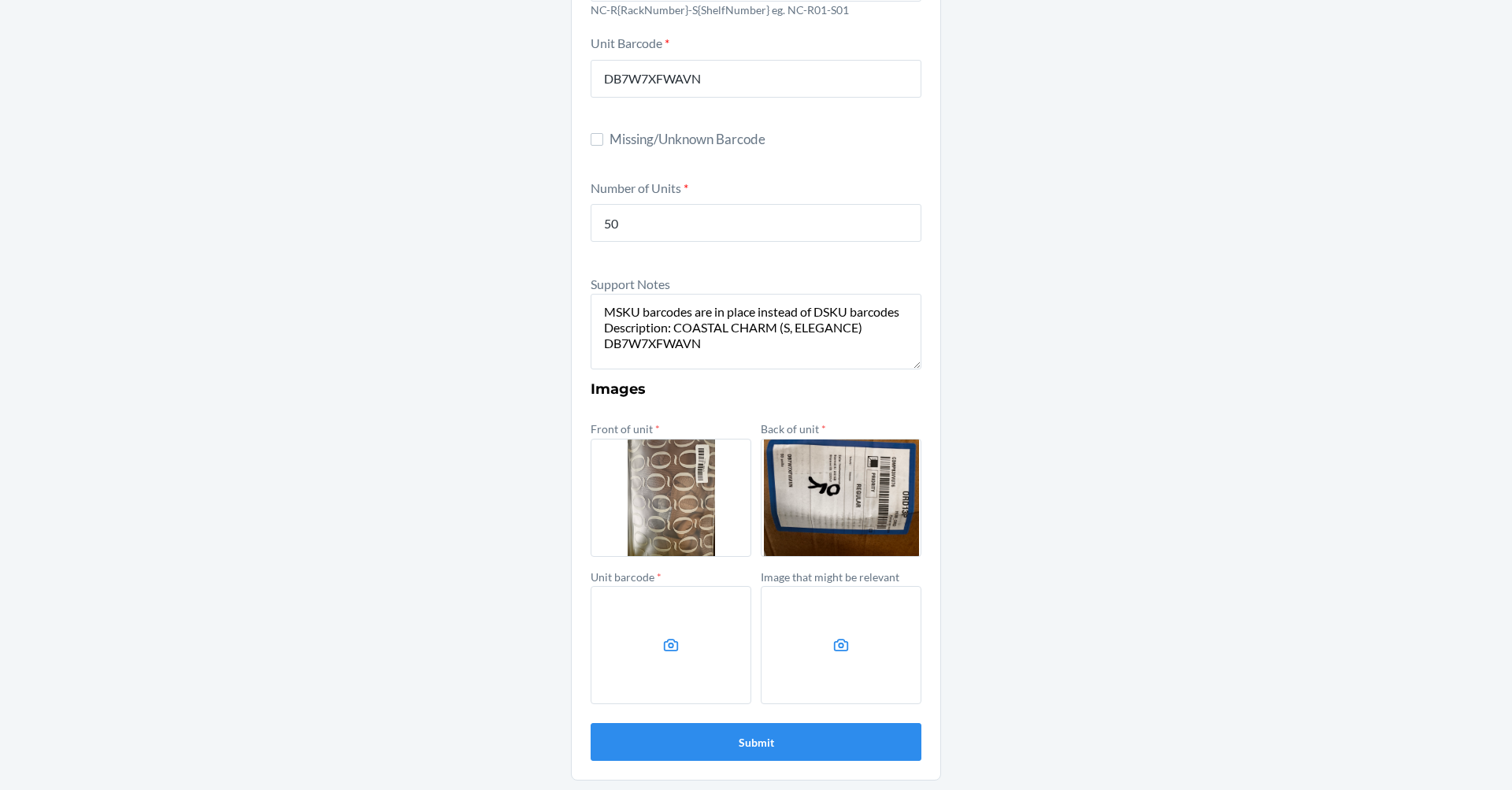
click at [715, 645] on label at bounding box center [671, 644] width 161 height 118
click at [0, 0] on input "file" at bounding box center [0, 0] width 0 height 0
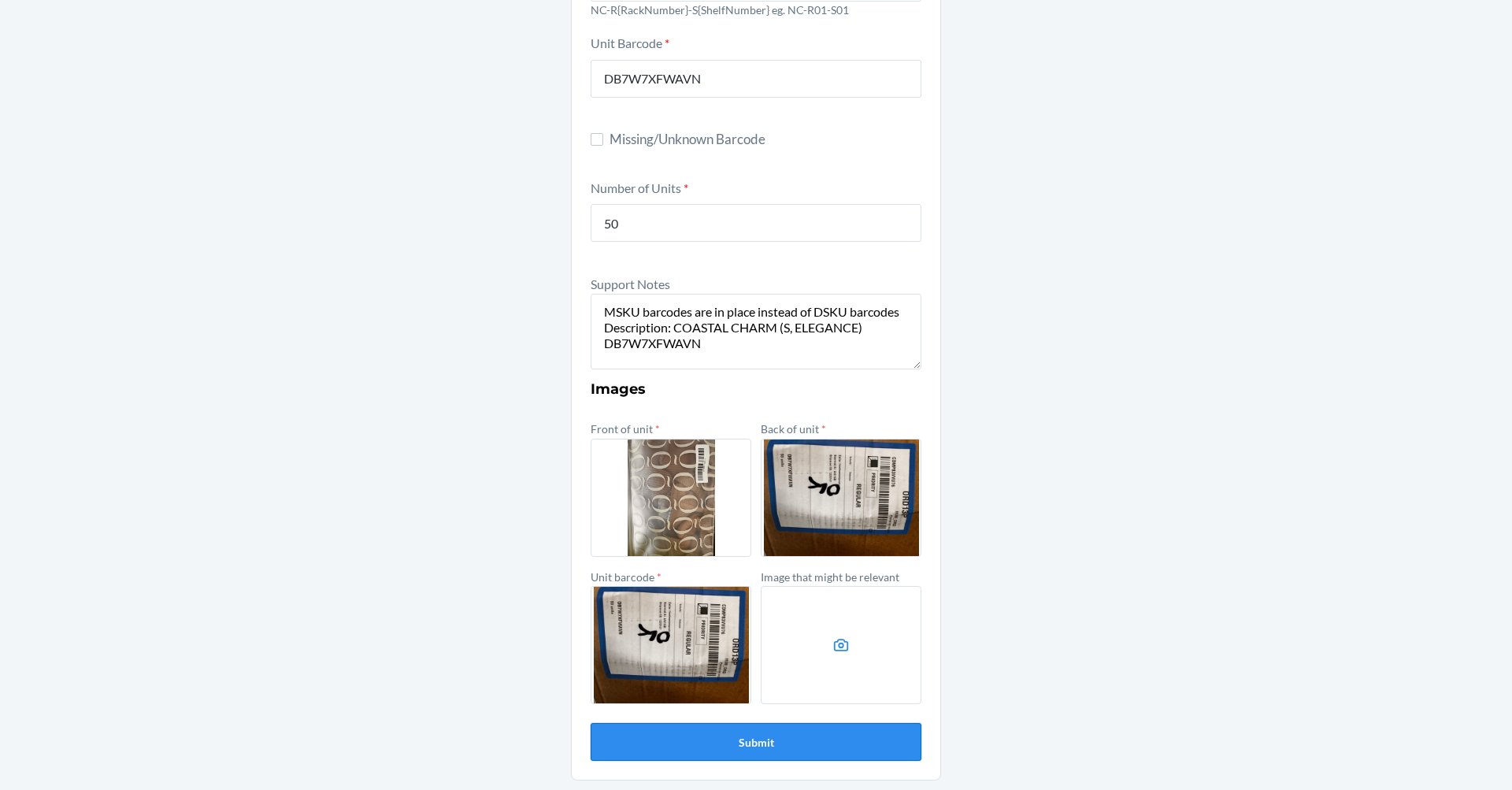
click at [847, 745] on button "Submit" at bounding box center [756, 741] width 331 height 38
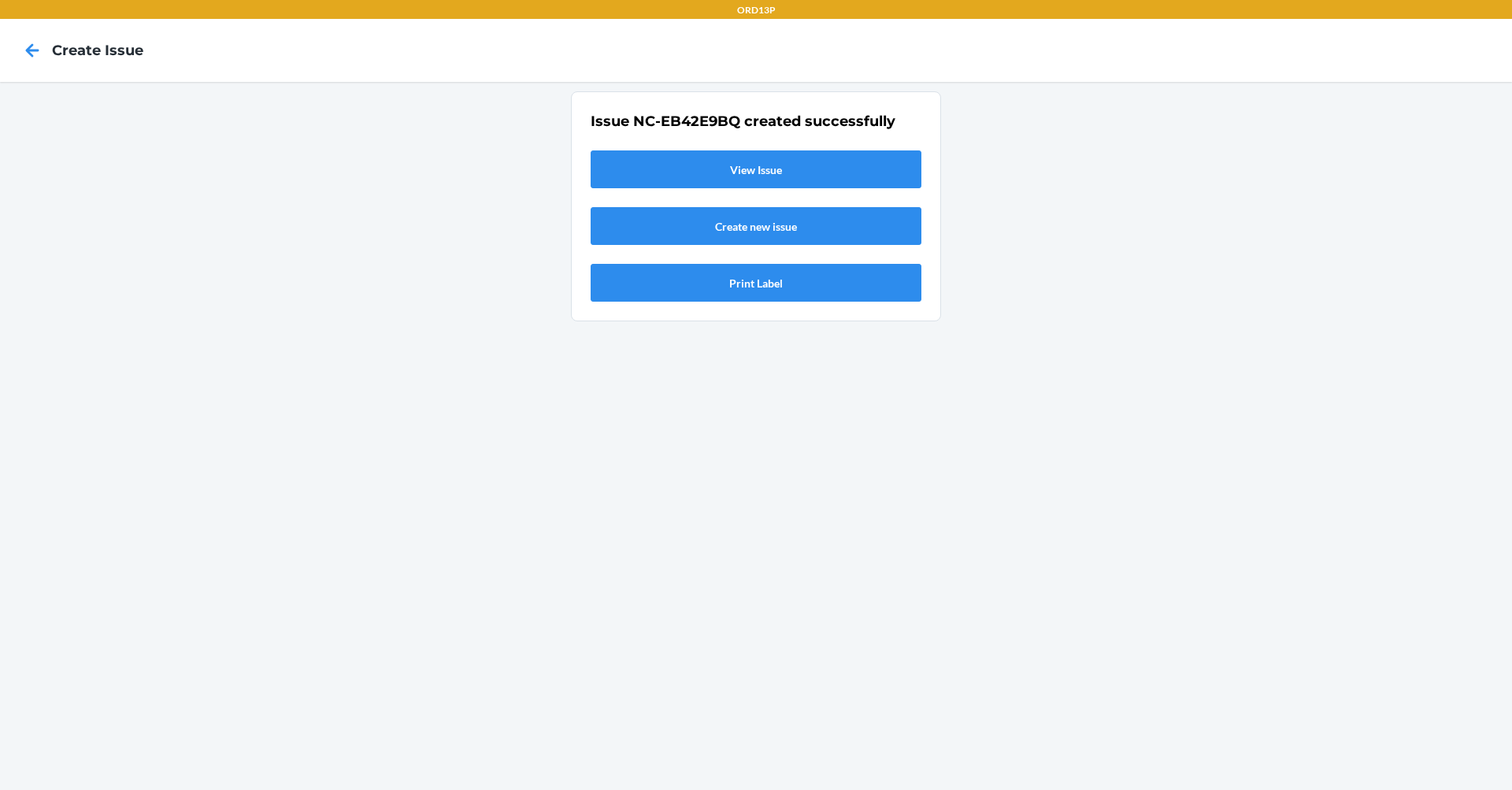
scroll to position [0, 0]
